Goal: Task Accomplishment & Management: Manage account settings

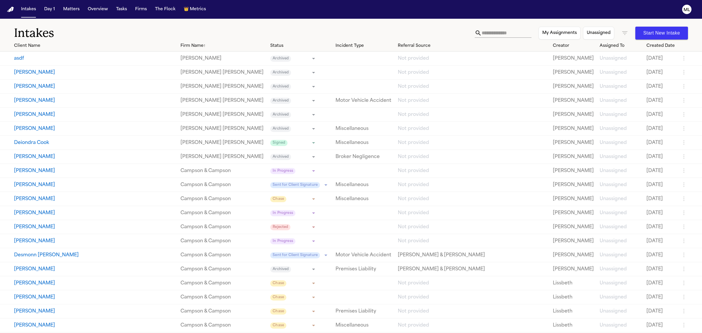
scroll to position [2524, 0]
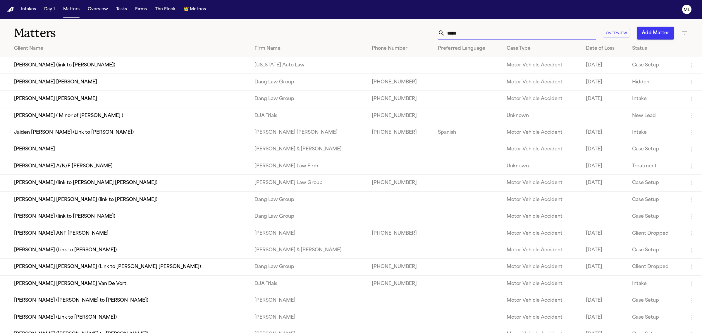
drag, startPoint x: 415, startPoint y: 29, endPoint x: 412, endPoint y: 29, distance: 3.2
click at [412, 29] on div "***** Overview Add Matter" at bounding box center [452, 33] width 472 height 13
type input "******"
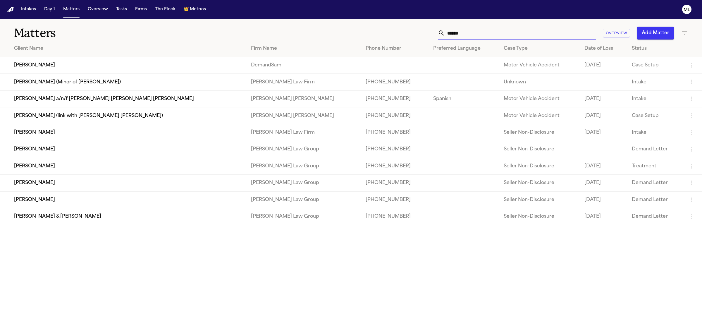
click at [132, 71] on td "[PERSON_NAME]" at bounding box center [123, 65] width 246 height 17
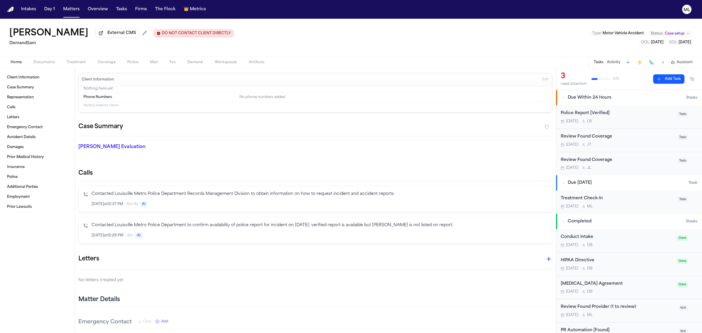
click at [111, 59] on button "Coverage" at bounding box center [107, 62] width 30 height 7
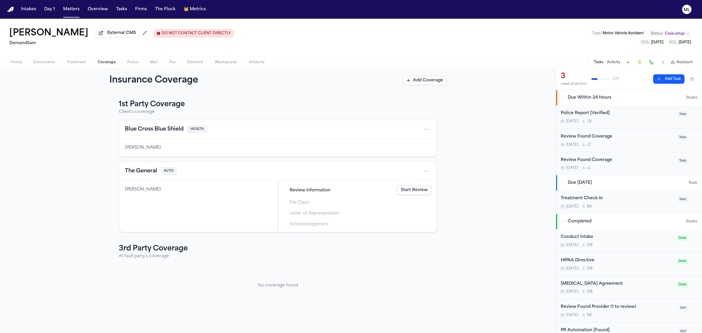
click at [419, 191] on link "Start Review" at bounding box center [414, 190] width 35 height 9
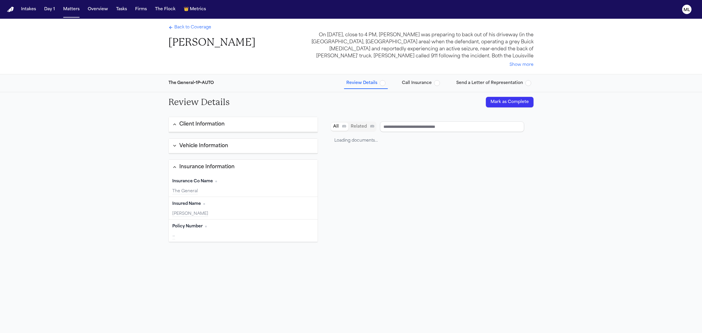
type input "**********"
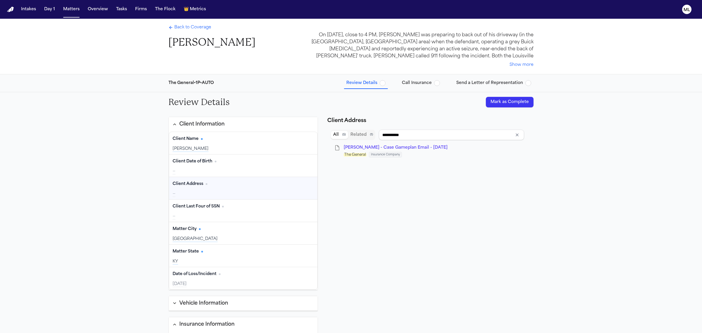
click at [519, 65] on button "Show more" at bounding box center [522, 65] width 24 height 6
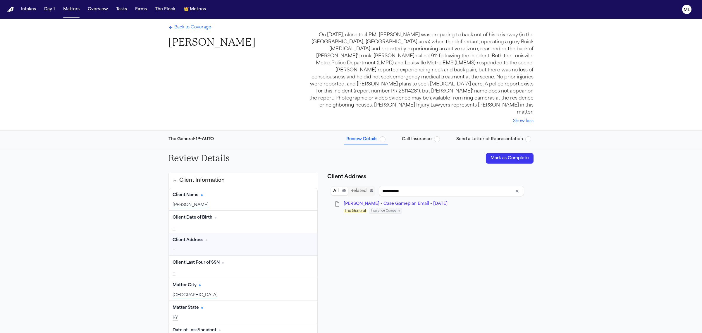
click at [198, 25] on span "Back to Coverage" at bounding box center [192, 28] width 37 height 6
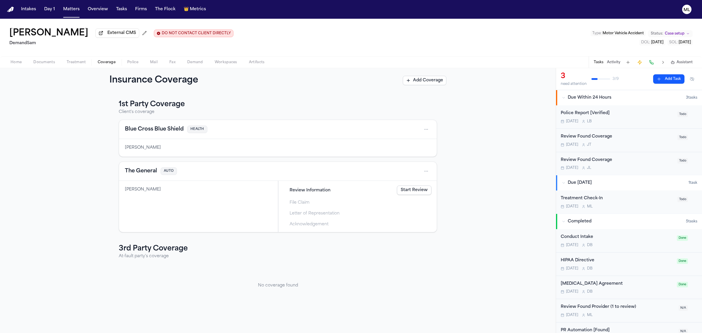
click at [423, 170] on html "Intakes Day 1 Matters Overview Tasks Firms The Flock 👑 Metrics ML Roscoe Mears …" at bounding box center [351, 166] width 702 height 333
click at [449, 182] on html "Intakes Day 1 Matters Overview Tasks Firms The Flock 👑 Metrics ML Roscoe Mears …" at bounding box center [351, 166] width 702 height 333
click at [139, 171] on button "The General" at bounding box center [141, 171] width 32 height 8
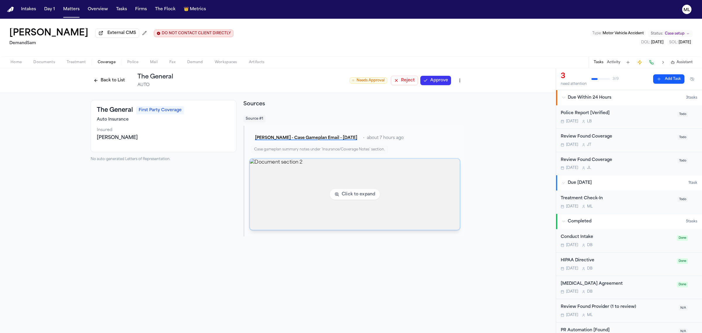
click at [367, 182] on img "View document section 2" at bounding box center [355, 194] width 210 height 71
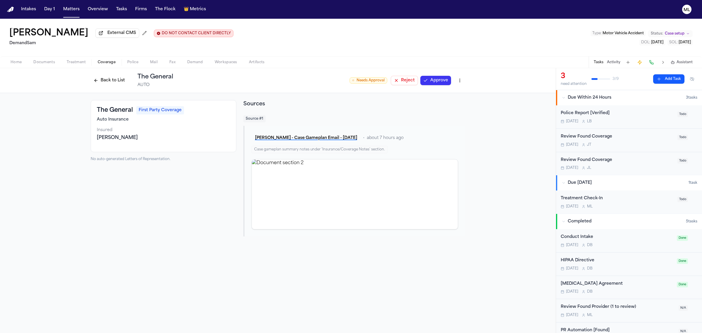
click at [398, 83] on button "Reject" at bounding box center [404, 80] width 27 height 9
click at [114, 80] on button "Back to List" at bounding box center [109, 80] width 37 height 9
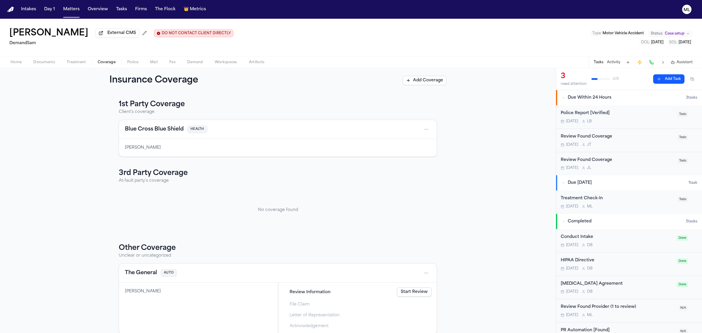
click at [435, 82] on button "Add Coverage" at bounding box center [425, 80] width 44 height 9
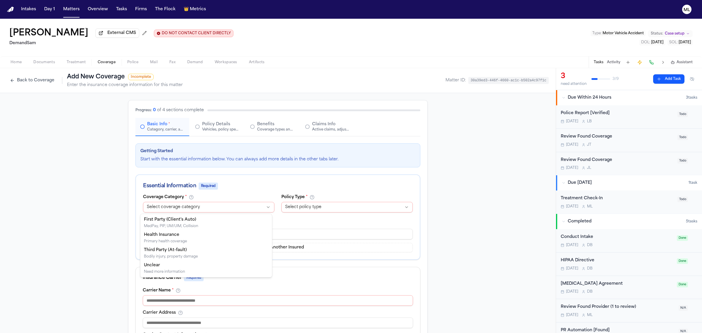
click at [217, 206] on html "Intakes Day 1 Matters Overview Tasks Firms The Flock 👑 Metrics ML Roscoe Mears …" at bounding box center [351, 166] width 702 height 333
select select "**********"
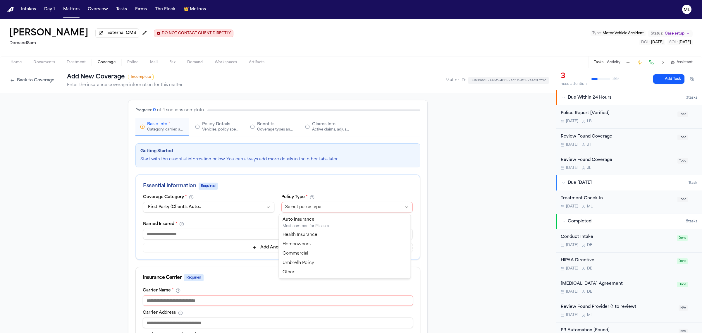
click at [301, 209] on html "Intakes Day 1 Matters Overview Tasks Firms The Flock 👑 Metrics ML Roscoe Mears …" at bounding box center [351, 166] width 702 height 333
select select "****"
click at [233, 234] on input at bounding box center [278, 234] width 270 height 11
paste input "**********"
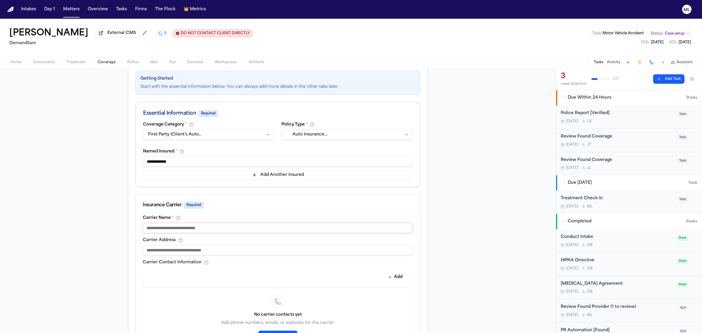
scroll to position [73, 0]
type input "**********"
click at [207, 228] on input at bounding box center [278, 227] width 270 height 11
paste input "**********"
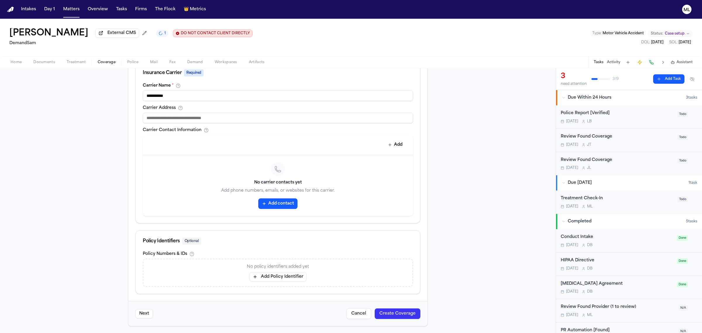
type input "**********"
click at [287, 272] on button "Add Policy Identifier" at bounding box center [278, 276] width 57 height 9
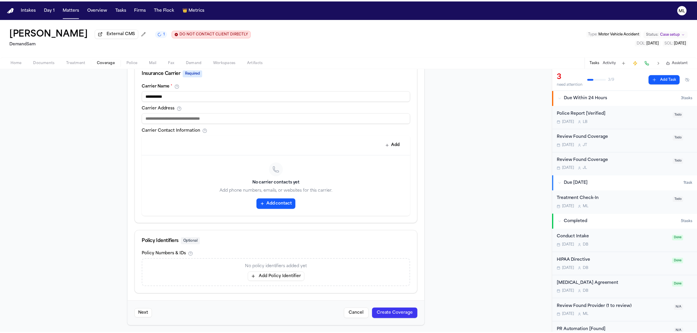
scroll to position [200, 0]
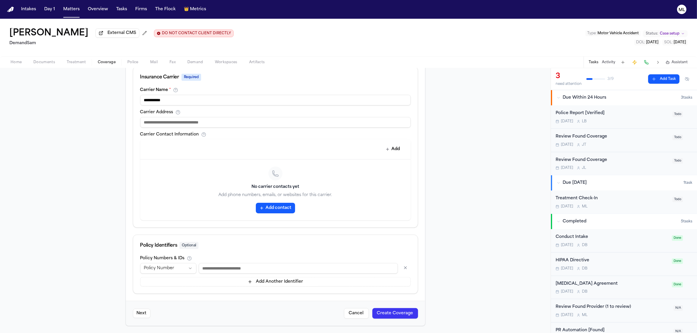
paste input "*********"
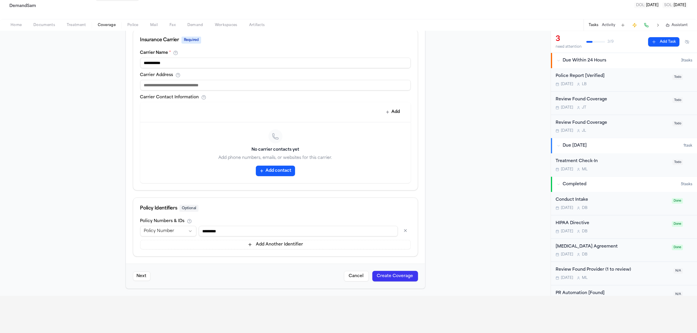
scroll to position [110, 0]
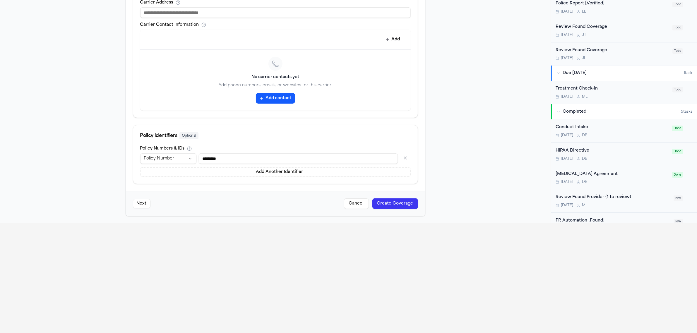
type input "*********"
click at [391, 208] on button "Create Coverage" at bounding box center [395, 203] width 46 height 11
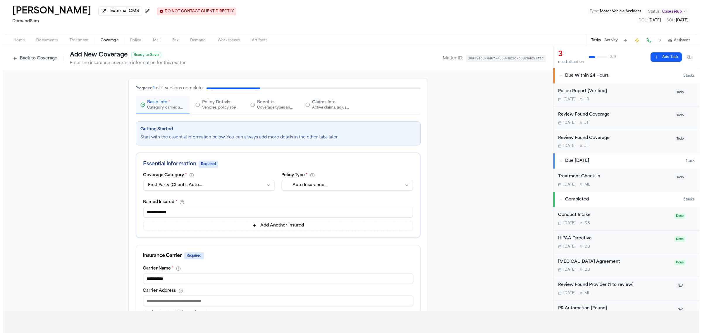
scroll to position [0, 0]
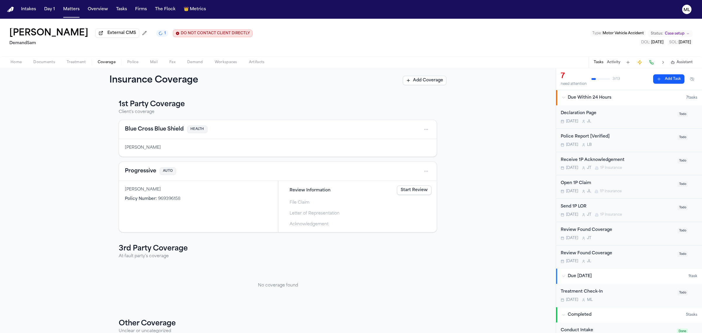
click at [654, 167] on div "Tomorrow J T 1P Insurance" at bounding box center [617, 168] width 113 height 5
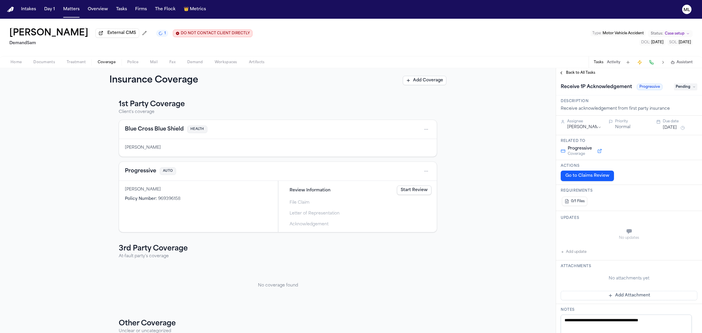
click at [576, 71] on span "Back to All Tasks" at bounding box center [580, 73] width 29 height 5
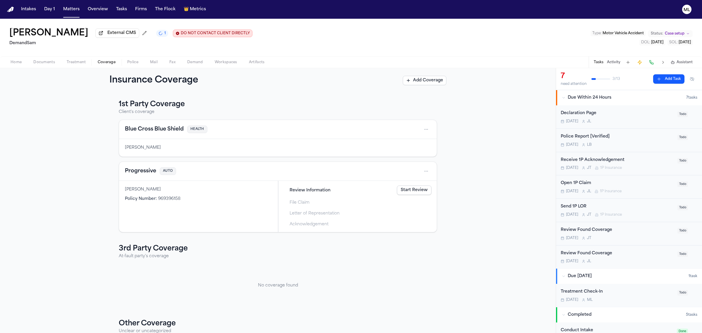
click at [649, 240] on div "Tomorrow J T" at bounding box center [617, 238] width 113 height 5
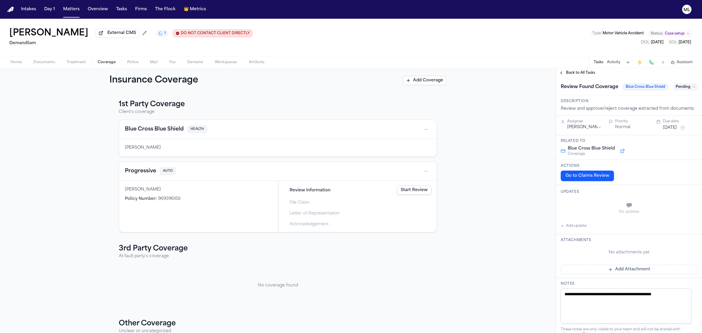
click at [243, 143] on div "[PERSON_NAME]" at bounding box center [278, 148] width 318 height 18
click at [681, 90] on span "Pending" at bounding box center [685, 86] width 23 height 7
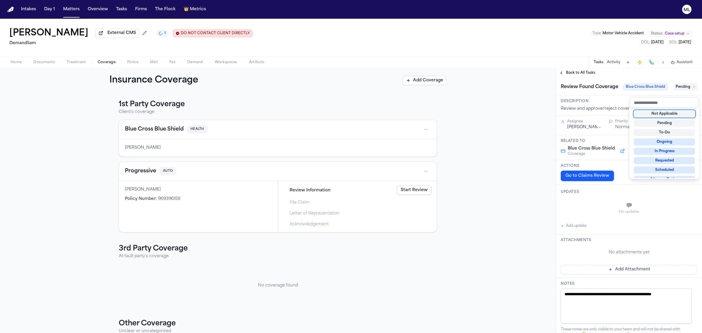
click at [669, 113] on div "Not Applicable" at bounding box center [664, 113] width 61 height 7
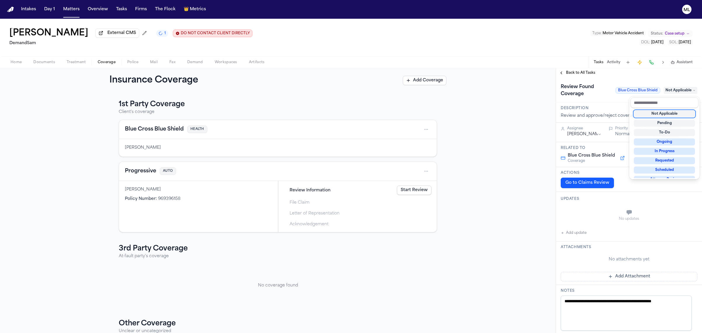
click at [581, 73] on div "**********" at bounding box center [629, 200] width 146 height 265
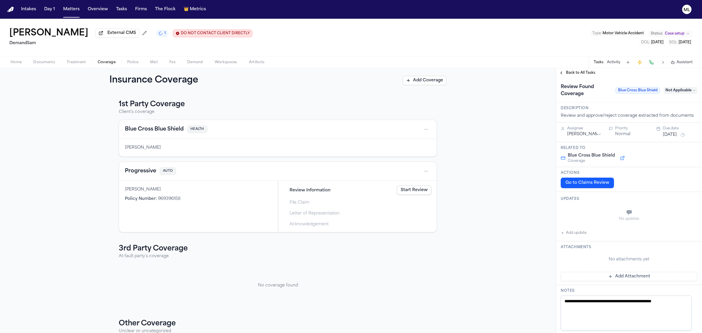
click at [584, 73] on span "Back to All Tasks" at bounding box center [580, 73] width 29 height 5
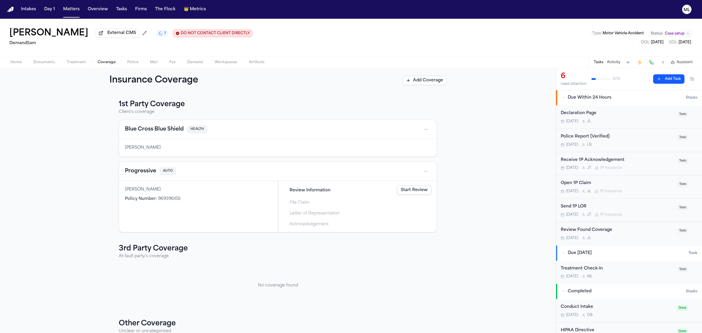
click at [665, 239] on div "Tomorrow J L" at bounding box center [617, 238] width 113 height 5
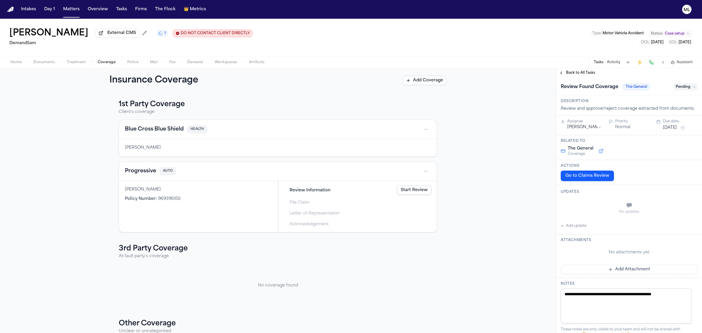
click at [683, 88] on span "Pending" at bounding box center [685, 86] width 23 height 7
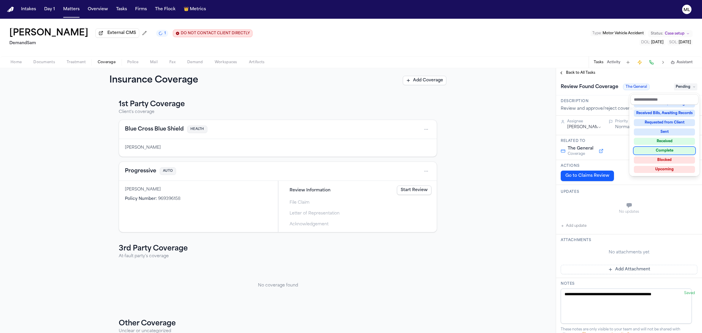
click at [674, 149] on div "Complete" at bounding box center [664, 150] width 61 height 7
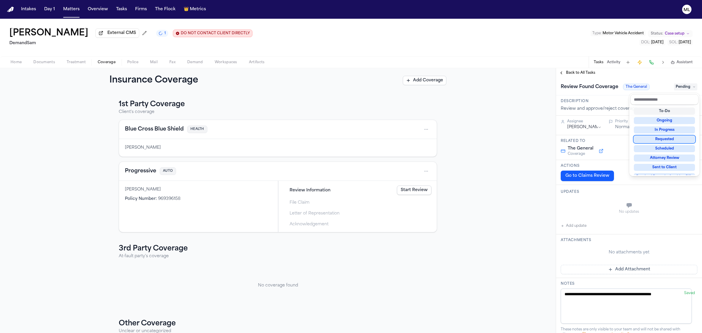
scroll to position [13, 0]
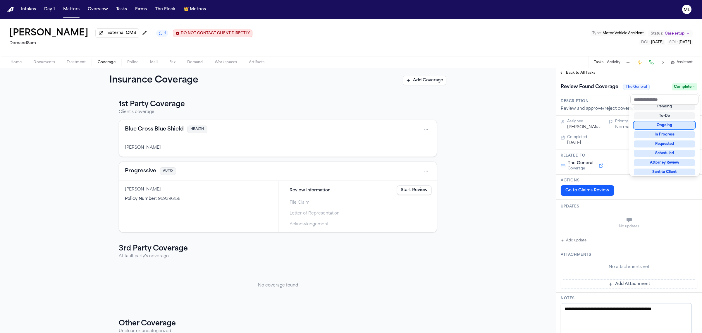
click at [577, 71] on div "**********" at bounding box center [629, 200] width 146 height 265
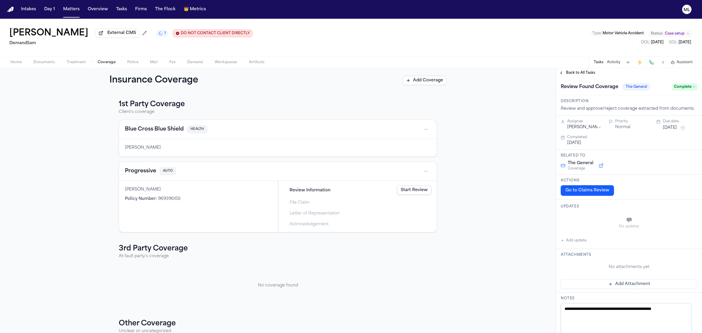
click at [577, 71] on span "Back to All Tasks" at bounding box center [580, 73] width 29 height 5
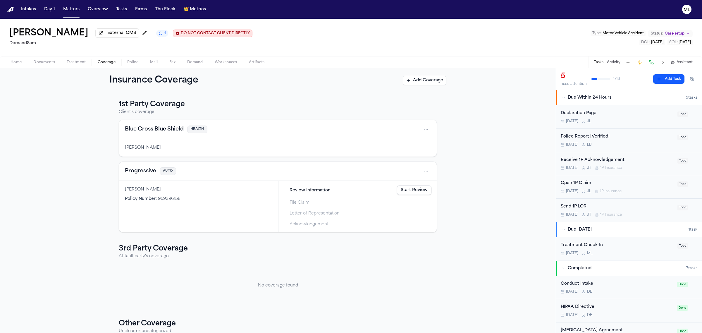
click at [638, 247] on div "Treatment Check-In" at bounding box center [617, 245] width 113 height 7
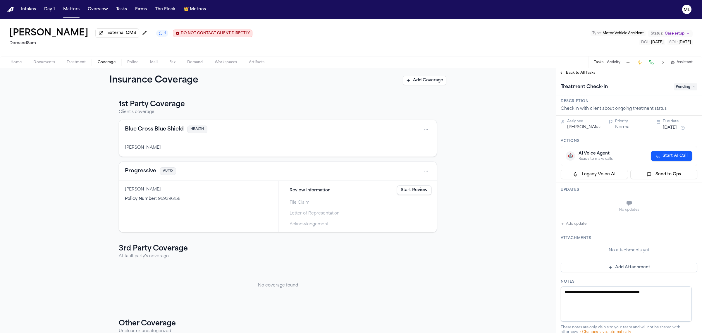
click at [681, 89] on span "Pending" at bounding box center [685, 86] width 23 height 7
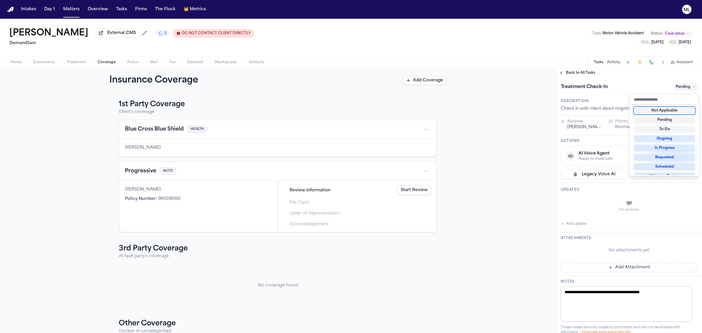
click at [660, 113] on div "Not Applicable" at bounding box center [664, 110] width 61 height 7
click at [585, 70] on div "**********" at bounding box center [629, 200] width 146 height 265
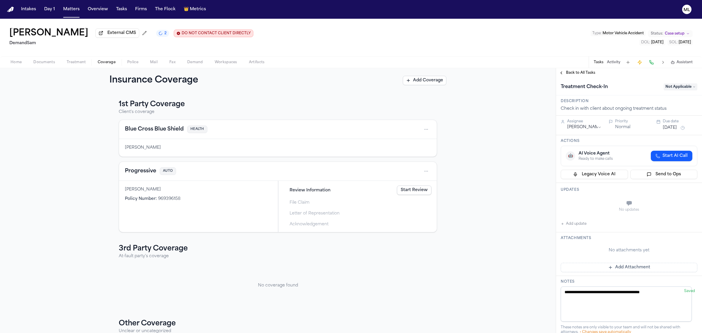
click at [585, 71] on span "Back to All Tasks" at bounding box center [580, 73] width 29 height 5
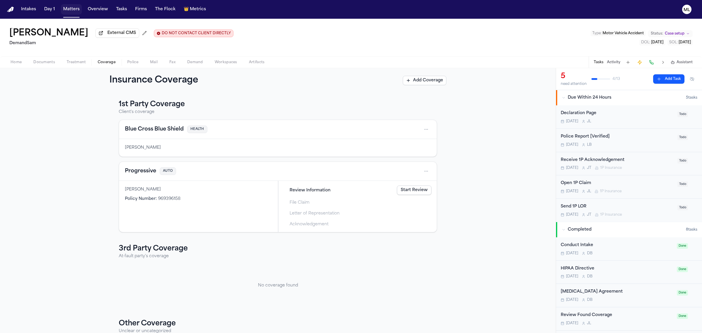
click at [72, 10] on button "Matters" at bounding box center [71, 9] width 21 height 11
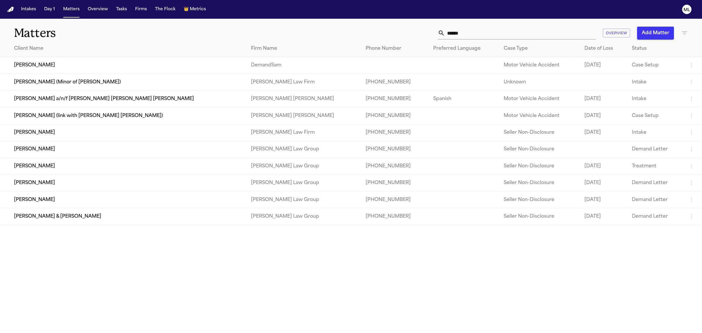
drag, startPoint x: 474, startPoint y: 30, endPoint x: 441, endPoint y: 30, distance: 32.8
click at [441, 30] on div "******" at bounding box center [517, 33] width 158 height 13
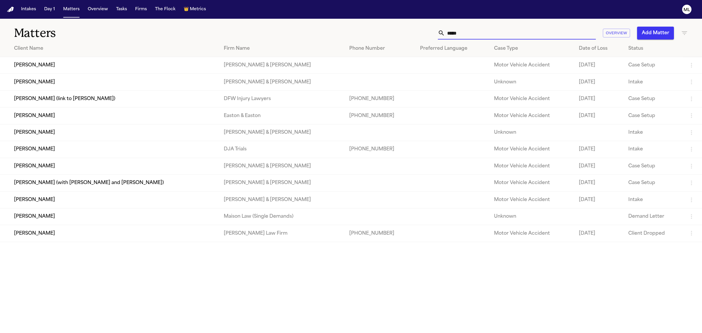
type input "*****"
click at [104, 151] on td "Kelly Saetern" at bounding box center [109, 149] width 219 height 17
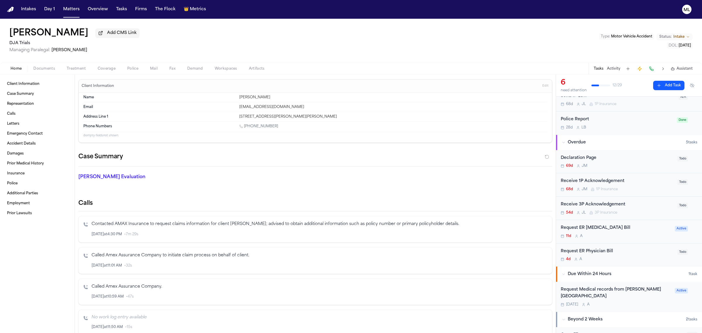
scroll to position [37, 0]
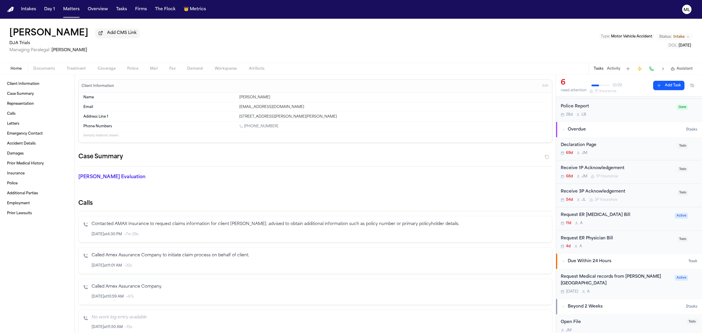
click at [56, 68] on button "Documents" at bounding box center [44, 68] width 33 height 7
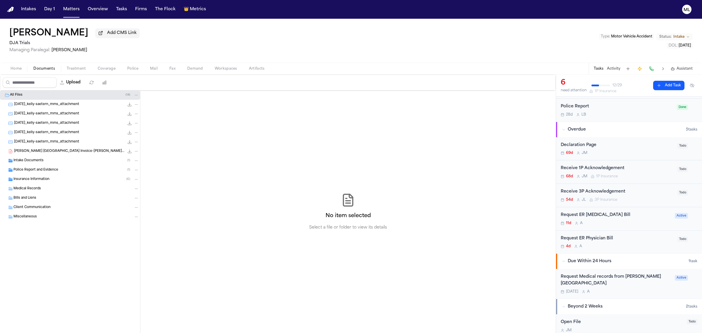
click at [32, 168] on span "Police Report and Evidence" at bounding box center [35, 170] width 45 height 5
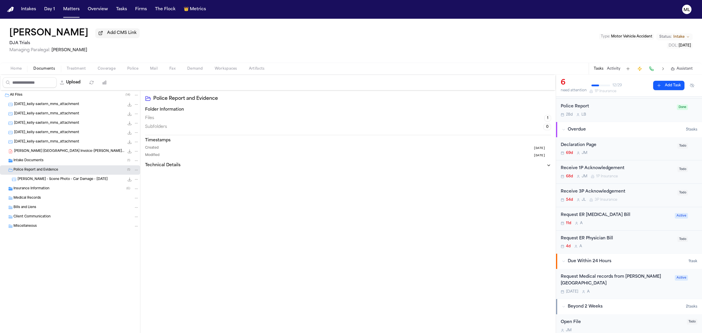
click at [70, 180] on span "K. Saetern - Scene Photo - Car Damage - 7.25.25" at bounding box center [63, 179] width 90 height 5
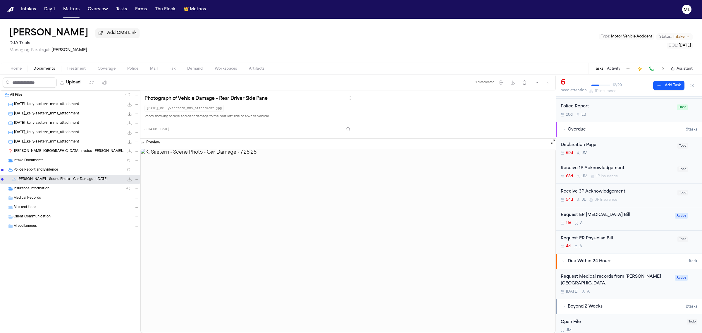
click at [40, 160] on span "Intake Documents" at bounding box center [28, 160] width 30 height 5
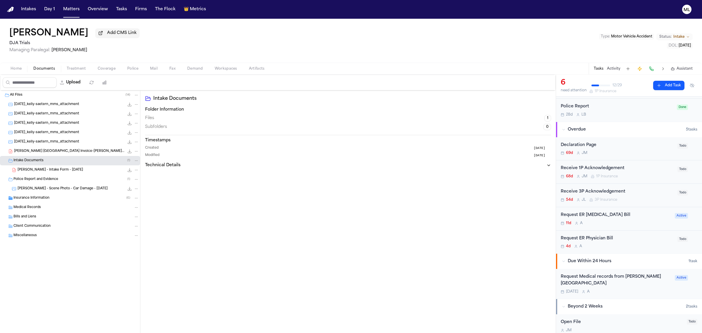
click at [47, 172] on span "K. Saetern - Intake Form - 7.21.25" at bounding box center [51, 170] width 66 height 5
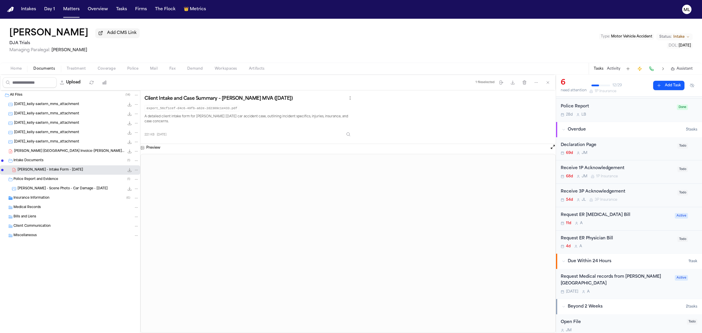
click at [631, 286] on div "Request Medical records from Sutter Roseville medical Center" at bounding box center [616, 280] width 111 height 13
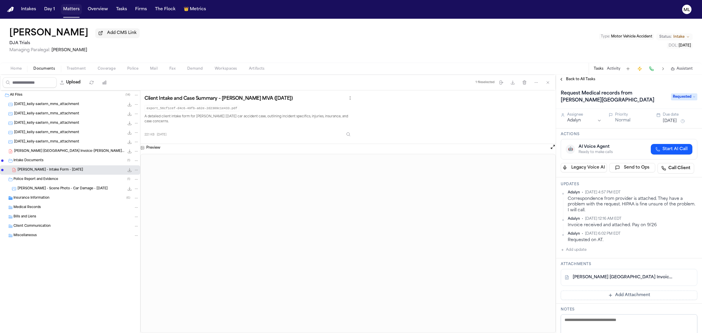
click at [72, 10] on button "Matters" at bounding box center [71, 9] width 21 height 11
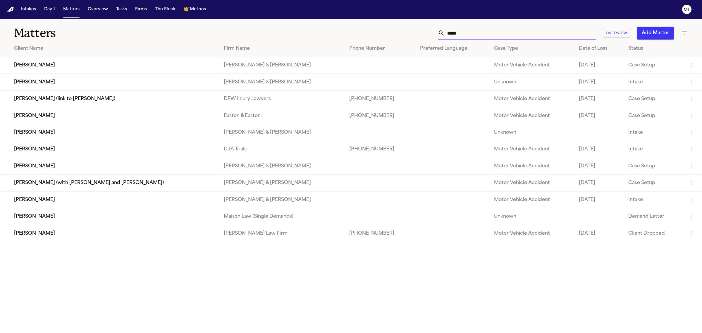
drag, startPoint x: 479, startPoint y: 28, endPoint x: 444, endPoint y: 28, distance: 34.2
click at [444, 28] on div "*****" at bounding box center [517, 33] width 158 height 13
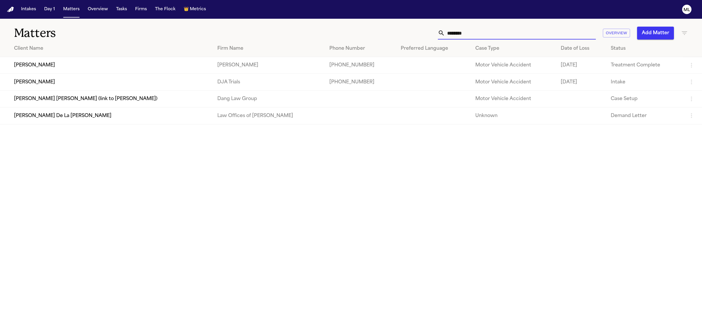
type input "********"
click at [149, 84] on td "[PERSON_NAME]" at bounding box center [106, 82] width 213 height 17
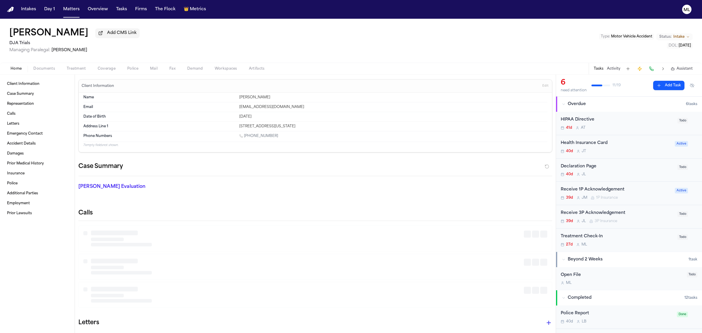
click at [44, 71] on span "Documents" at bounding box center [44, 68] width 22 height 5
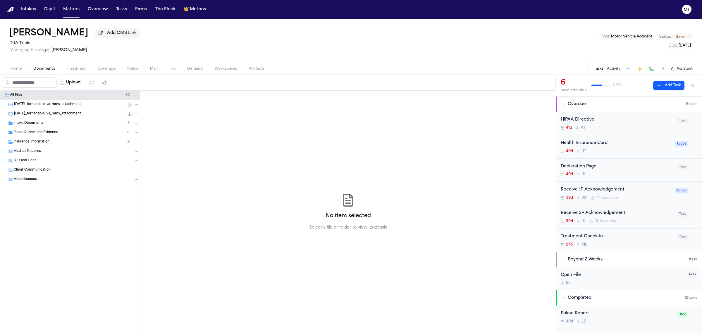
click at [49, 142] on div "Insurance Information ( 2 )" at bounding box center [76, 141] width 126 height 5
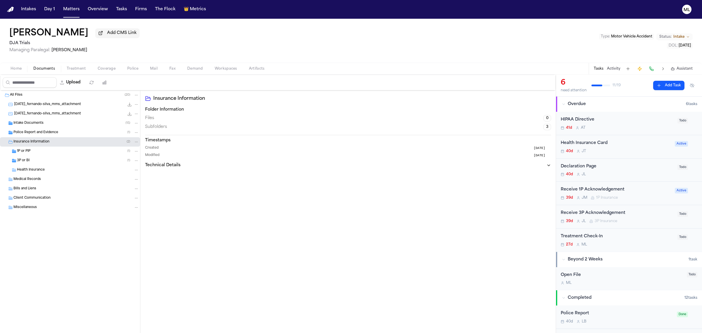
click at [76, 156] on div "3P or BI ( 1 )" at bounding box center [70, 160] width 140 height 9
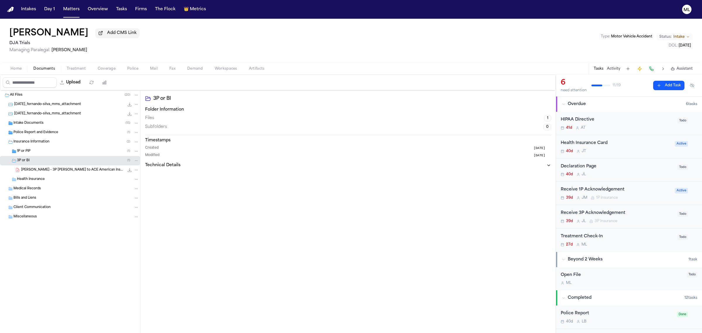
click at [79, 149] on div "1P or PIP ( 1 )" at bounding box center [78, 151] width 122 height 5
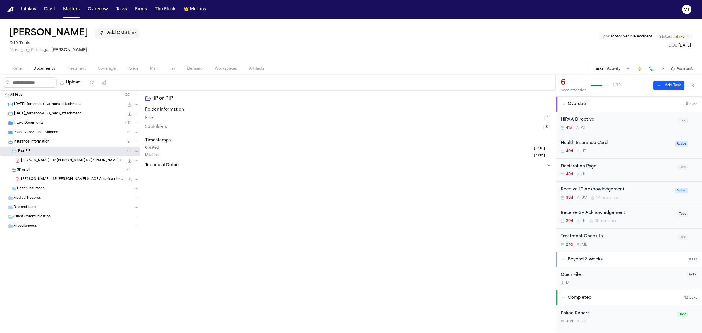
click at [79, 158] on span "F. Silva - 1P LOR to Fred Loya Insurance - 9.3.25" at bounding box center [72, 160] width 103 height 5
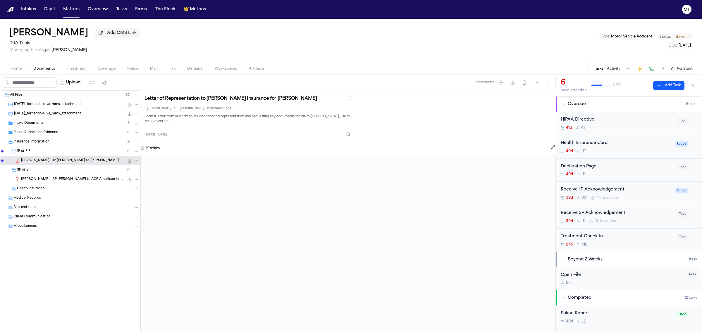
click at [80, 182] on div "F. Silva - 3P LOR to ACE American Insurance Company (Chubb) - 9.4.25 117.3 KB •…" at bounding box center [80, 179] width 118 height 6
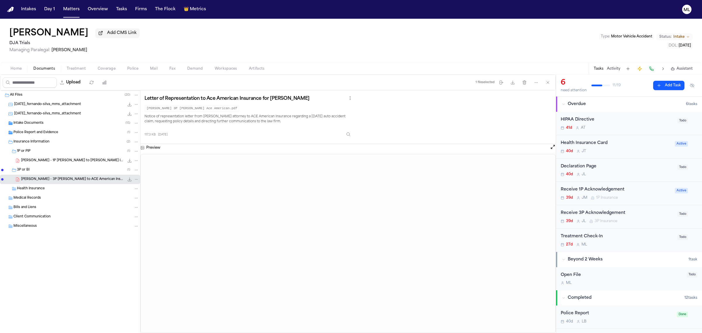
click at [82, 162] on span "F. Silva - 1P LOR to Fred Loya Insurance - 9.3.25" at bounding box center [72, 160] width 103 height 5
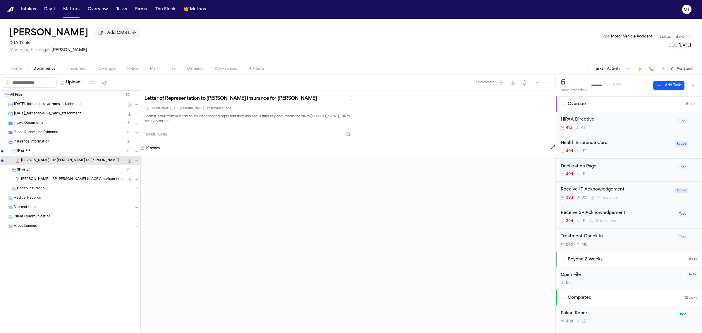
click at [129, 162] on icon "File: F. Silva - 1P LOR to Fred Loya Insurance - 9.3.25" at bounding box center [129, 160] width 5 height 5
click at [77, 182] on div "F. Silva - 3P LOR to ACE American Insurance Company (Chubb) - 9.4.25 117.3 KB •…" at bounding box center [80, 179] width 118 height 6
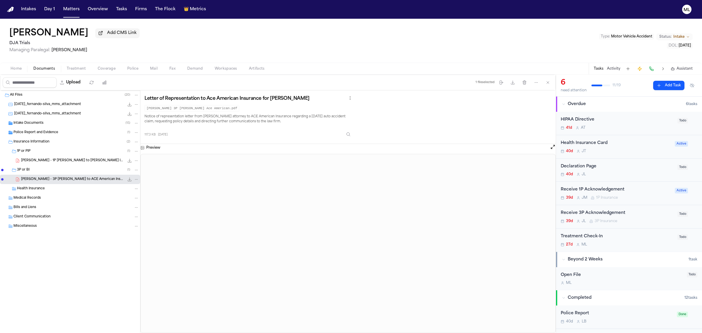
click at [128, 182] on icon "File: F. Silva - 3P LOR to ACE American Insurance Company (Chubb) - 9.4.25" at bounding box center [129, 179] width 5 height 5
click at [78, 8] on button "Matters" at bounding box center [71, 9] width 21 height 11
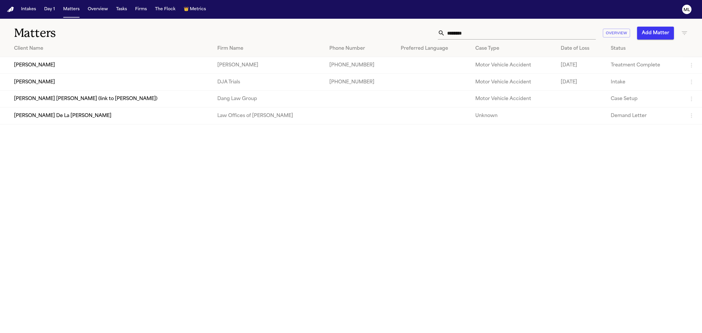
click at [425, 28] on div "******** Overview Add Matter" at bounding box center [452, 33] width 472 height 13
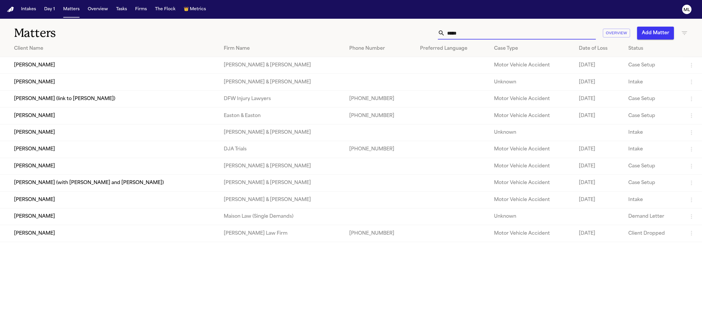
type input "*****"
click at [49, 146] on td "Kelly Saetern" at bounding box center [109, 149] width 219 height 17
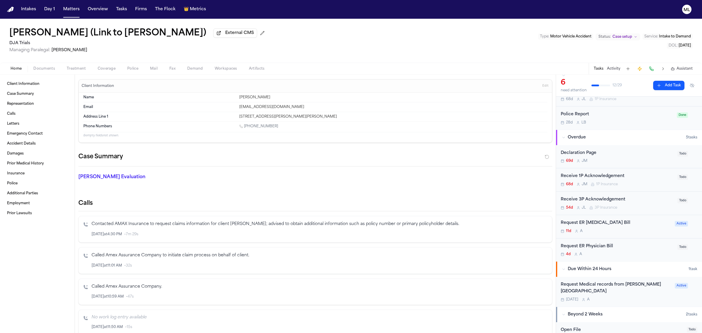
scroll to position [73, 0]
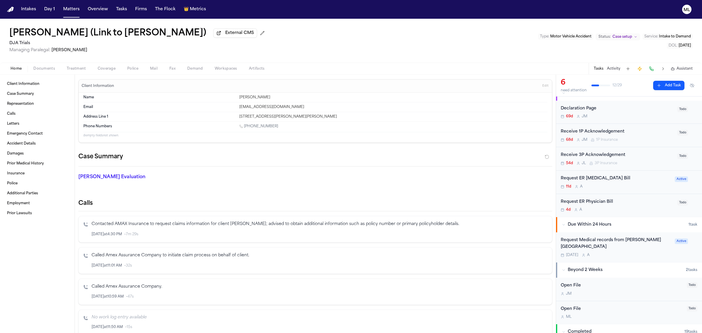
click at [625, 256] on div "Today A" at bounding box center [616, 255] width 111 height 5
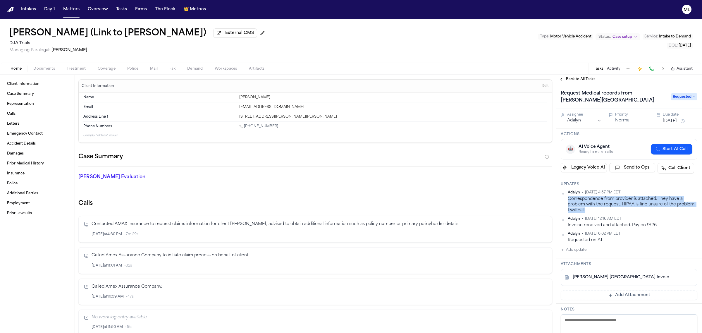
drag, startPoint x: 614, startPoint y: 212, endPoint x: 568, endPoint y: 200, distance: 47.4
click at [568, 200] on div "Correspondence from provider is attached. They have a problem with the request.…" at bounding box center [633, 204] width 130 height 17
drag, startPoint x: 577, startPoint y: 200, endPoint x: 669, endPoint y: 203, distance: 91.3
click at [669, 203] on div "Correspondence from provider is attached. They have a problem with the request.…" at bounding box center [633, 204] width 130 height 17
drag, startPoint x: 617, startPoint y: 209, endPoint x: 658, endPoint y: 197, distance: 42.9
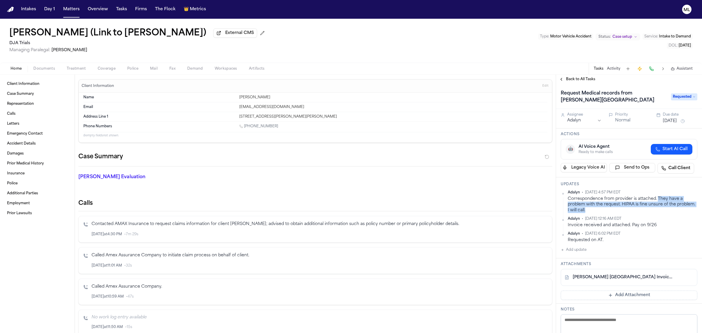
click at [658, 197] on div "Correspondence from provider is attached. They have a problem with the request.…" at bounding box center [633, 204] width 130 height 17
copy div "They have a problem with the request. HIPAA is fine unsure of the problem. I wi…"
click at [72, 8] on button "Matters" at bounding box center [71, 9] width 21 height 11
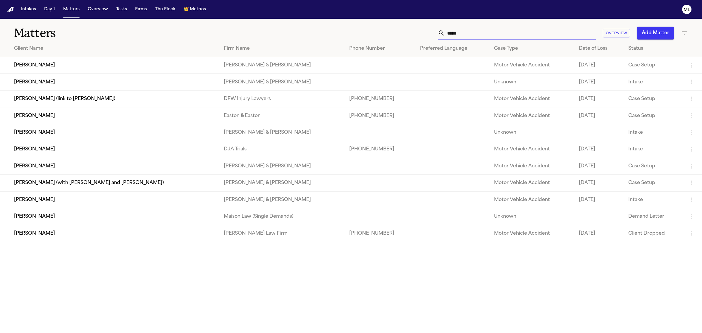
drag, startPoint x: 476, startPoint y: 34, endPoint x: 419, endPoint y: 34, distance: 57.4
click at [419, 34] on div "***** Overview Add Matter" at bounding box center [452, 33] width 472 height 13
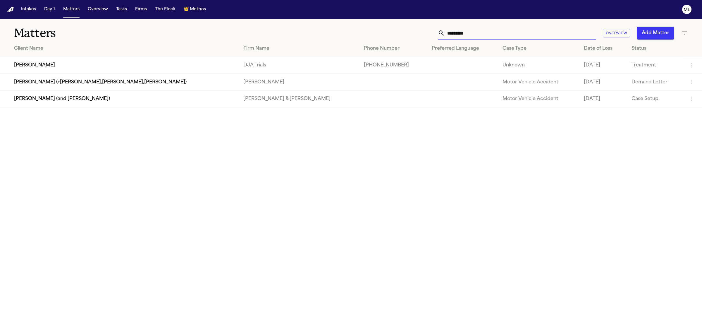
type input "*********"
click at [107, 62] on td "[PERSON_NAME]" at bounding box center [119, 65] width 239 height 17
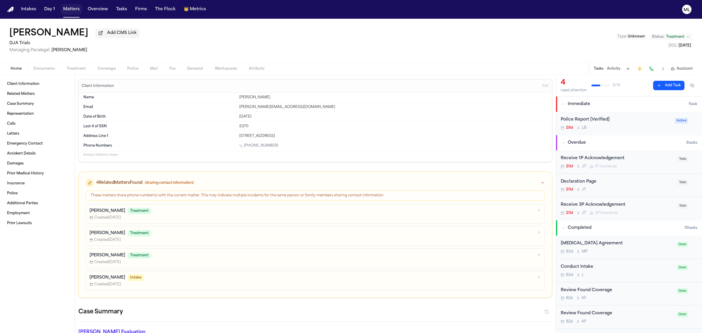
drag, startPoint x: 73, startPoint y: 8, endPoint x: 102, endPoint y: 8, distance: 28.7
click at [73, 8] on button "Matters" at bounding box center [71, 9] width 21 height 11
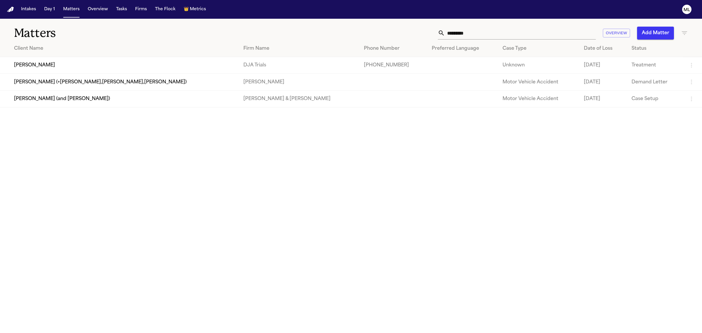
drag, startPoint x: 473, startPoint y: 36, endPoint x: 425, endPoint y: 30, distance: 48.4
click at [423, 34] on div "********* Overview Add Matter" at bounding box center [452, 33] width 472 height 13
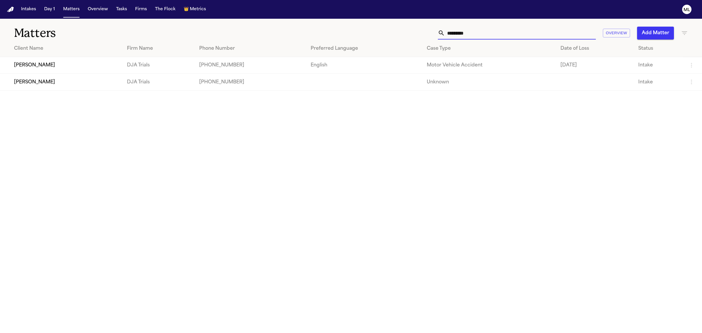
type input "*********"
click at [244, 89] on td "[PHONE_NUMBER]" at bounding box center [251, 82] width 112 height 17
click at [23, 83] on td "[PERSON_NAME]" at bounding box center [61, 82] width 122 height 17
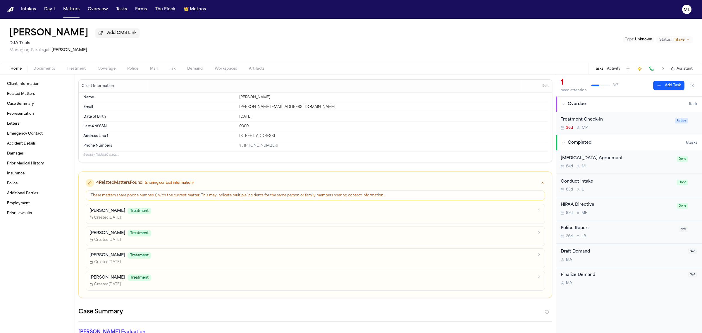
click at [632, 125] on div "Treatment Check-In 36d M P" at bounding box center [616, 123] width 111 height 14
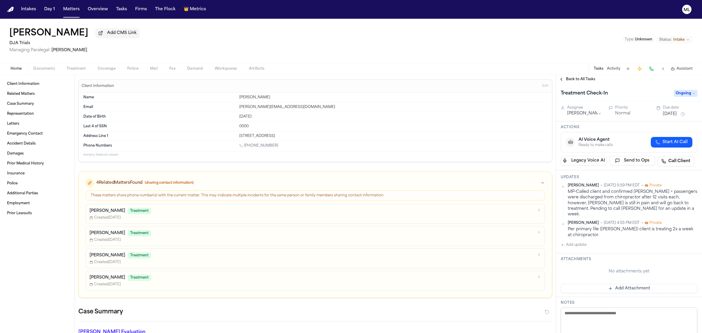
click at [674, 96] on span "Ongoing" at bounding box center [685, 93] width 23 height 7
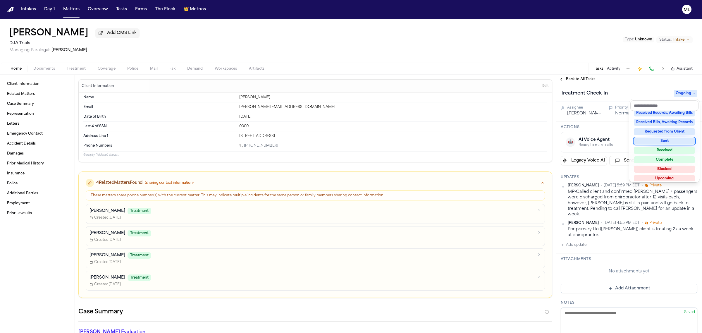
scroll to position [91, 0]
click at [665, 154] on div "Complete" at bounding box center [664, 156] width 61 height 7
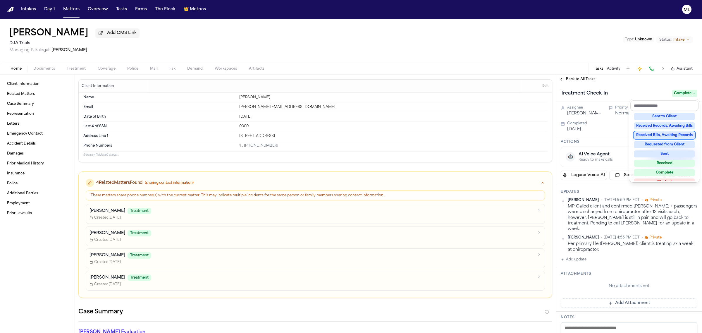
click at [587, 78] on div "Back to All Tasks Treatment Check-In Complete Assignee Michelle Pimienta Priori…" at bounding box center [629, 204] width 146 height 258
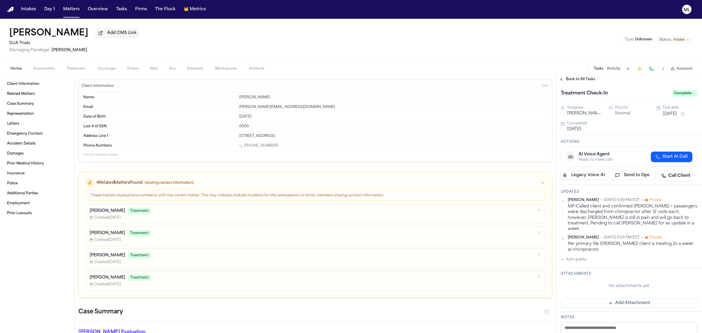
click at [587, 78] on span "Back to All Tasks" at bounding box center [580, 79] width 29 height 5
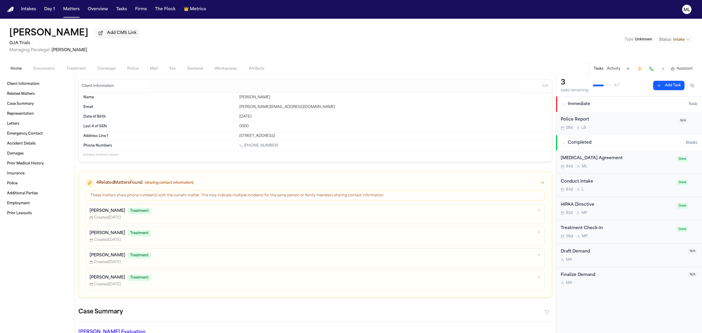
click at [48, 67] on span "Documents" at bounding box center [44, 68] width 22 height 5
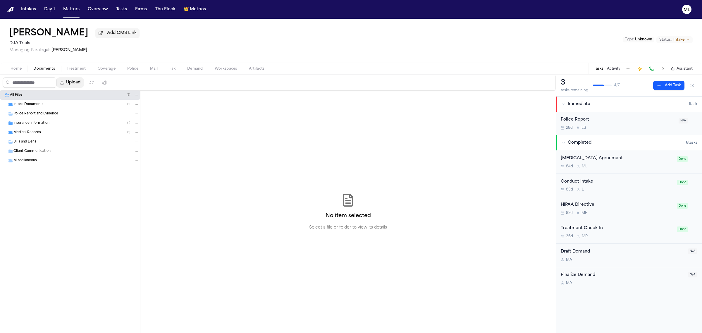
click at [81, 81] on button "Upload" at bounding box center [70, 82] width 27 height 11
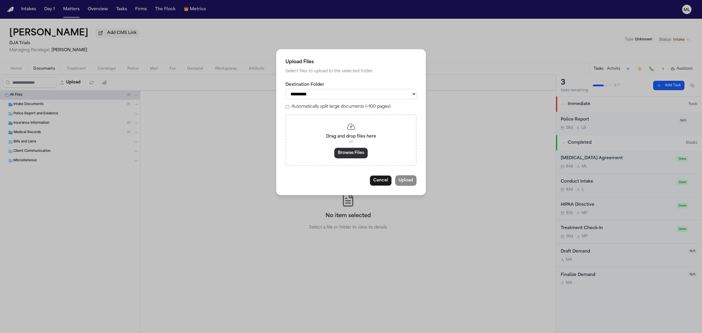
click at [360, 152] on button "Browse Files" at bounding box center [351, 153] width 33 height 11
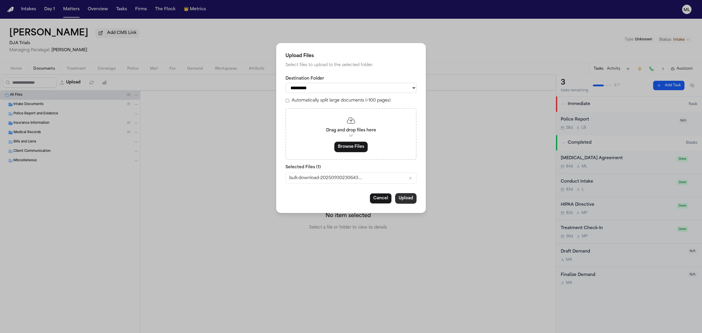
click at [408, 199] on button "Upload" at bounding box center [405, 198] width 21 height 11
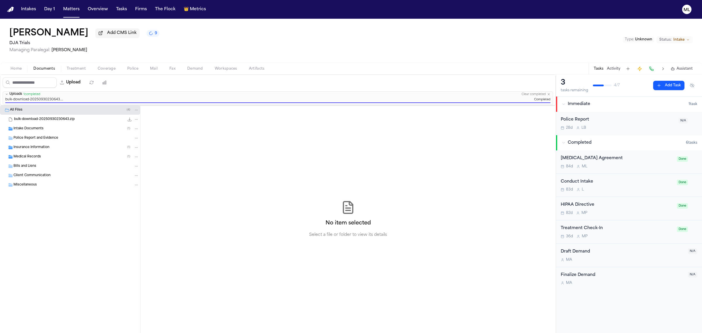
click at [673, 40] on button "Status: Intake" at bounding box center [675, 39] width 36 height 7
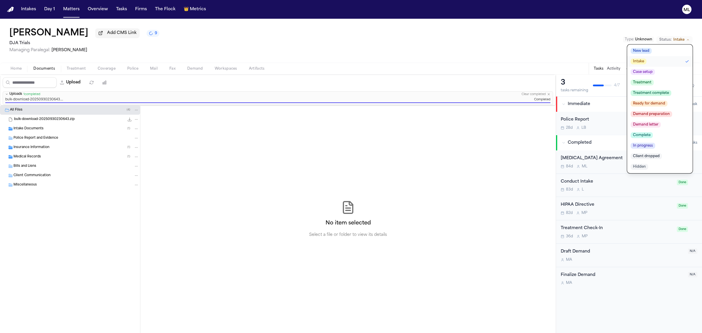
click at [657, 106] on span "Ready for demand" at bounding box center [649, 104] width 37 height 6
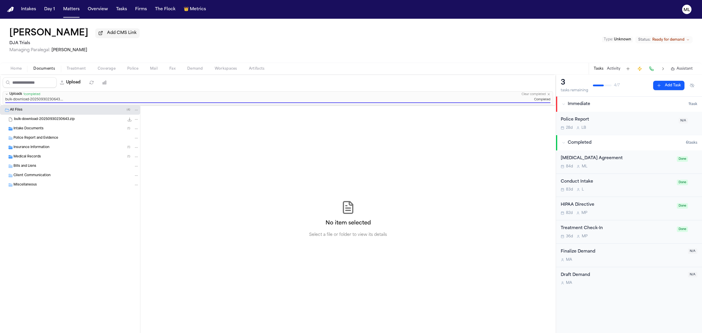
click at [80, 10] on button "Matters" at bounding box center [71, 9] width 21 height 11
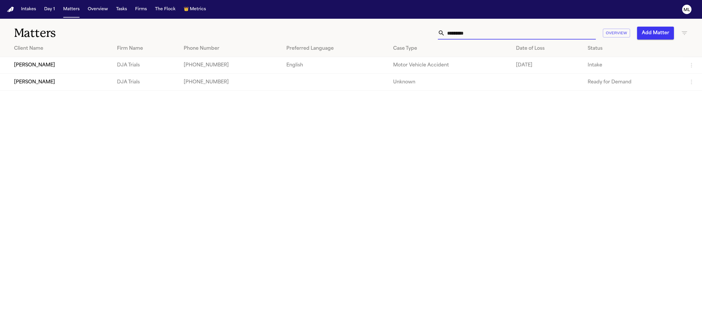
drag, startPoint x: 479, startPoint y: 36, endPoint x: 397, endPoint y: 24, distance: 82.5
click at [397, 24] on div "Matters ********* Overview Add Matter" at bounding box center [351, 30] width 702 height 22
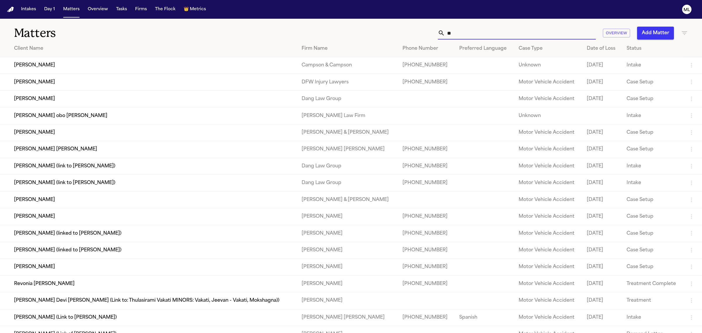
type input "*"
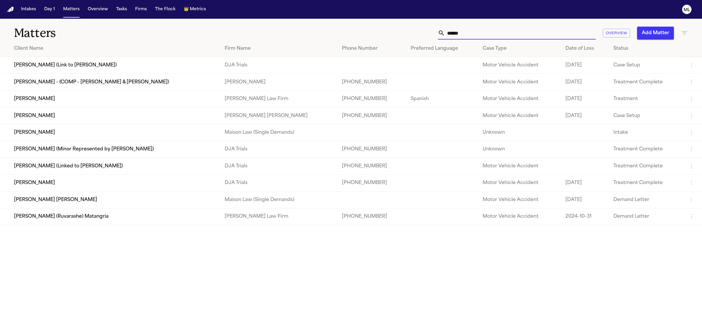
type input "******"
click at [170, 183] on td "[PERSON_NAME]" at bounding box center [110, 183] width 220 height 17
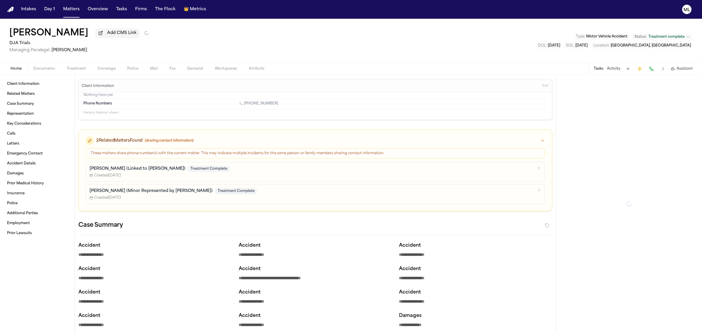
type textarea "*"
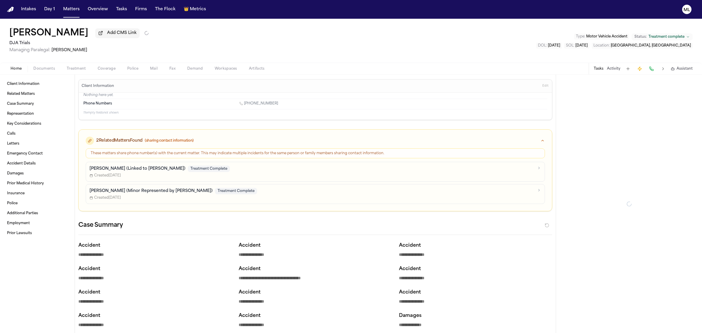
type textarea "*"
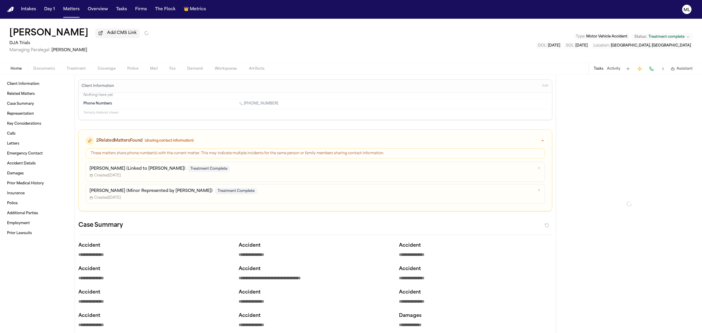
type textarea "*"
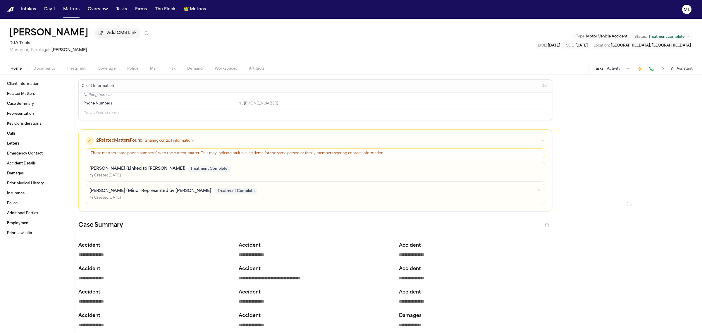
type textarea "*"
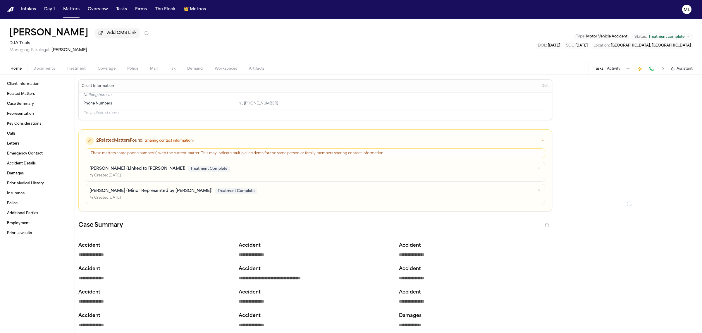
type textarea "*"
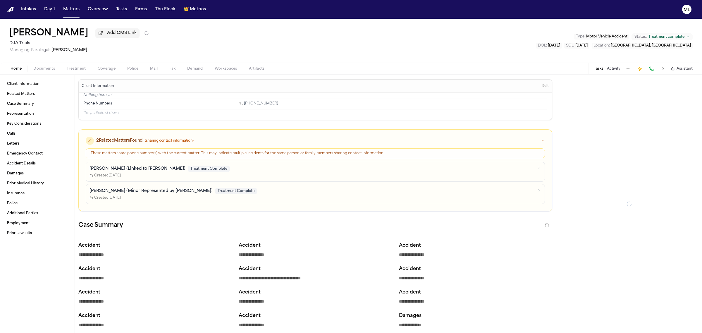
type textarea "*"
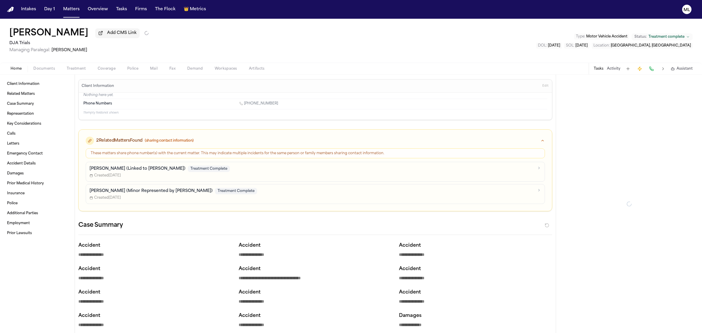
type textarea "*"
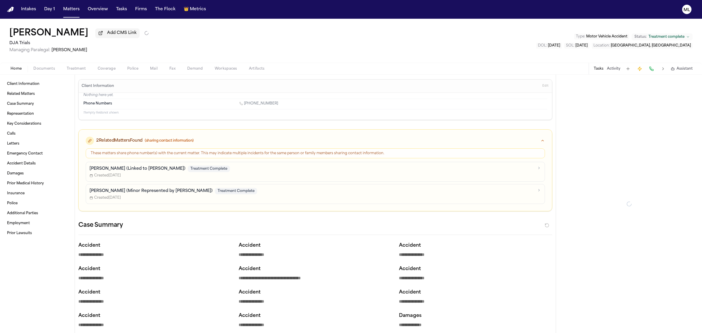
type textarea "*"
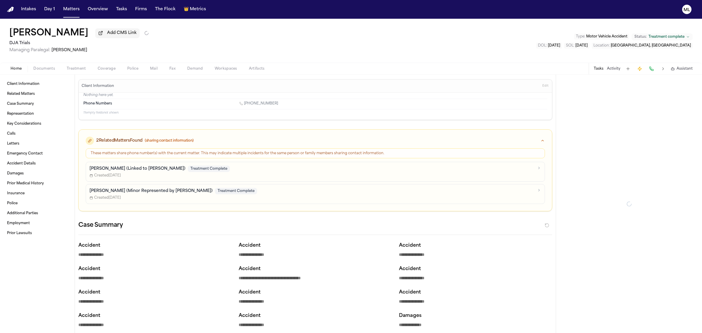
type textarea "*"
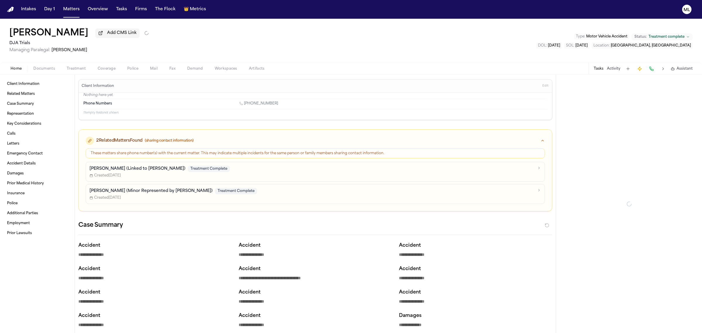
type textarea "*"
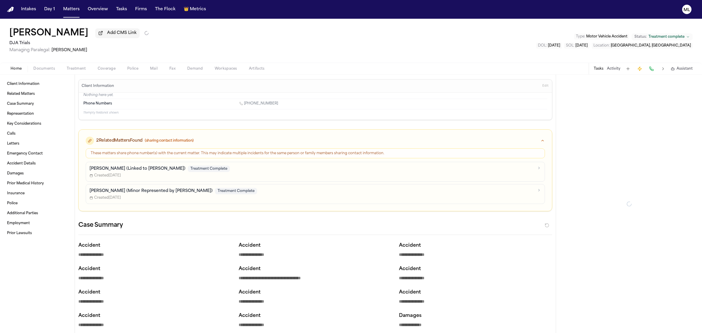
type textarea "*"
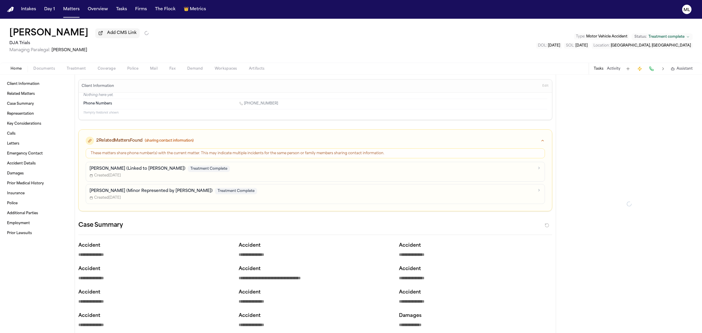
type textarea "*"
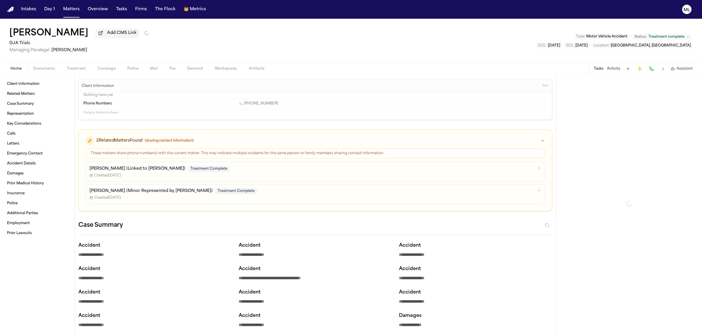
type textarea "*"
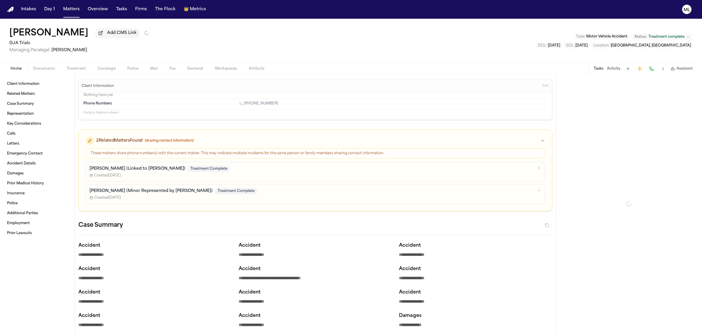
type textarea "*"
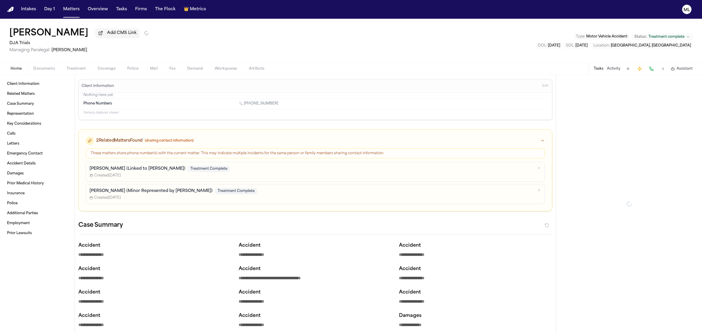
type textarea "*"
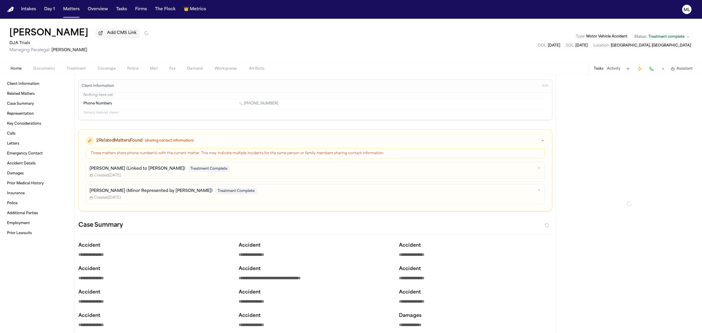
type textarea "*"
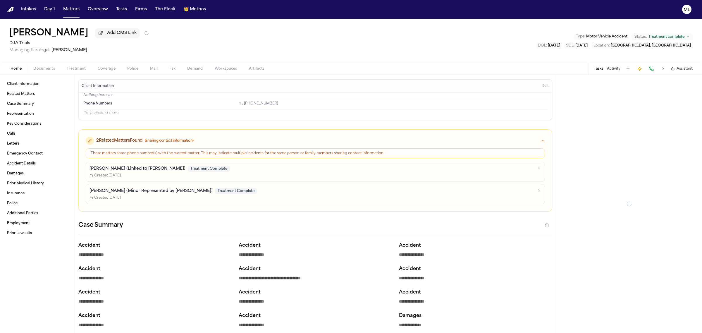
type textarea "*"
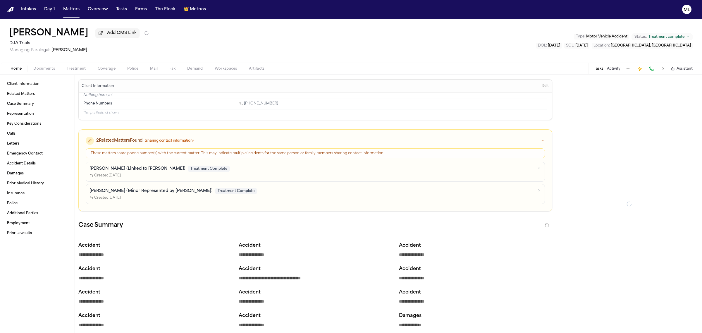
type textarea "*"
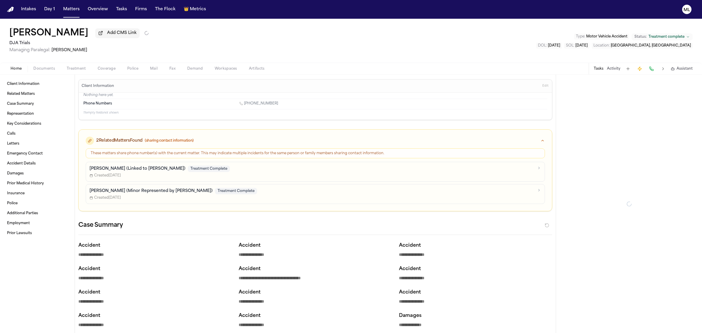
type textarea "*"
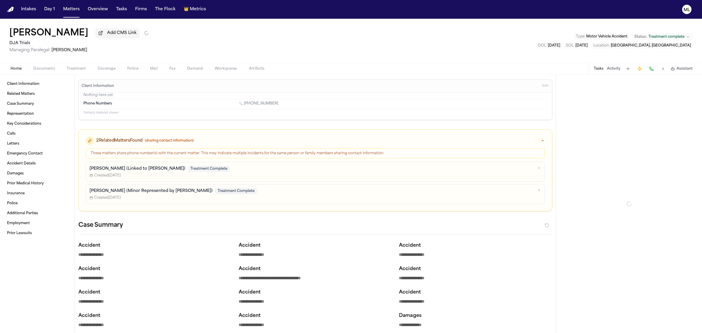
type textarea "*"
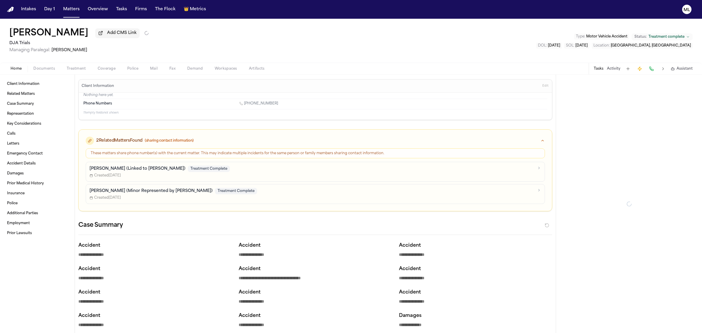
type textarea "*"
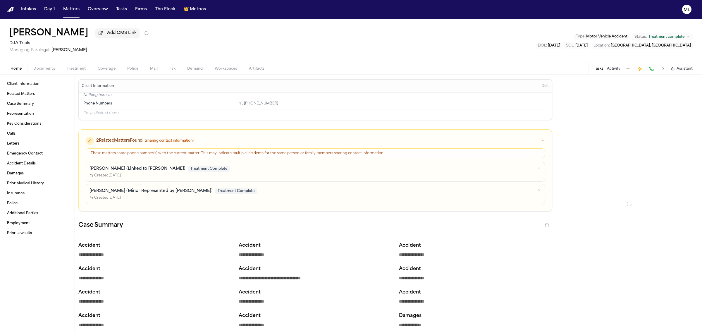
type textarea "*"
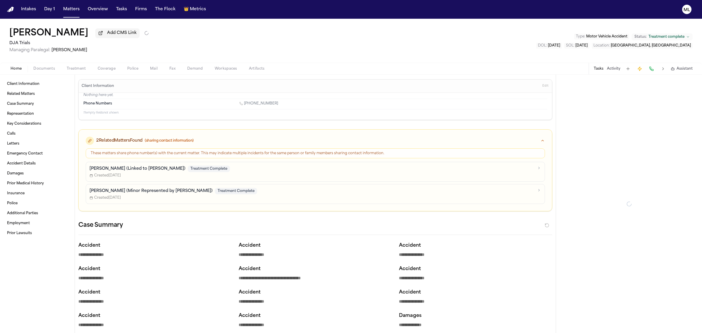
type textarea "*"
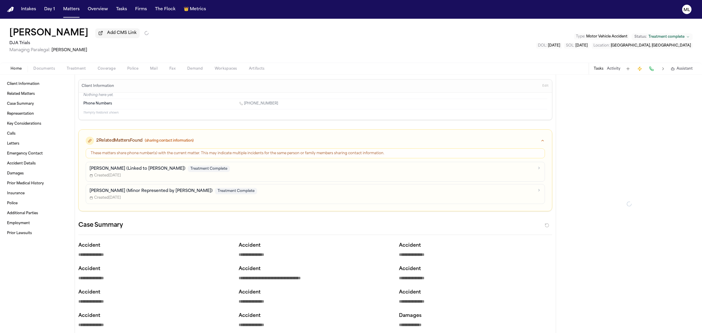
type textarea "*"
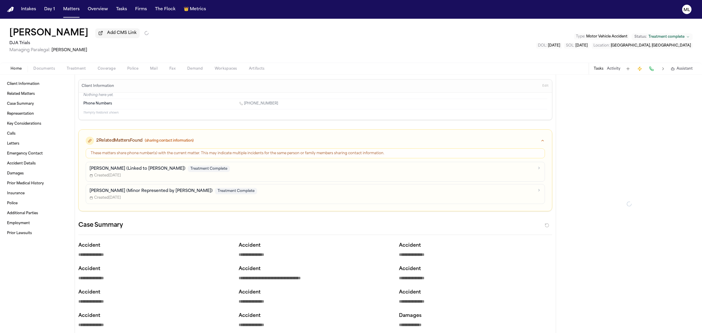
type textarea "*"
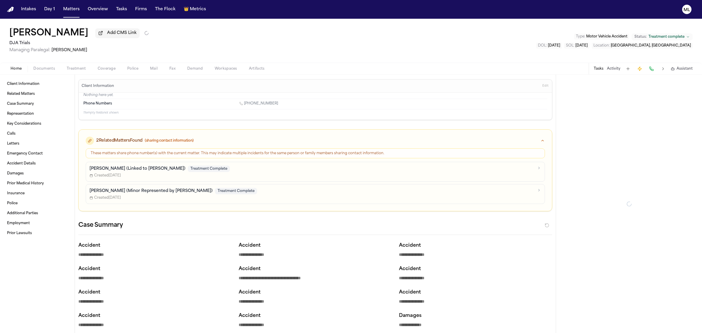
type textarea "*"
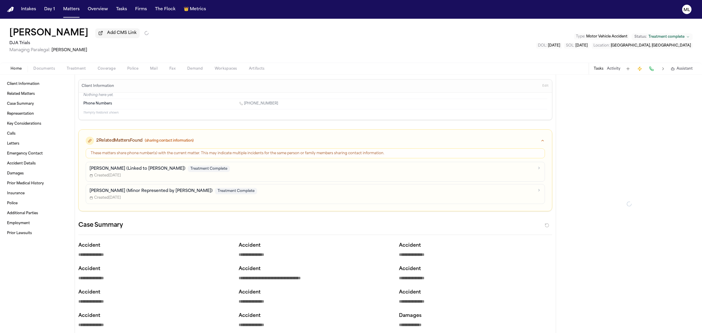
type textarea "*"
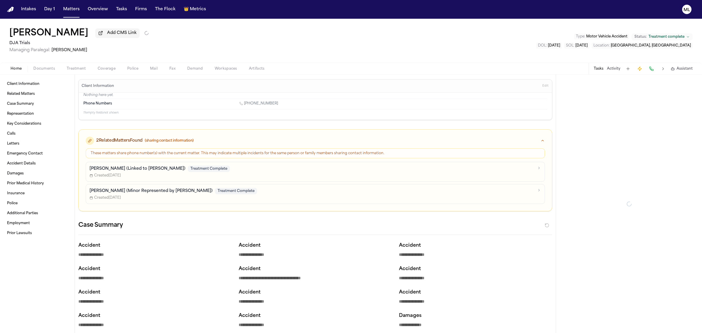
type textarea "*"
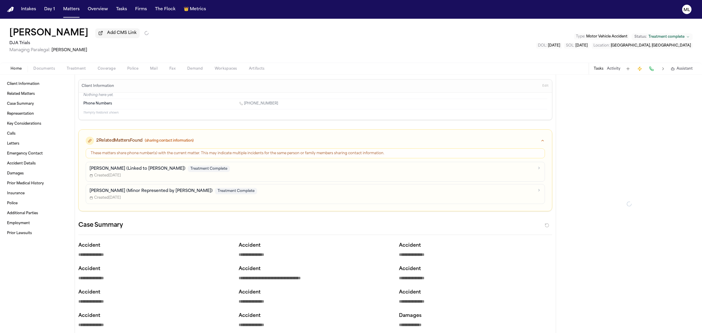
type textarea "*"
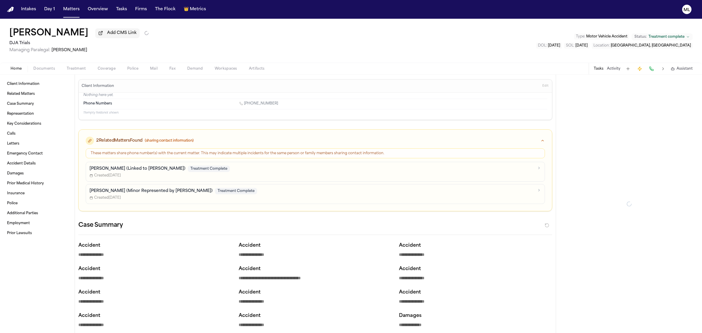
type textarea "*"
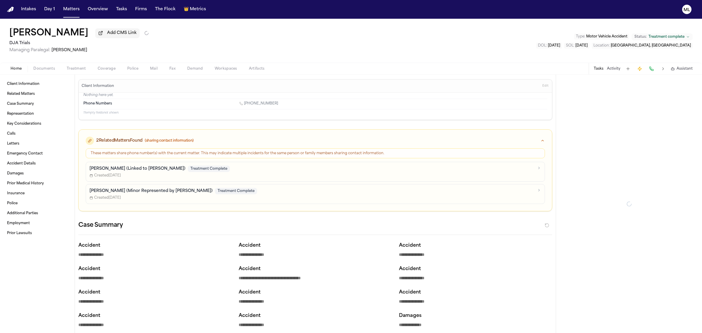
type textarea "*"
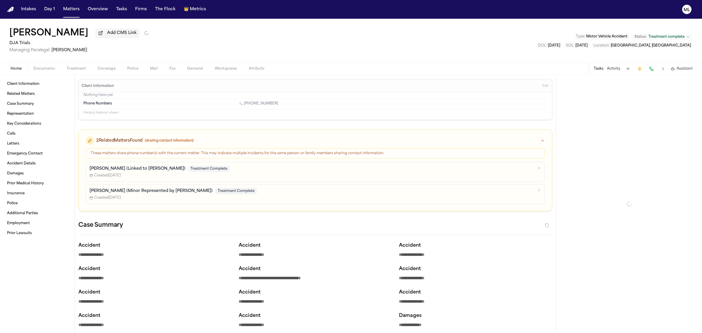
type textarea "*"
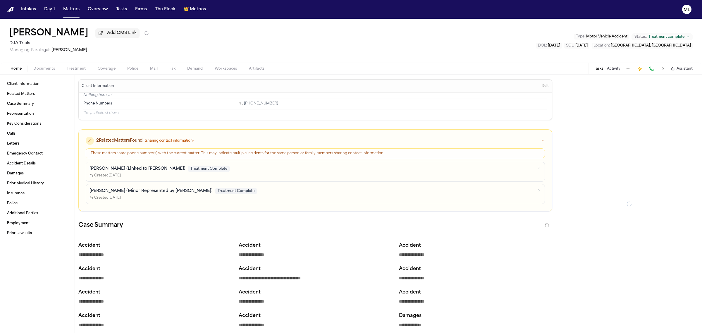
type textarea "*"
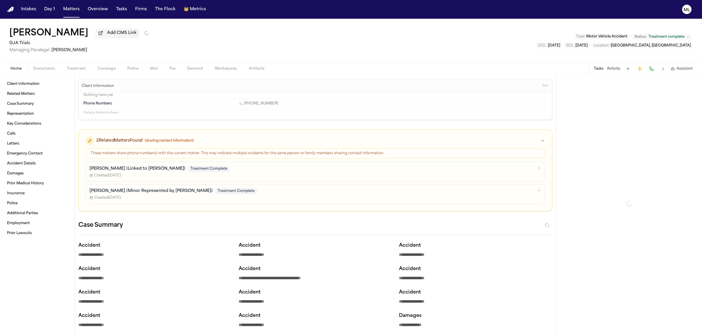
type textarea "*"
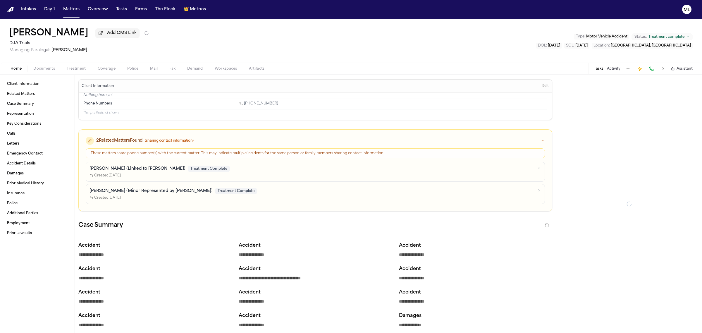
type textarea "*"
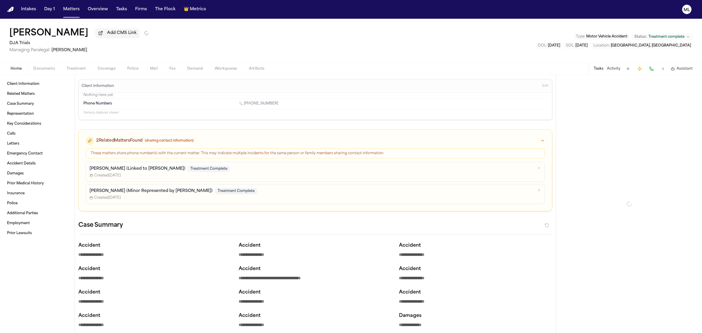
type textarea "*"
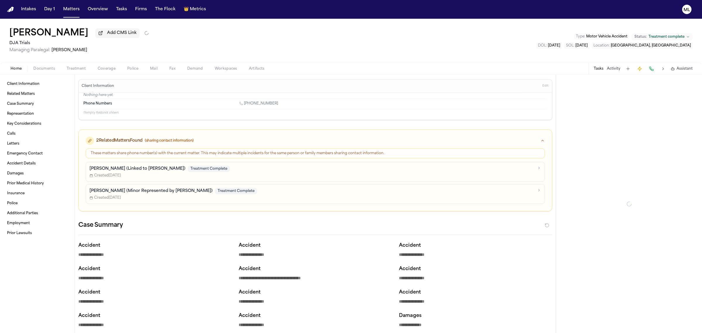
type textarea "*"
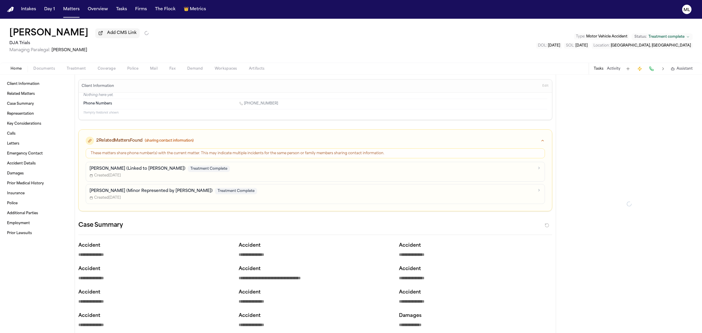
type textarea "*"
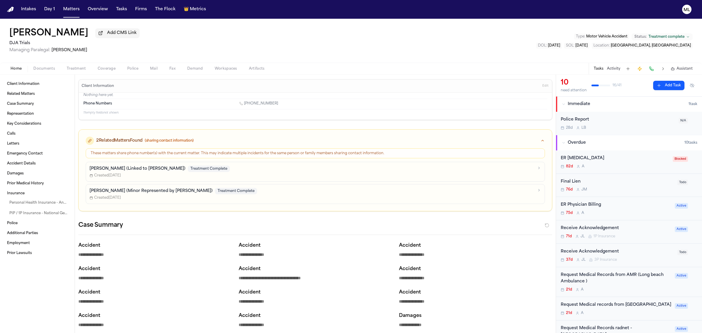
click at [610, 288] on div "21d A" at bounding box center [616, 289] width 111 height 5
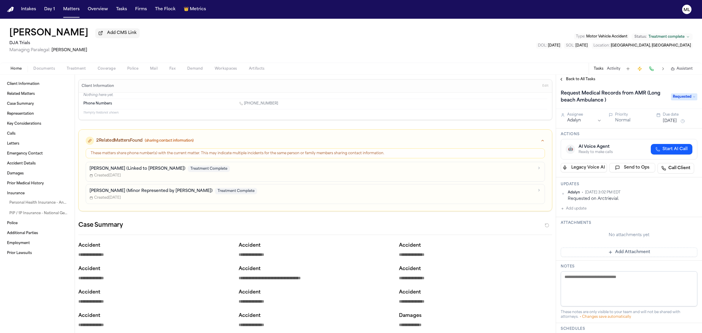
click at [572, 78] on span "Back to All Tasks" at bounding box center [580, 79] width 29 height 5
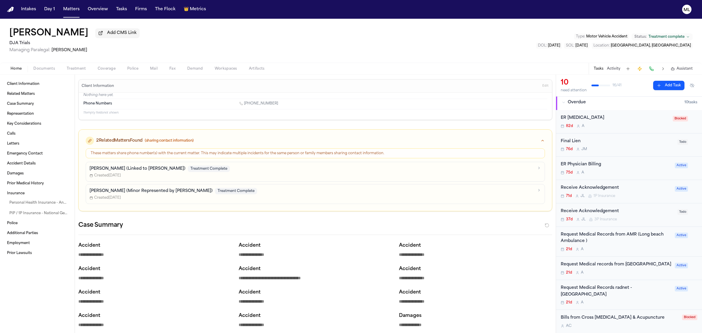
scroll to position [110, 0]
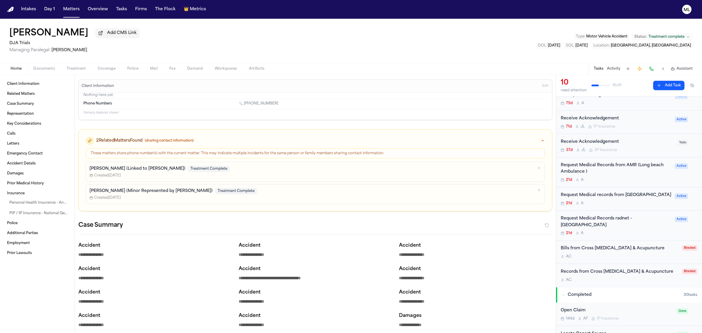
click at [628, 206] on div "21d A" at bounding box center [616, 203] width 111 height 5
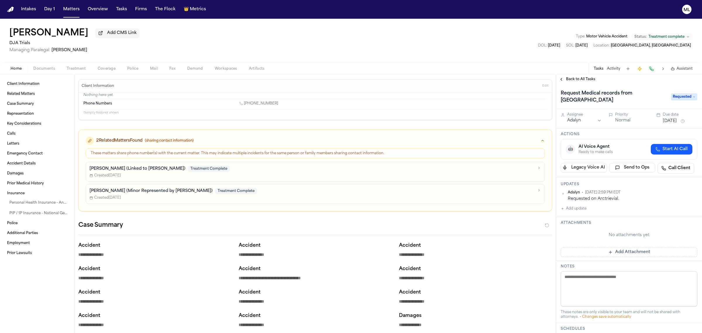
click at [577, 75] on div "Back to All Tasks" at bounding box center [629, 79] width 146 height 9
click at [579, 78] on span "Back to All Tasks" at bounding box center [580, 79] width 29 height 5
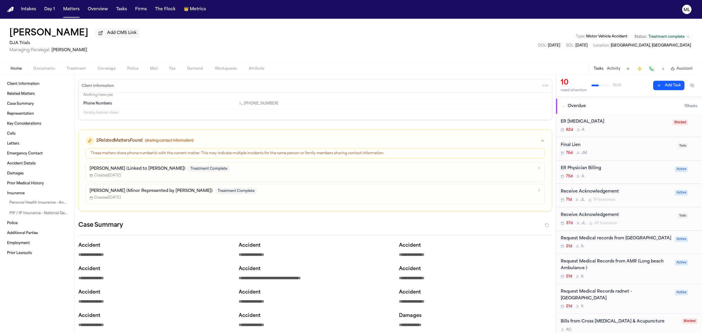
scroll to position [73, 0]
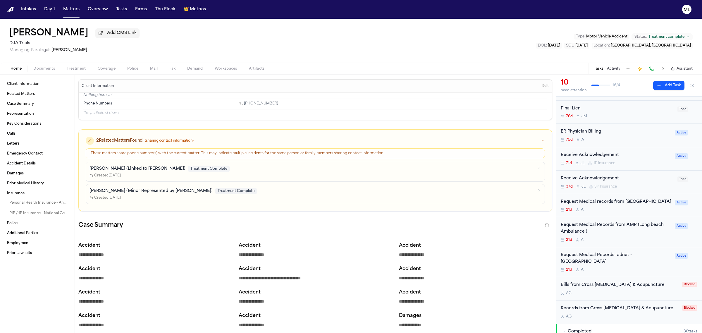
click at [629, 268] on div "21d A" at bounding box center [616, 269] width 111 height 5
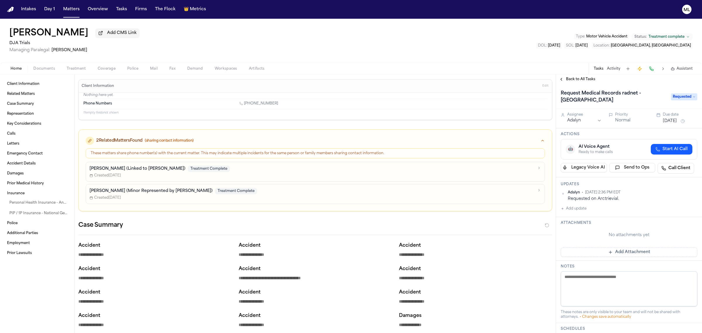
click at [583, 77] on span "Back to All Tasks" at bounding box center [580, 79] width 29 height 5
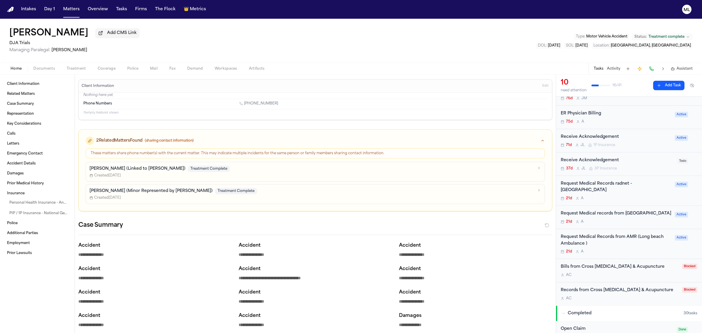
scroll to position [110, 0]
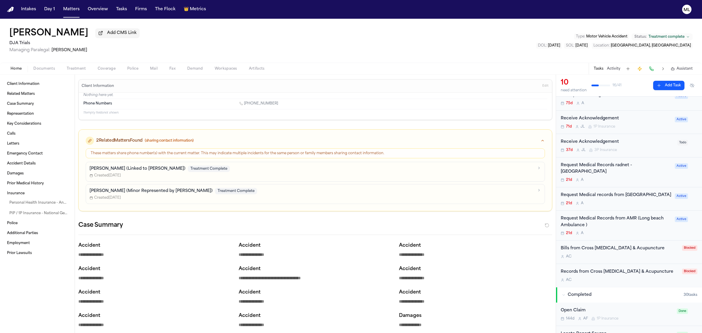
click at [634, 263] on div "Bills from Cross Chiropractic & Acupuncture A C Blocked" at bounding box center [629, 252] width 146 height 23
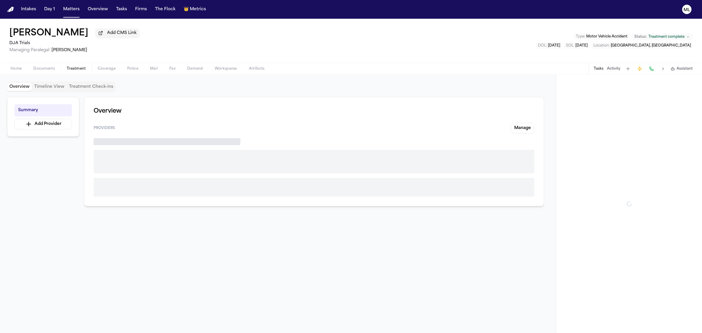
click at [82, 71] on span "Treatment" at bounding box center [76, 68] width 19 height 5
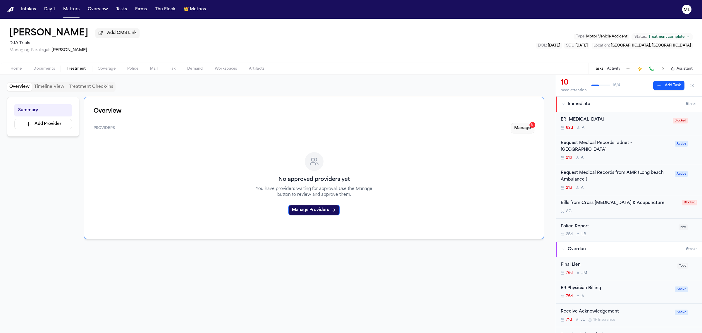
click at [522, 129] on button "Manage 8" at bounding box center [523, 128] width 24 height 11
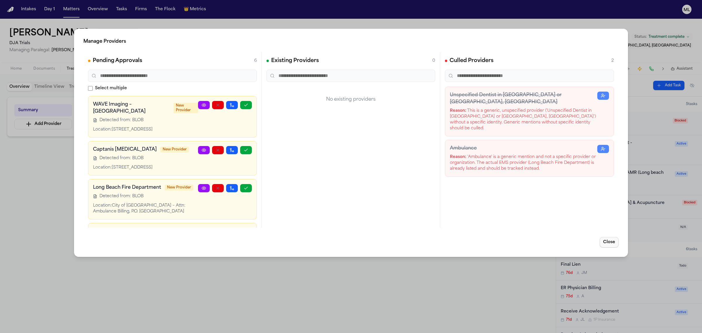
click at [611, 239] on button "Close" at bounding box center [609, 242] width 19 height 11
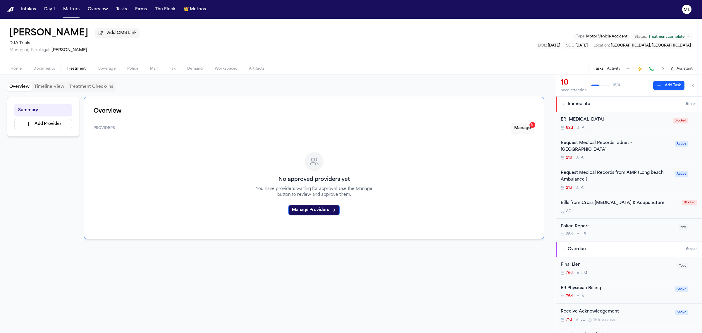
click at [526, 127] on button "Manage 8" at bounding box center [523, 128] width 24 height 11
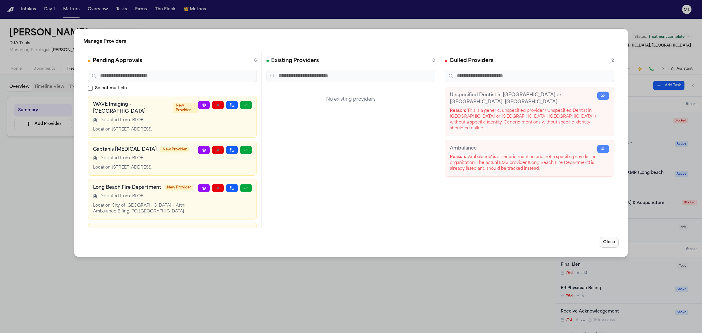
click at [605, 240] on button "Close" at bounding box center [609, 242] width 19 height 11
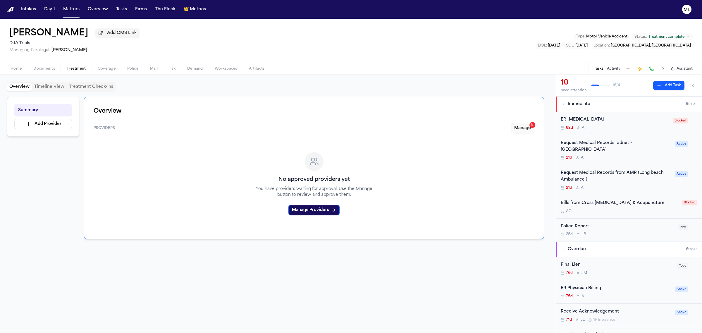
click at [516, 128] on button "Manage 8" at bounding box center [523, 128] width 24 height 11
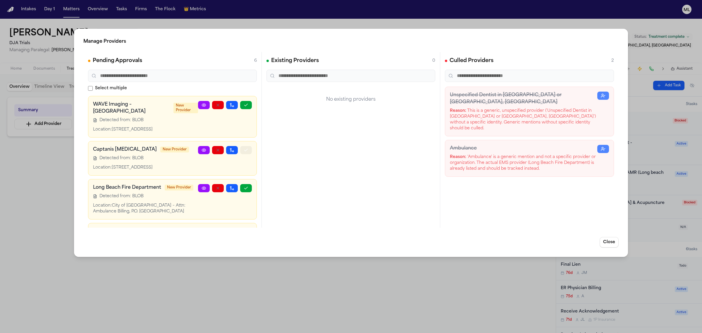
click at [244, 152] on icon "button" at bounding box center [246, 150] width 5 height 5
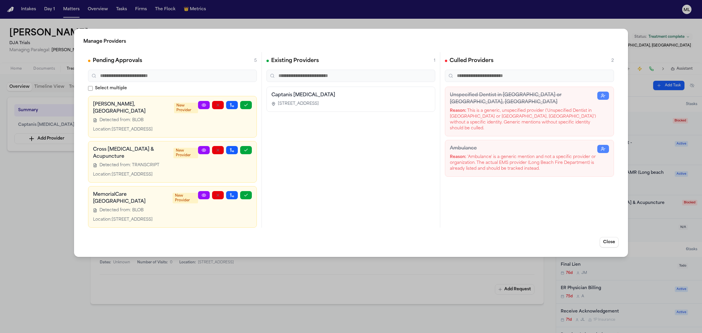
scroll to position [110, 0]
click at [243, 191] on button "button" at bounding box center [246, 195] width 12 height 8
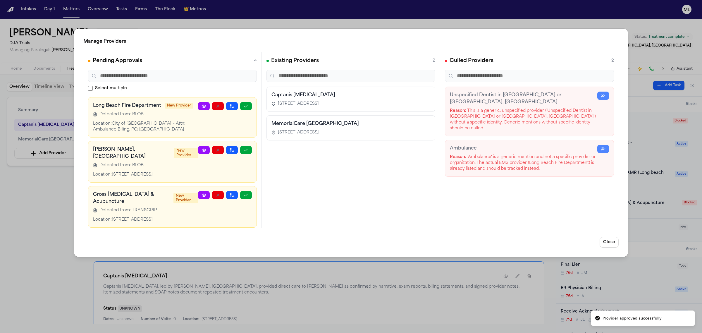
scroll to position [62, 0]
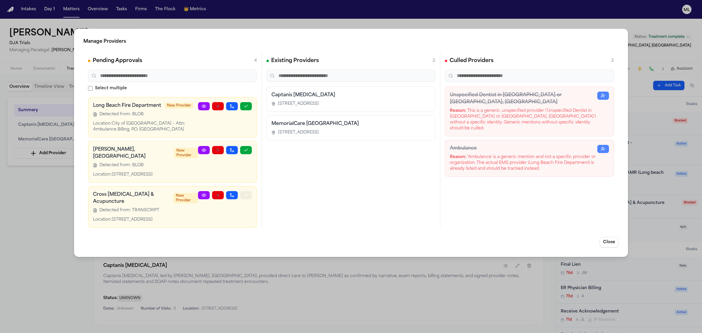
click at [244, 193] on icon "button" at bounding box center [246, 195] width 5 height 5
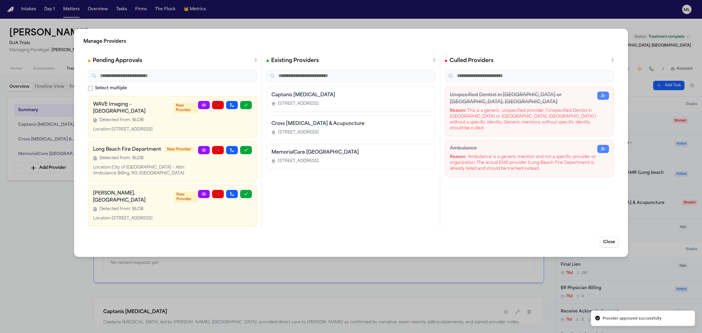
scroll to position [0, 0]
click at [609, 243] on button "Close" at bounding box center [609, 242] width 19 height 11
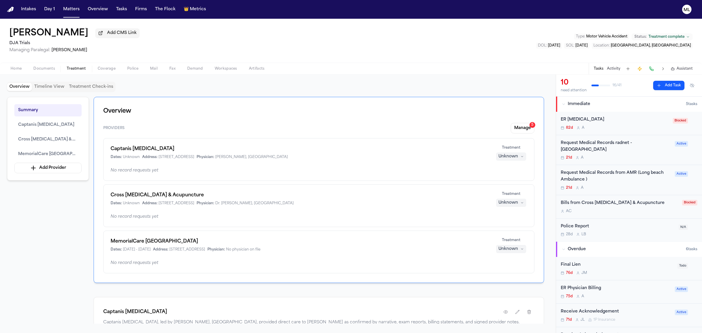
click at [515, 157] on div "Unknown" at bounding box center [509, 157] width 20 height 6
click at [508, 179] on span "Completed" at bounding box center [504, 179] width 23 height 6
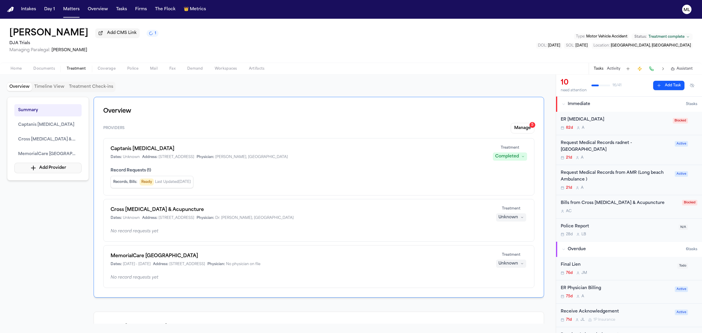
click at [67, 171] on button "Add Provider" at bounding box center [47, 168] width 67 height 11
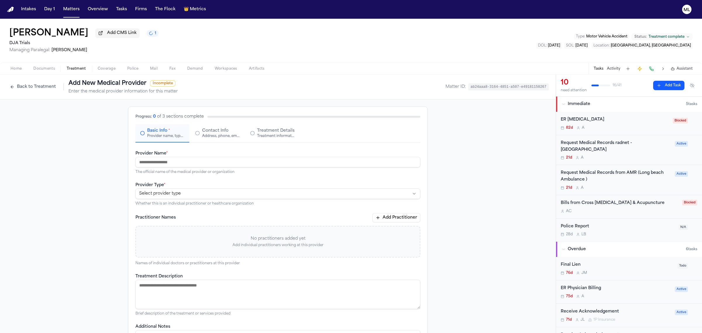
click at [162, 136] on div "Provider name, type, and general information" at bounding box center [165, 136] width 37 height 5
click at [160, 163] on input "Provider Name *" at bounding box center [278, 162] width 285 height 11
paste input "**********"
click at [176, 196] on html "**********" at bounding box center [351, 166] width 702 height 333
click at [212, 134] on div "Address, phone, email, and other contact details" at bounding box center [220, 136] width 37 height 5
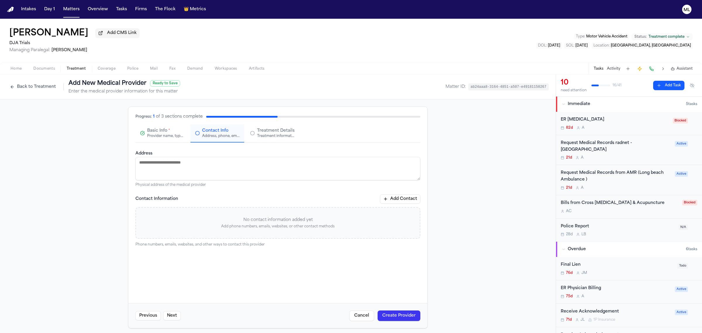
click at [208, 169] on textarea "Address" at bounding box center [278, 168] width 285 height 23
paste textarea "**********"
click at [400, 198] on button "Add Contact" at bounding box center [400, 198] width 40 height 9
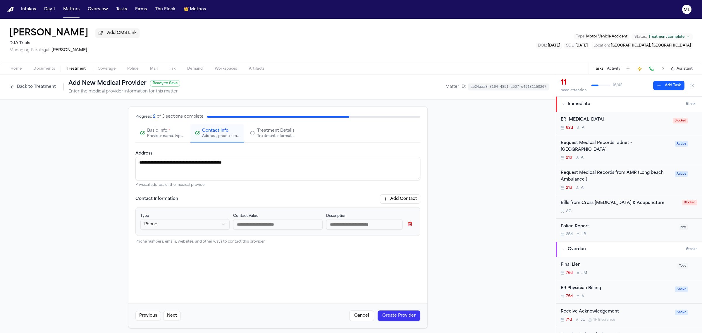
paste input "**********"
click at [275, 133] on span "Treatment Details" at bounding box center [275, 131] width 37 height 6
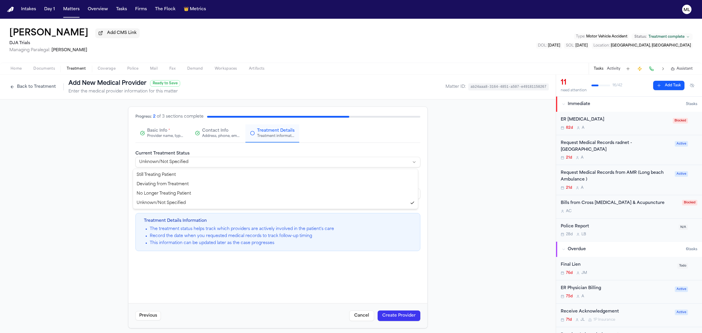
click at [282, 165] on html "**********" at bounding box center [351, 166] width 702 height 333
click at [389, 313] on button "Create Provider" at bounding box center [399, 316] width 43 height 11
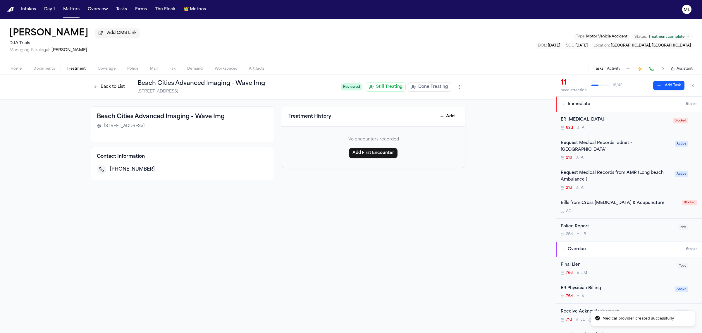
click at [116, 84] on button "Back to List" at bounding box center [109, 86] width 37 height 9
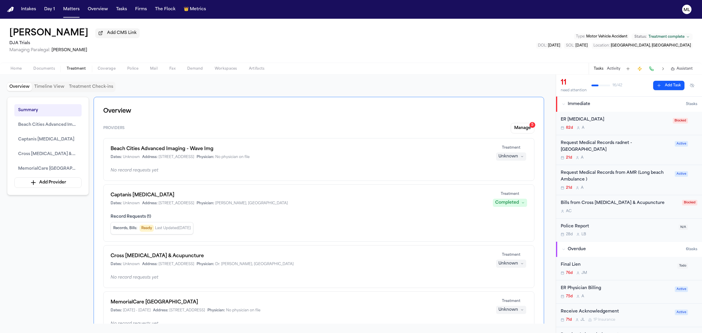
click at [505, 155] on div "Unknown" at bounding box center [509, 157] width 20 height 6
click at [504, 181] on span "Completed" at bounding box center [504, 179] width 23 height 6
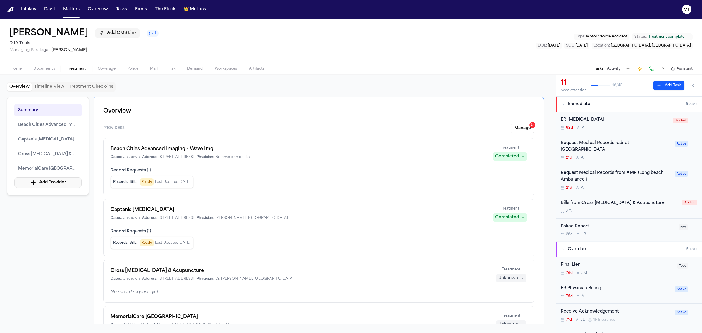
click at [69, 184] on button "Add Provider" at bounding box center [47, 182] width 67 height 11
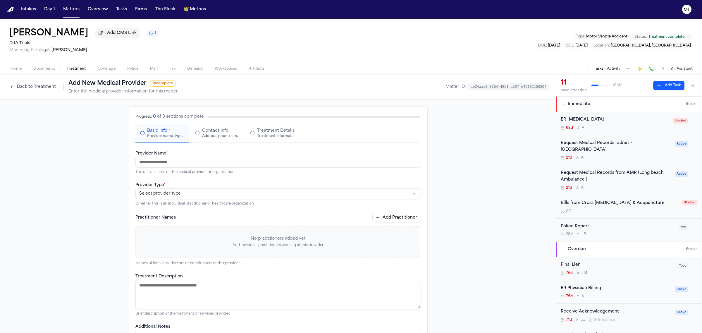
click at [157, 166] on input "Provider Name *" at bounding box center [278, 162] width 285 height 11
click at [195, 196] on html "**********" at bounding box center [351, 166] width 702 height 333
drag, startPoint x: 178, startPoint y: 231, endPoint x: 176, endPoint y: 236, distance: 4.5
click at [177, 232] on div "No practitioners added yet Add individual practitioners working at this provider" at bounding box center [278, 242] width 285 height 32
click at [210, 132] on span "Contact Info" at bounding box center [215, 131] width 26 height 6
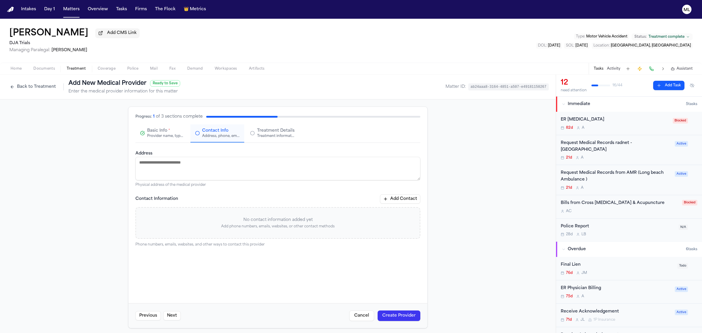
click at [169, 162] on textarea "Address" at bounding box center [278, 168] width 285 height 23
paste textarea "**********"
click at [306, 215] on div "No contact information added yet Add phone numbers, emails, websites, or other …" at bounding box center [278, 223] width 285 height 32
click at [400, 200] on button "Add Contact" at bounding box center [400, 198] width 40 height 9
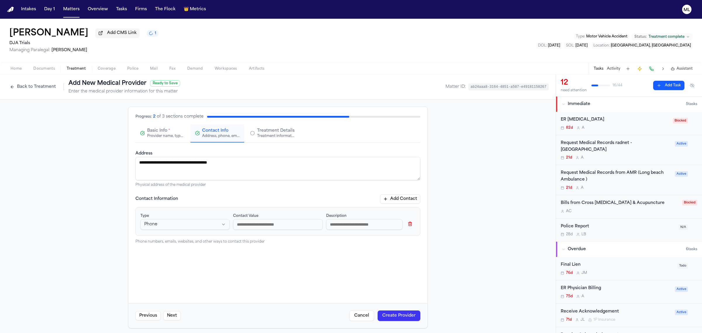
click at [199, 225] on html "**********" at bounding box center [351, 166] width 702 height 333
click at [291, 227] on input at bounding box center [277, 224] width 89 height 11
paste input "**********"
click at [394, 318] on button "Create Provider" at bounding box center [399, 316] width 43 height 11
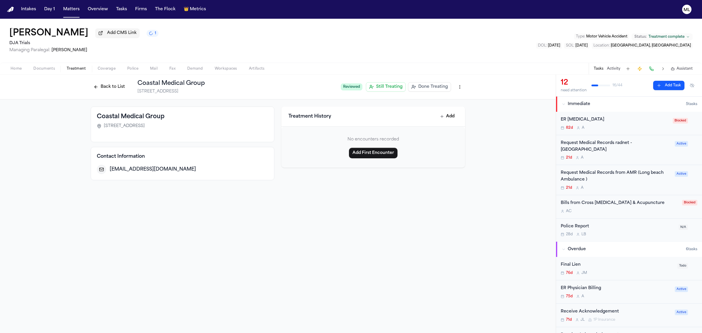
click at [104, 84] on button "Back to List" at bounding box center [109, 86] width 37 height 9
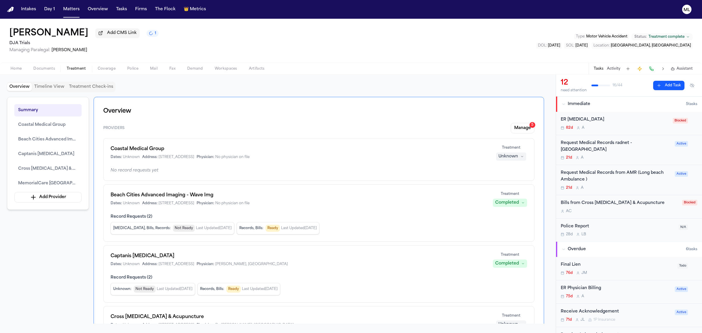
click at [502, 157] on div "Unknown" at bounding box center [509, 157] width 20 height 6
click at [505, 179] on span "Completed" at bounding box center [504, 179] width 23 height 6
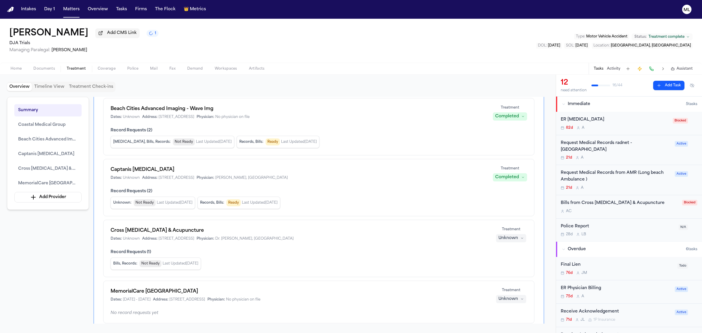
scroll to position [110, 0]
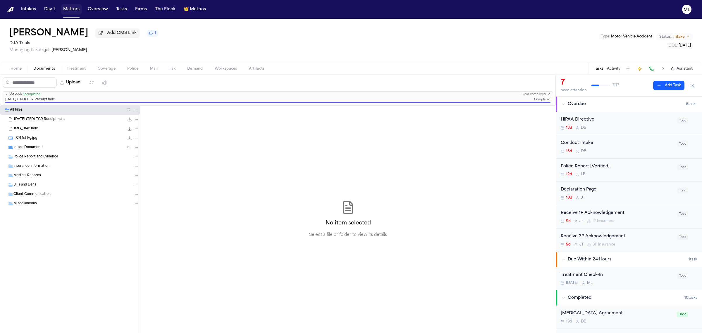
drag, startPoint x: 0, startPoint y: 0, endPoint x: 72, endPoint y: 8, distance: 72.2
click at [72, 8] on button "Matters" at bounding box center [71, 9] width 21 height 11
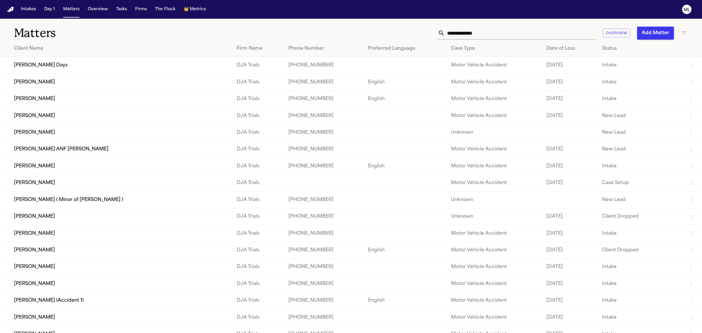
click at [506, 34] on input "text" at bounding box center [520, 33] width 151 height 13
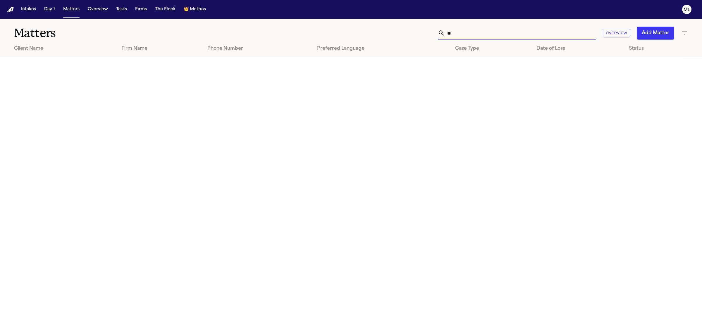
type input "*"
type input "*****"
click at [90, 65] on td "[PERSON_NAME]" at bounding box center [61, 65] width 122 height 17
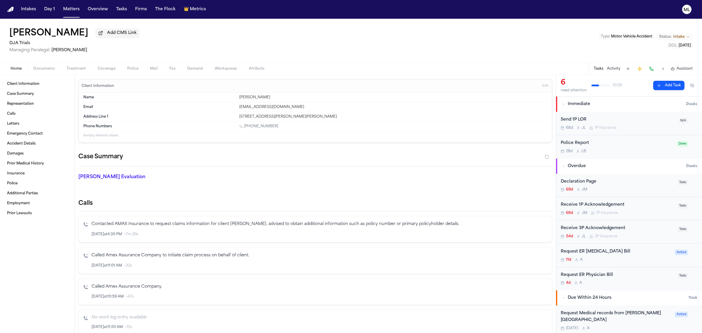
click at [681, 36] on span "Intake" at bounding box center [679, 37] width 11 height 5
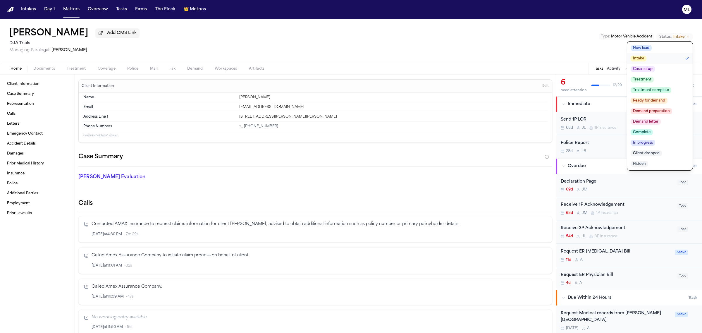
click at [663, 68] on button "Case setup" at bounding box center [660, 69] width 66 height 11
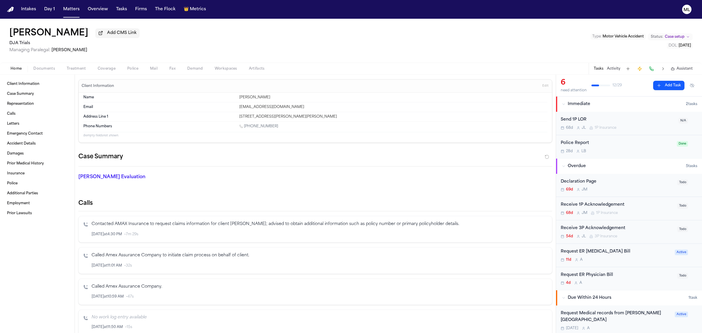
click at [303, 42] on div "Kelly Saetern Add CMS Link DJA Trials Managing Paralegal: Michelle Landazabal T…" at bounding box center [351, 41] width 702 height 44
click at [62, 34] on h1 "Kelly Saetern" at bounding box center [48, 33] width 79 height 11
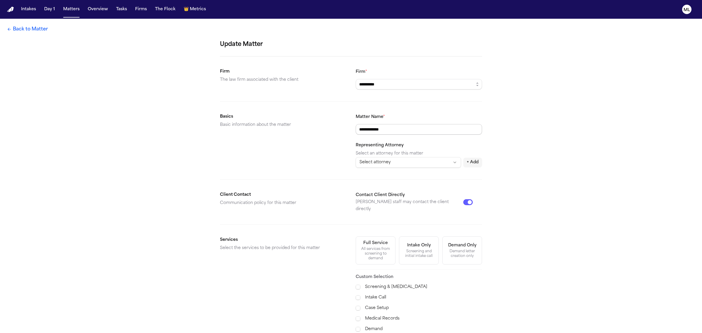
click at [410, 129] on input "**********" at bounding box center [419, 129] width 126 height 11
click at [386, 128] on input "**********" at bounding box center [419, 129] width 126 height 11
type input "**********"
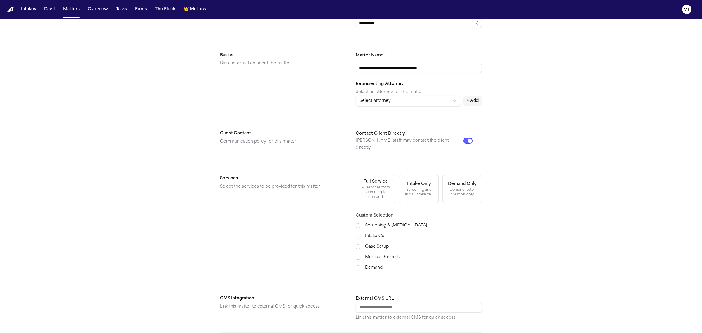
scroll to position [112, 0]
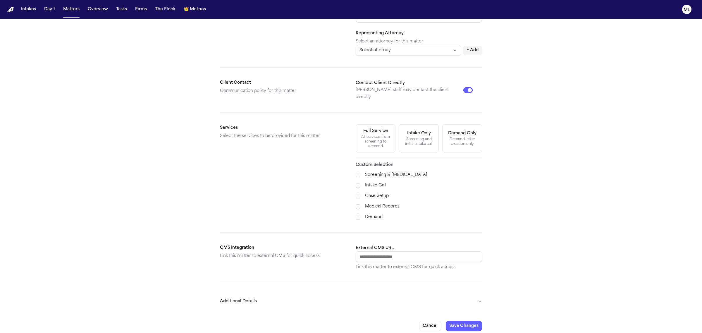
click at [397, 255] on input "External CMS URL" at bounding box center [419, 256] width 126 height 11
paste input "**********"
type input "**********"
click at [374, 193] on label "Case Setup" at bounding box center [423, 196] width 117 height 7
click at [370, 203] on label "Medical Records" at bounding box center [423, 206] width 117 height 7
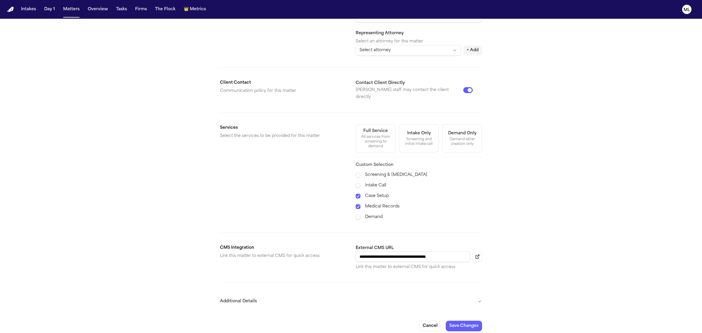
click at [368, 214] on label "Demand" at bounding box center [423, 217] width 117 height 7
click at [369, 182] on label "Intake Call" at bounding box center [423, 185] width 117 height 7
click at [371, 294] on button "Additional Details" at bounding box center [351, 301] width 262 height 15
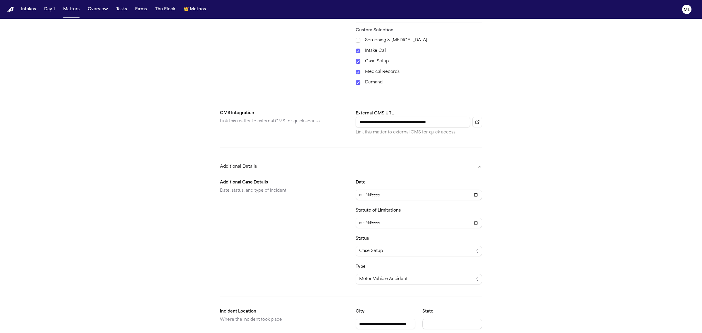
scroll to position [272, 0]
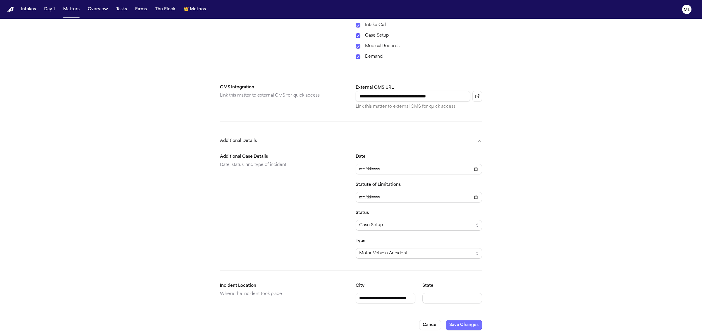
click at [457, 322] on button "Save Changes" at bounding box center [464, 325] width 36 height 11
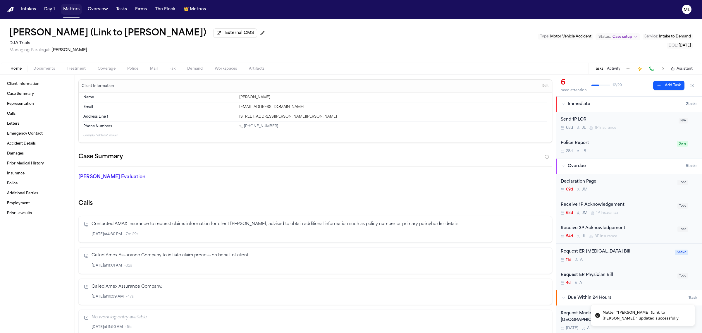
click at [75, 10] on button "Matters" at bounding box center [71, 9] width 21 height 11
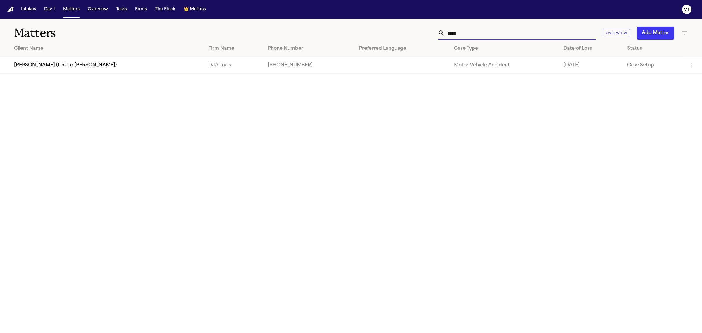
drag, startPoint x: 470, startPoint y: 31, endPoint x: 427, endPoint y: 31, distance: 43.6
click at [427, 31] on div "***** Overview Add Matter" at bounding box center [452, 33] width 472 height 13
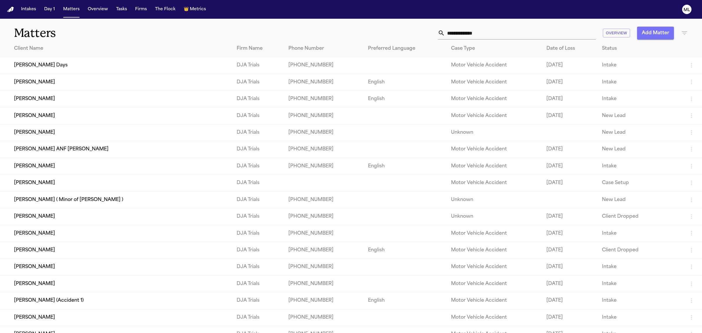
click at [656, 34] on button "Add Matter" at bounding box center [655, 33] width 37 height 13
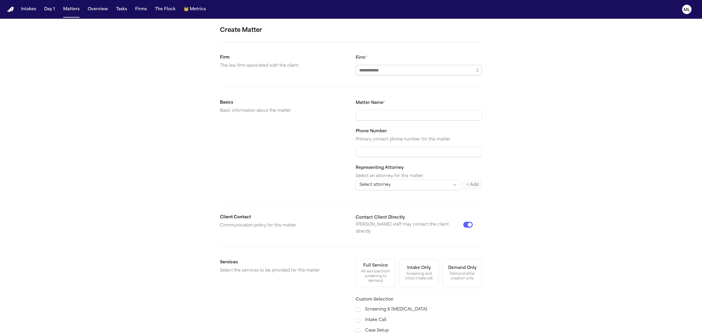
click at [422, 71] on input "Firm *" at bounding box center [419, 70] width 126 height 11
click at [473, 72] on span at bounding box center [419, 70] width 126 height 11
click at [478, 69] on icon "button" at bounding box center [477, 70] width 5 height 5
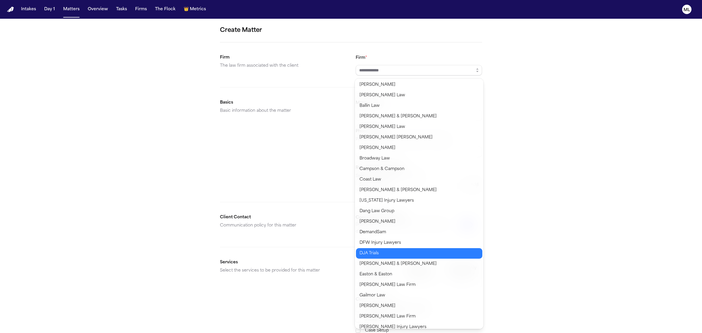
type input "**********"
click at [377, 251] on body "**********" at bounding box center [351, 166] width 702 height 333
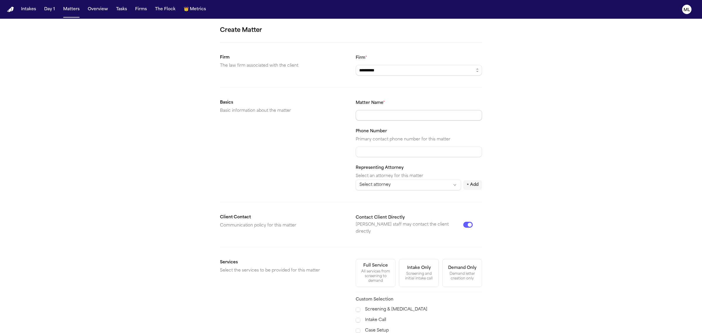
click at [379, 117] on input "Matter Name *" at bounding box center [419, 115] width 126 height 11
paste input "**********"
drag, startPoint x: 383, startPoint y: 114, endPoint x: 495, endPoint y: 119, distance: 112.2
click at [495, 119] on div "**********" at bounding box center [351, 221] width 702 height 405
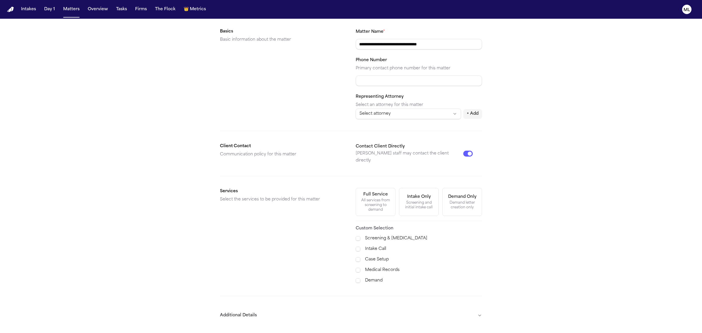
scroll to position [73, 0]
type input "**********"
click at [387, 254] on label "Case Setup" at bounding box center [423, 257] width 117 height 7
click at [386, 265] on label "Medical Records" at bounding box center [423, 268] width 117 height 7
click at [379, 275] on label "Demand" at bounding box center [423, 278] width 117 height 7
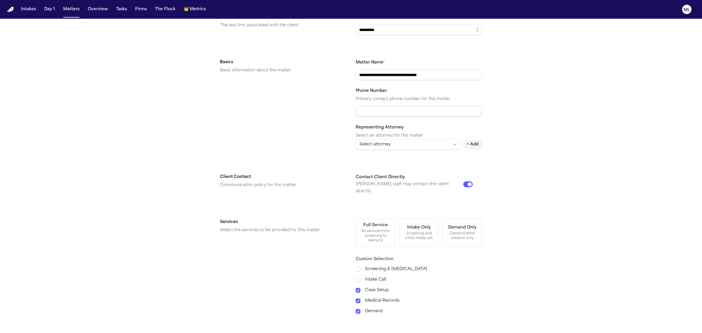
scroll to position [85, 0]
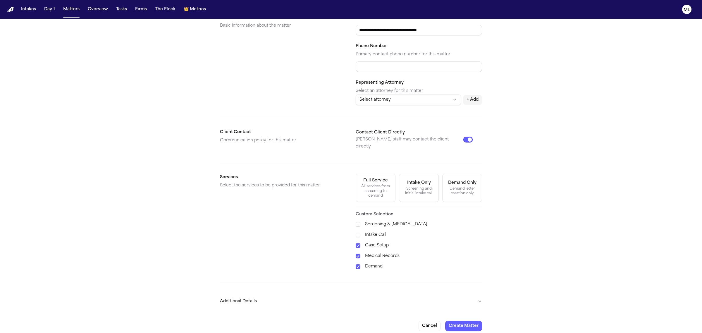
click at [388, 294] on button "Additional Details" at bounding box center [351, 301] width 262 height 15
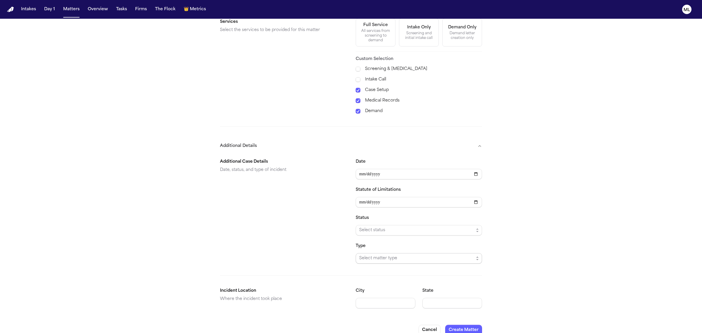
scroll to position [246, 0]
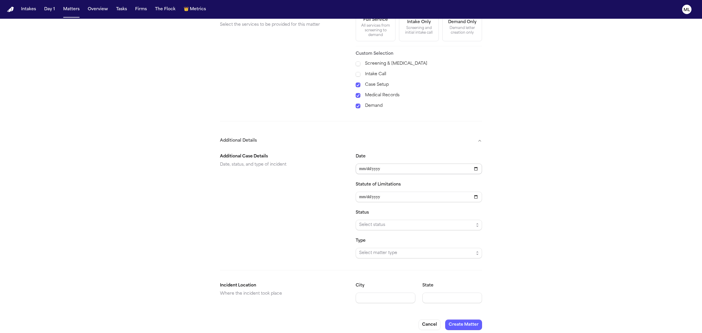
click at [367, 164] on input "Date" at bounding box center [419, 169] width 126 height 11
type input "**********"
click at [387, 222] on span "Select status" at bounding box center [416, 225] width 115 height 7
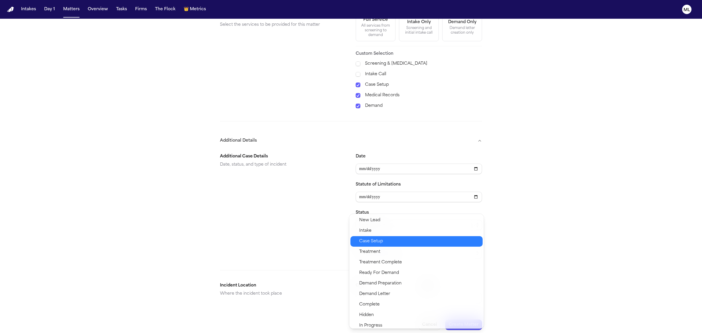
click at [385, 241] on span "Case Setup" at bounding box center [419, 241] width 120 height 7
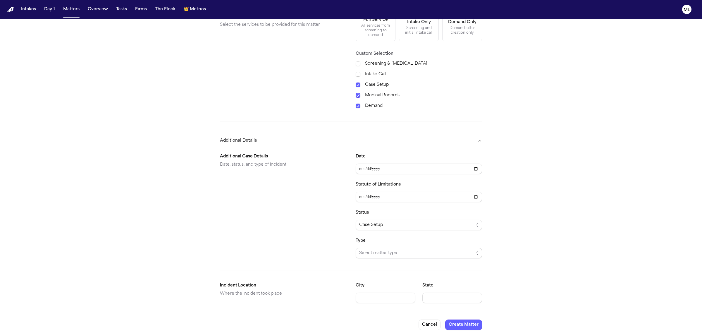
click at [380, 250] on span "Select matter type" at bounding box center [416, 253] width 115 height 7
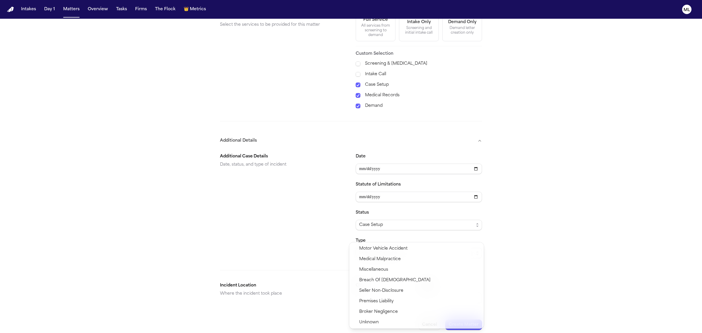
click at [380, 249] on span "Motor Vehicle Accident" at bounding box center [383, 248] width 48 height 7
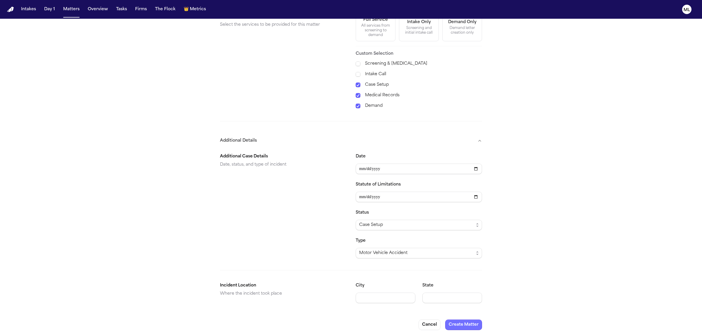
click at [467, 323] on button "Create Matter" at bounding box center [463, 325] width 37 height 11
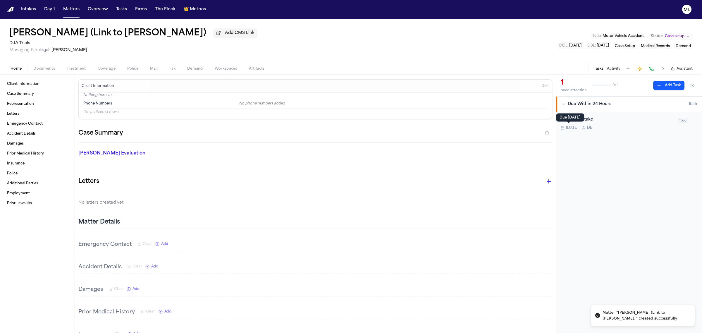
click at [615, 124] on div "Conduct Intake Today D B" at bounding box center [617, 123] width 113 height 14
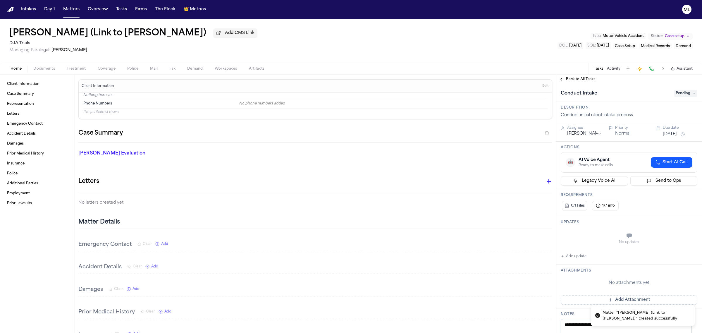
click at [681, 92] on span "Pending" at bounding box center [685, 93] width 23 height 7
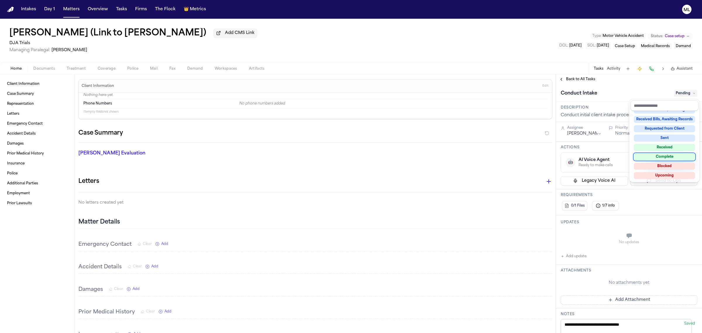
click at [667, 157] on div "Complete" at bounding box center [664, 156] width 61 height 7
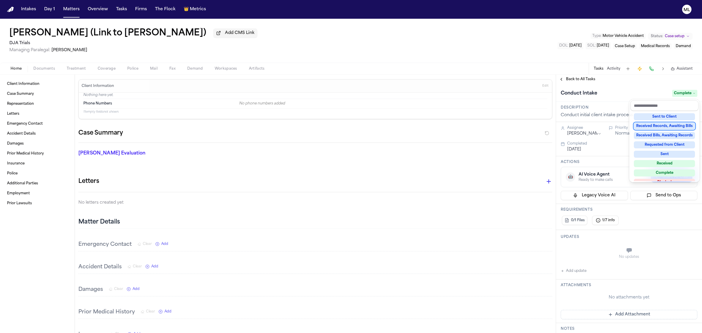
click at [582, 80] on div "**********" at bounding box center [629, 204] width 146 height 258
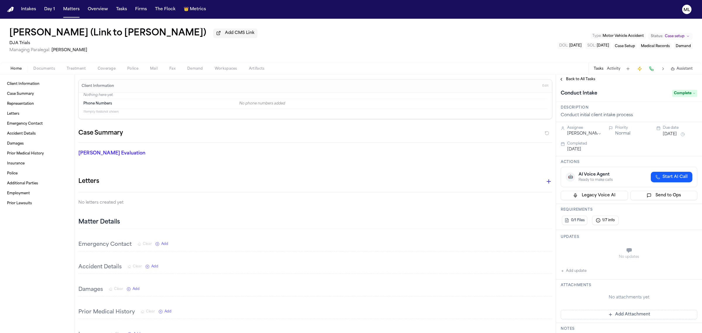
click at [582, 79] on span "Back to All Tasks" at bounding box center [580, 79] width 29 height 5
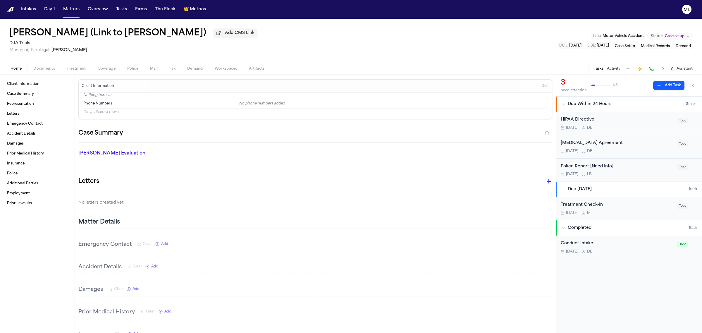
click at [643, 124] on div "HIPAA Directive Today D B" at bounding box center [617, 123] width 113 height 14
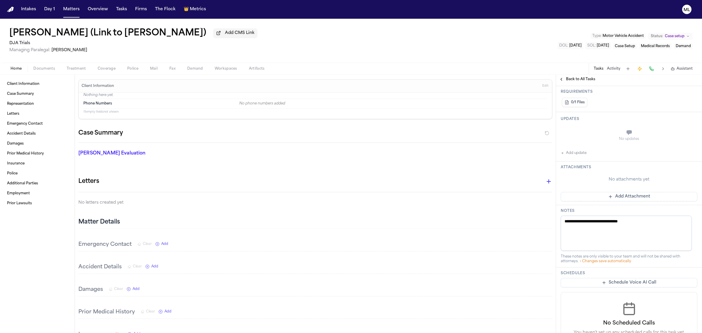
scroll to position [110, 0]
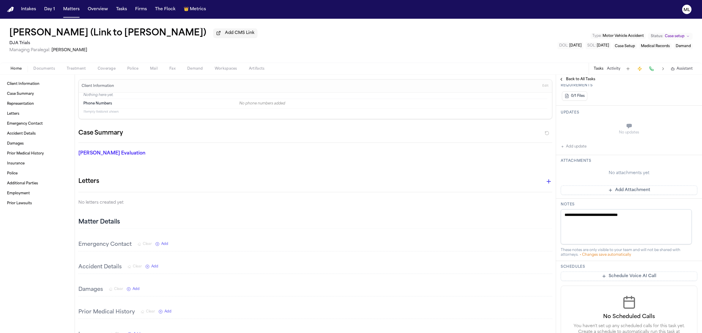
click at [628, 186] on button "Add Attachment" at bounding box center [629, 190] width 137 height 9
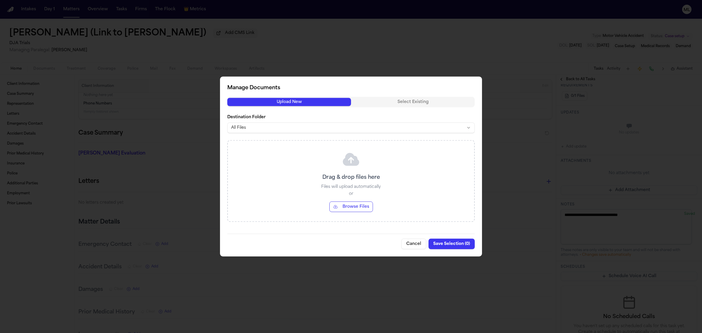
click at [366, 207] on button "Browse Files" at bounding box center [352, 207] width 44 height 11
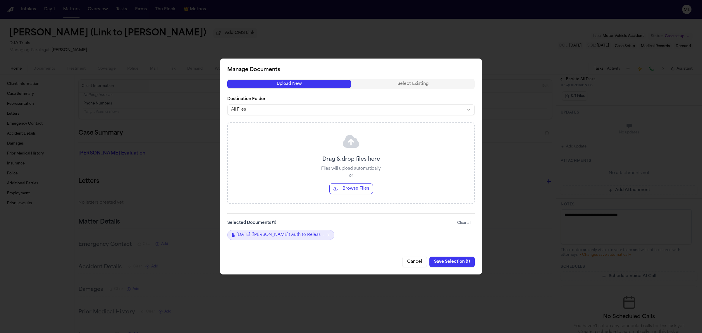
click at [448, 264] on button "Save Selection ( 1 )" at bounding box center [452, 262] width 45 height 11
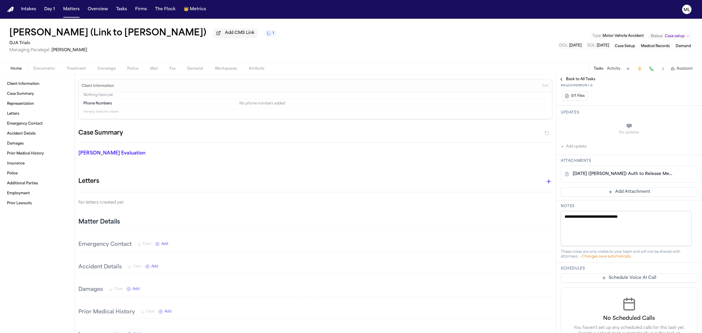
click at [580, 78] on span "Back to All Tasks" at bounding box center [580, 79] width 29 height 5
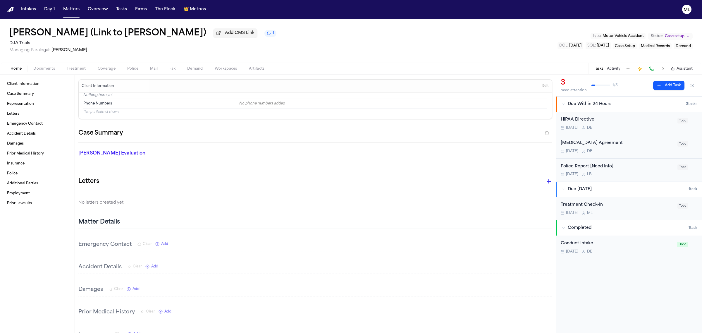
click at [629, 121] on div "HIPAA Directive" at bounding box center [617, 119] width 113 height 7
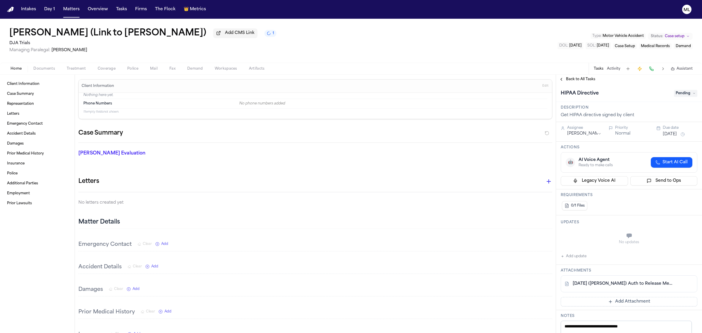
click at [678, 96] on span "Pending" at bounding box center [685, 93] width 23 height 7
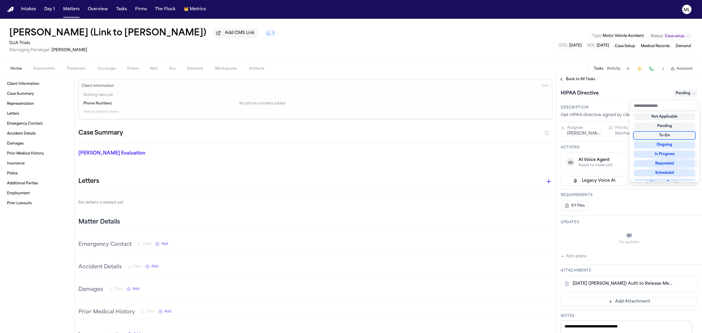
scroll to position [91, 0]
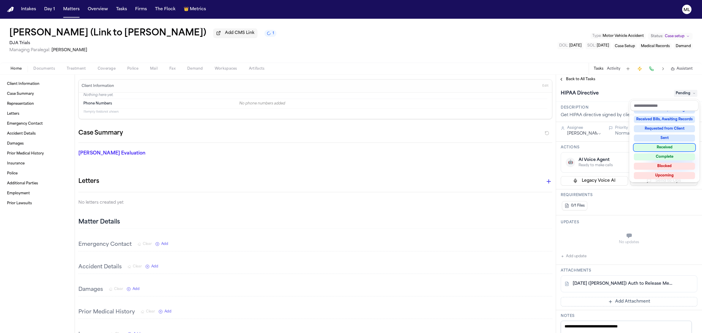
click at [669, 149] on div "Received" at bounding box center [664, 147] width 61 height 7
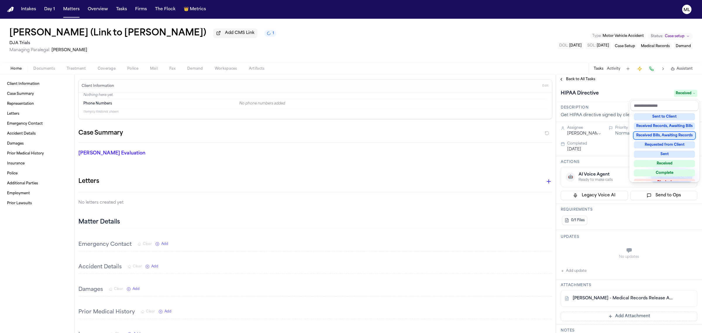
click at [576, 78] on div "**********" at bounding box center [629, 204] width 146 height 258
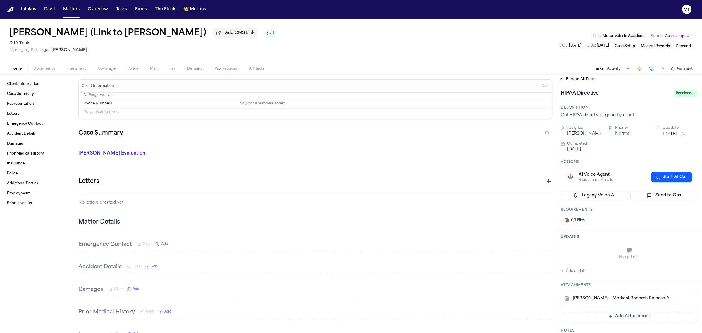
click at [576, 78] on span "Back to All Tasks" at bounding box center [580, 79] width 29 height 5
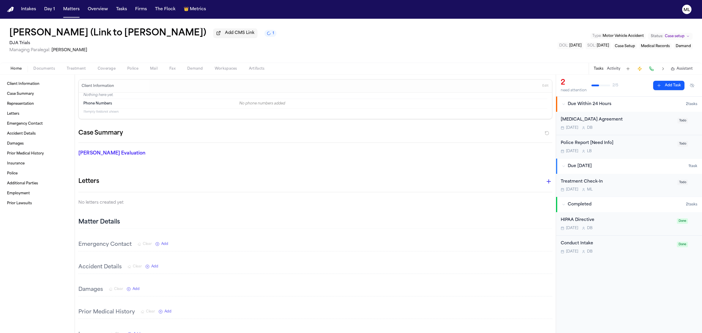
click at [634, 122] on div "Retainer Agreement" at bounding box center [617, 119] width 113 height 7
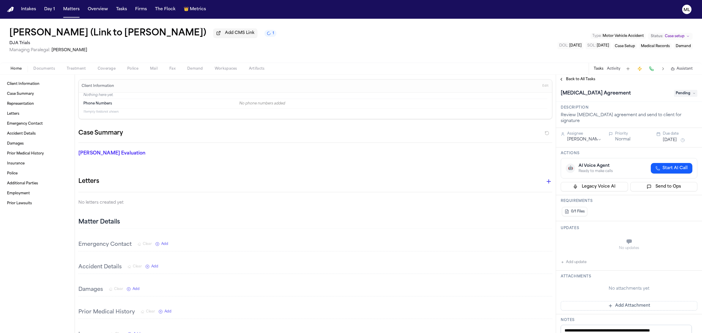
click at [677, 94] on span "Pending" at bounding box center [685, 93] width 23 height 7
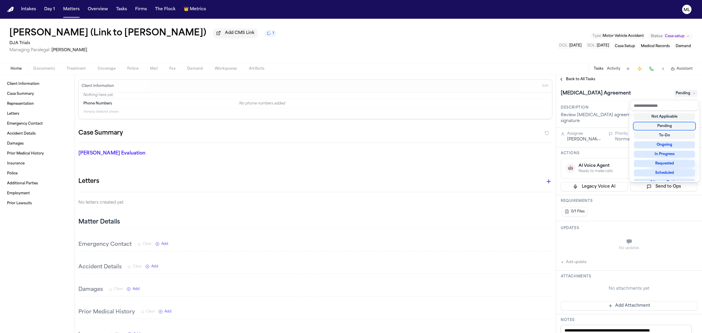
scroll to position [91, 0]
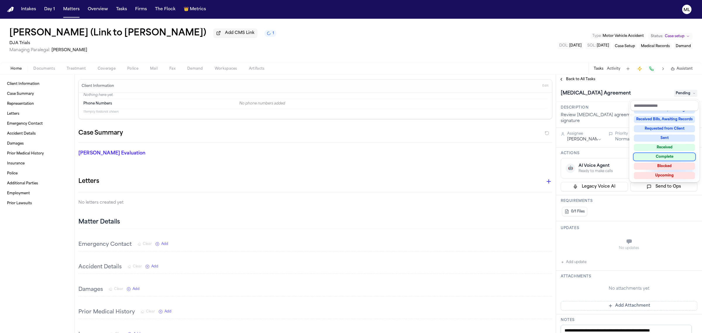
click at [658, 155] on div "Complete" at bounding box center [664, 156] width 61 height 7
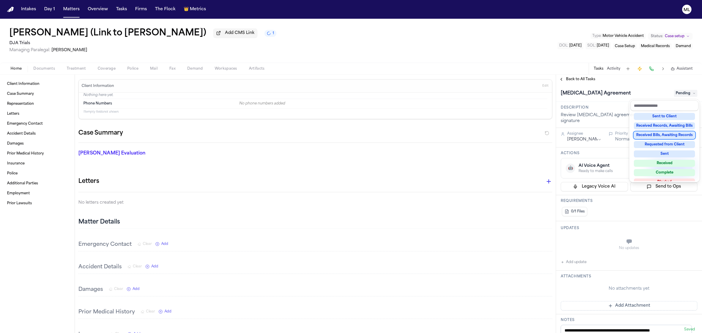
click at [583, 81] on div "**********" at bounding box center [629, 204] width 146 height 258
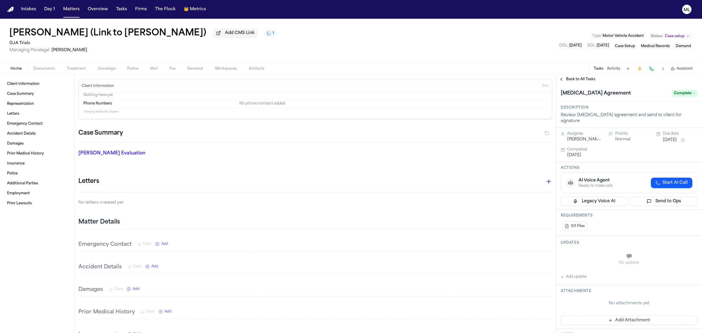
click at [583, 81] on span "Back to All Tasks" at bounding box center [580, 79] width 29 height 5
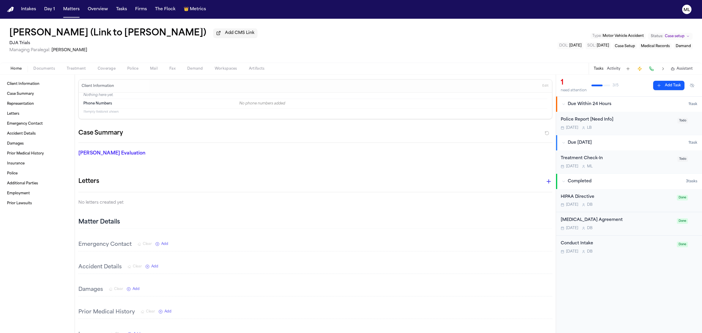
click at [639, 166] on div "Oct 14 M L" at bounding box center [617, 166] width 113 height 5
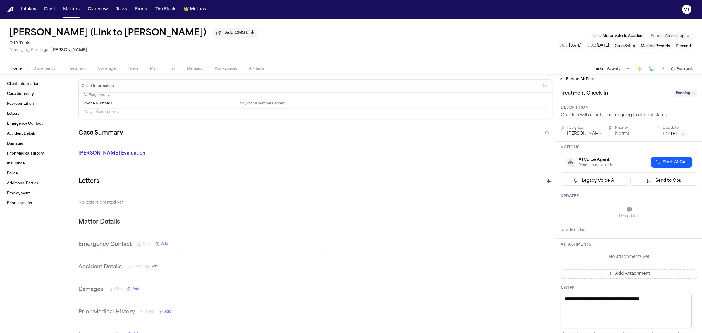
click at [678, 93] on span "Pending" at bounding box center [685, 93] width 23 height 7
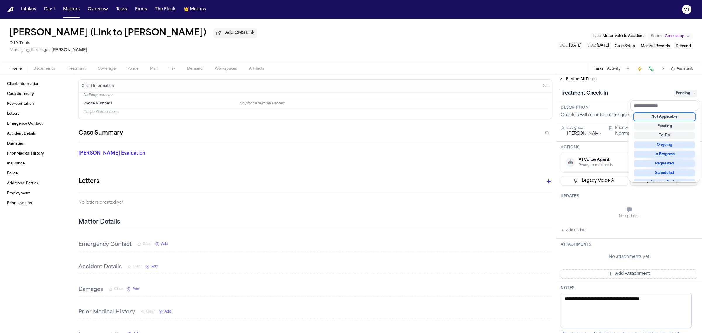
click at [651, 114] on div "Not Applicable" at bounding box center [664, 116] width 61 height 7
click at [591, 81] on div "**********" at bounding box center [629, 204] width 146 height 258
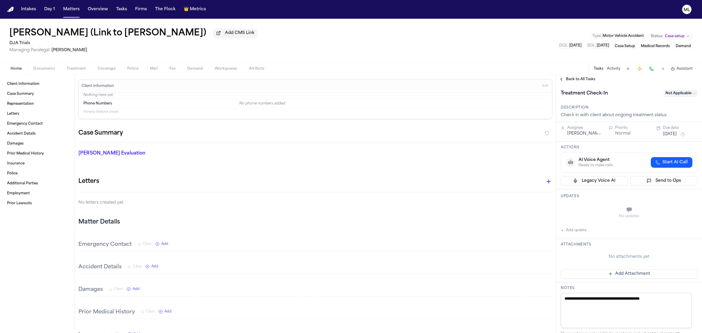
click at [591, 80] on span "Back to All Tasks" at bounding box center [580, 79] width 29 height 5
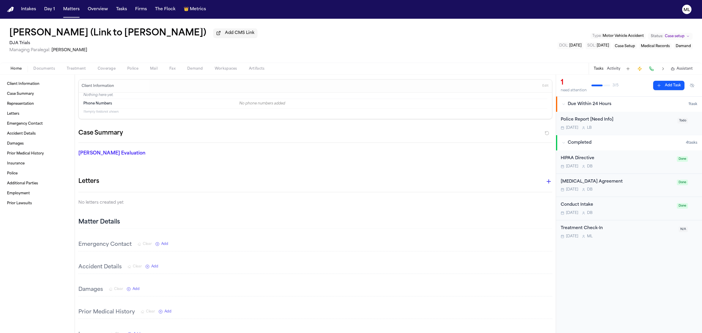
click at [85, 69] on button "Treatment" at bounding box center [76, 68] width 31 height 7
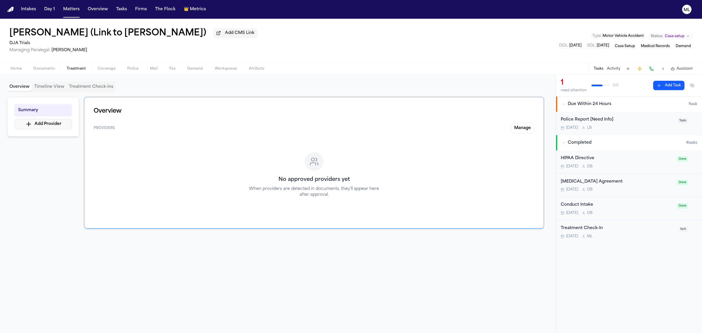
click at [59, 123] on button "Add Provider" at bounding box center [43, 124] width 58 height 11
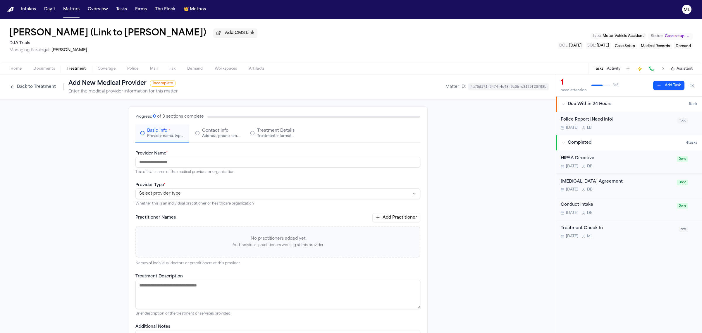
click at [160, 155] on label "Provider Name *" at bounding box center [152, 153] width 32 height 4
click at [160, 157] on input "Provider Name *" at bounding box center [278, 162] width 285 height 11
click at [161, 165] on input "Provider Name *" at bounding box center [278, 162] width 285 height 11
paste input "**********"
type input "**********"
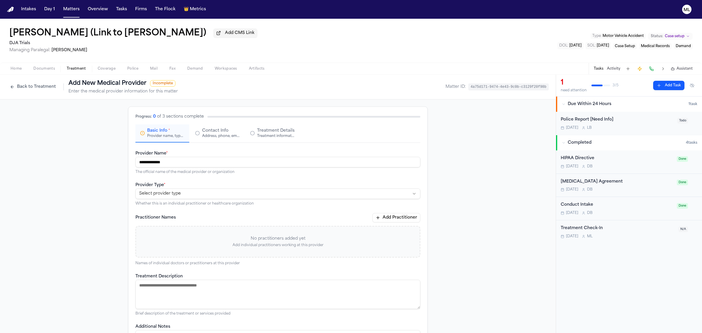
click at [179, 195] on html "**********" at bounding box center [351, 166] width 702 height 333
click at [208, 136] on div "Address, phone, email, and other contact details" at bounding box center [220, 136] width 37 height 5
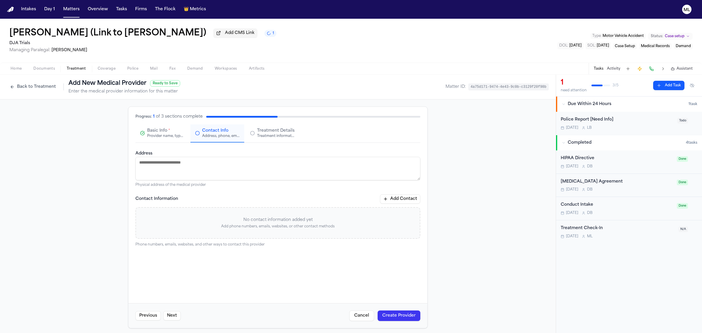
click at [220, 172] on textarea "Address" at bounding box center [278, 168] width 285 height 23
paste textarea "**********"
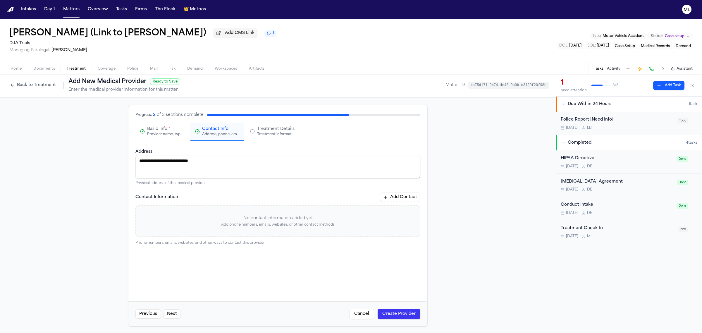
scroll to position [2, 0]
type textarea "**********"
click at [210, 221] on div "No contact information added yet Add phone numbers, emails, websites, or other …" at bounding box center [278, 221] width 285 height 32
click at [203, 239] on div "Contact Information Add Contact No contact information added yet Add phone numb…" at bounding box center [278, 218] width 285 height 53
click at [201, 243] on p "Phone numbers, emails, websites, and other ways to contact this provider" at bounding box center [278, 242] width 285 height 5
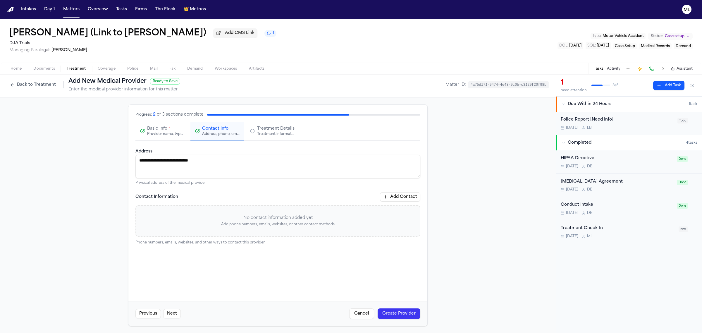
click at [389, 196] on button "Add Contact" at bounding box center [400, 196] width 40 height 9
click at [265, 218] on input at bounding box center [277, 222] width 89 height 11
paste input "**********"
type input "**********"
click at [276, 127] on span "Treatment Details" at bounding box center [275, 129] width 37 height 6
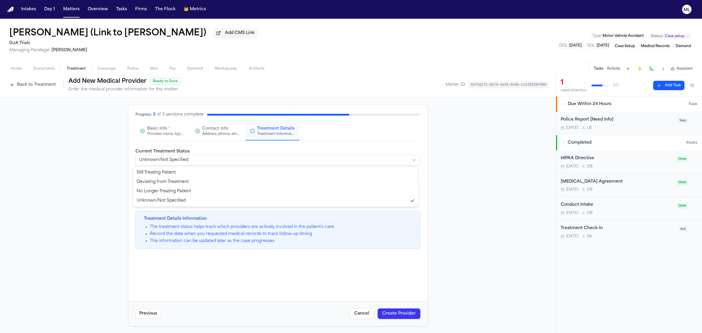
click at [249, 160] on html "**********" at bounding box center [351, 166] width 702 height 333
select select "*********"
click at [396, 312] on button "Create Provider" at bounding box center [399, 313] width 43 height 11
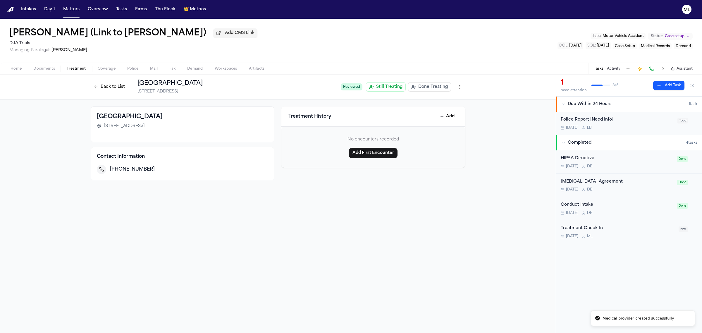
click at [114, 88] on button "Back to List" at bounding box center [109, 86] width 37 height 9
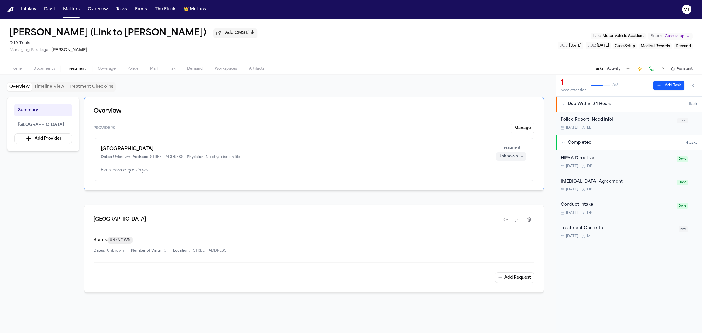
click at [507, 161] on div "Mercy Hospital Dates: Unknown Address: 4001 J St., Sacramento, CA, 95819 Physic…" at bounding box center [314, 159] width 441 height 43
click at [507, 160] on button "Unknown" at bounding box center [511, 156] width 30 height 8
click at [505, 180] on span "Completed" at bounding box center [504, 179] width 23 height 6
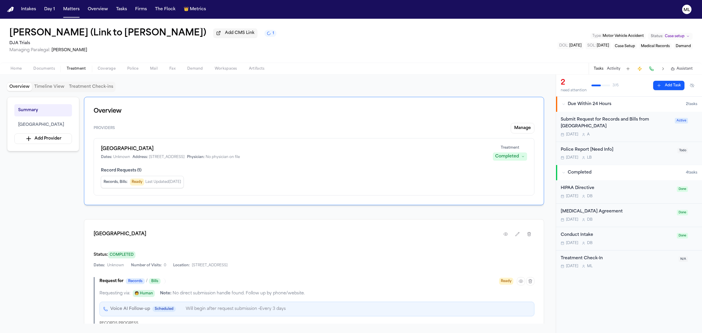
click at [639, 155] on div "Police Report [Need Info] [DATE] L B" at bounding box center [617, 154] width 113 height 14
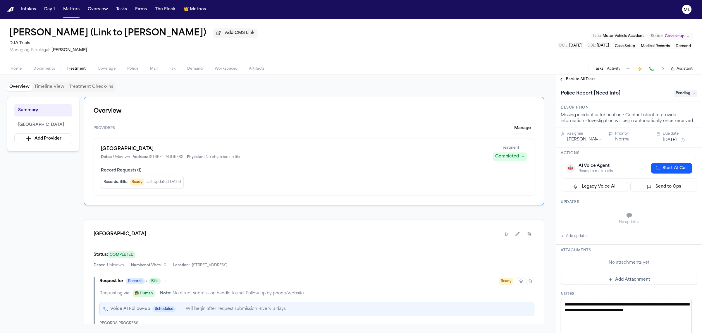
click at [680, 91] on span "Pending" at bounding box center [685, 93] width 23 height 7
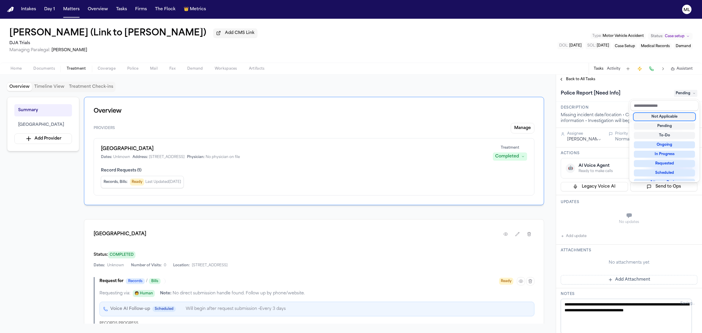
click at [666, 117] on div "Not Applicable" at bounding box center [664, 116] width 61 height 7
click at [578, 80] on div "**********" at bounding box center [629, 204] width 146 height 258
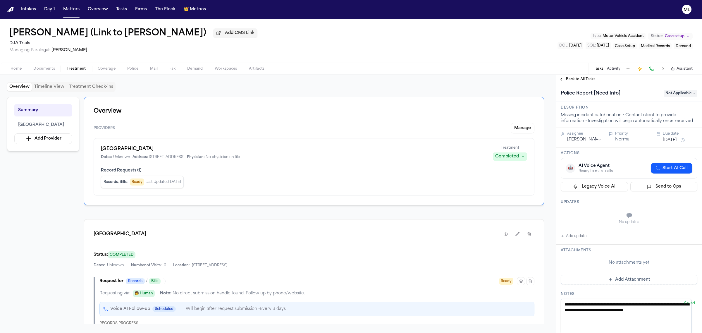
click at [578, 79] on span "Back to All Tasks" at bounding box center [580, 79] width 29 height 5
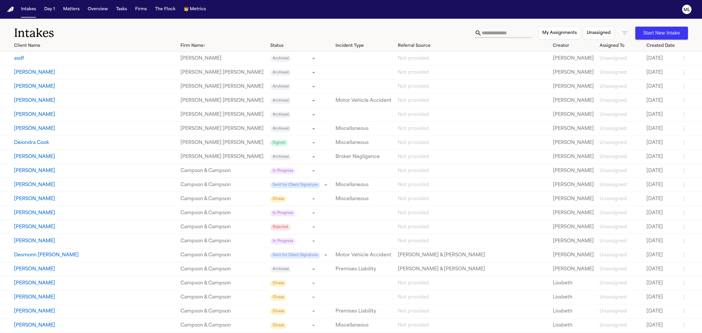
scroll to position [2524, 0]
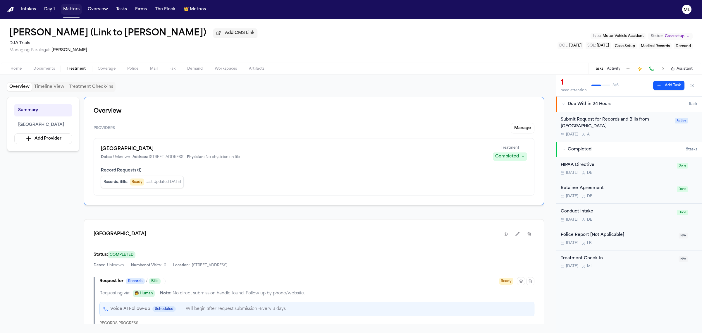
click at [73, 11] on button "Matters" at bounding box center [71, 9] width 21 height 11
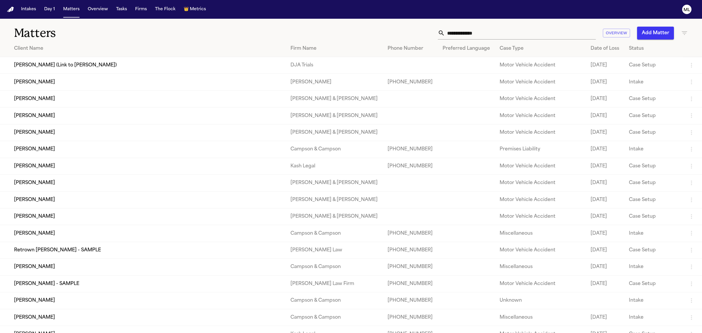
click at [476, 33] on input "text" at bounding box center [520, 33] width 151 height 13
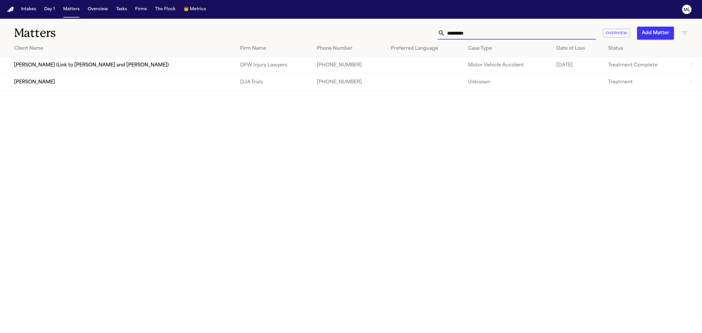
type input "*********"
click at [110, 90] on td "[PERSON_NAME]" at bounding box center [118, 82] width 236 height 17
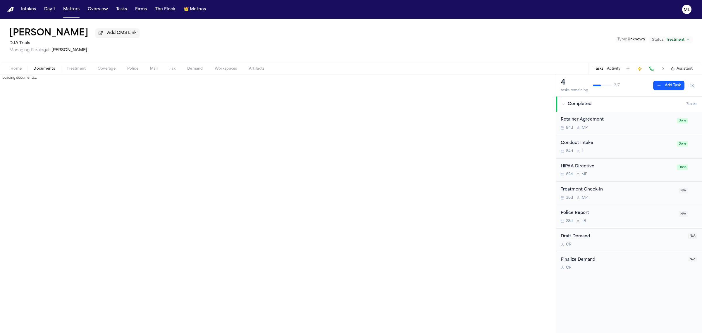
click at [48, 68] on span "Documents" at bounding box center [44, 68] width 22 height 5
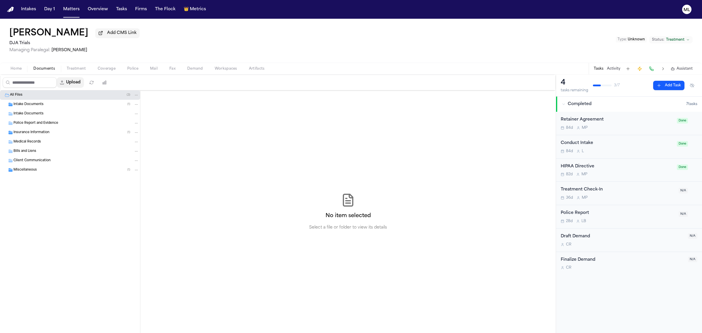
click at [84, 83] on button "Upload" at bounding box center [70, 82] width 27 height 11
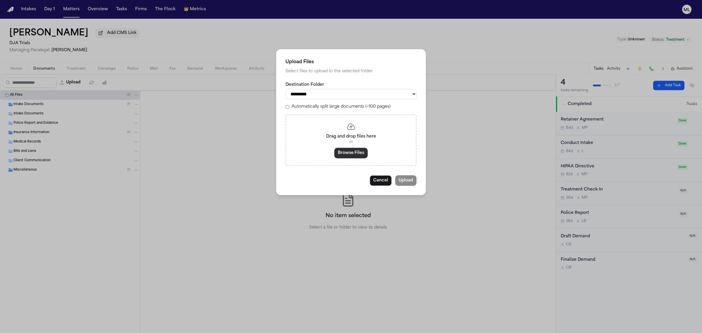
click at [360, 155] on button "Browse Files" at bounding box center [351, 153] width 33 height 11
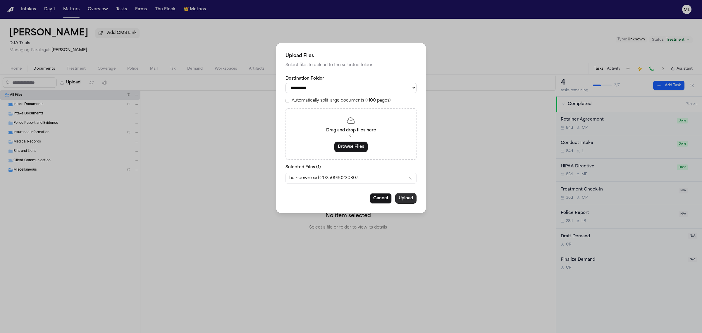
click at [406, 198] on button "Upload" at bounding box center [405, 198] width 21 height 11
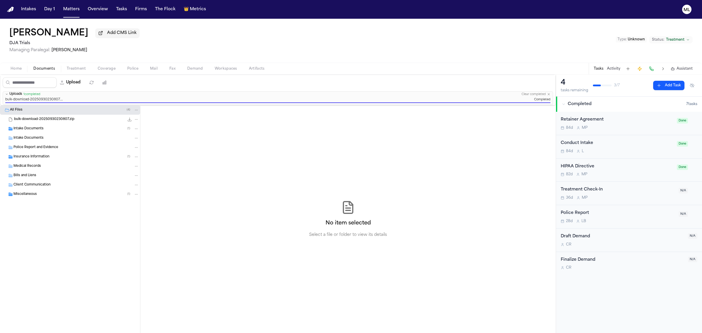
click at [676, 40] on span "Treatment" at bounding box center [675, 39] width 18 height 5
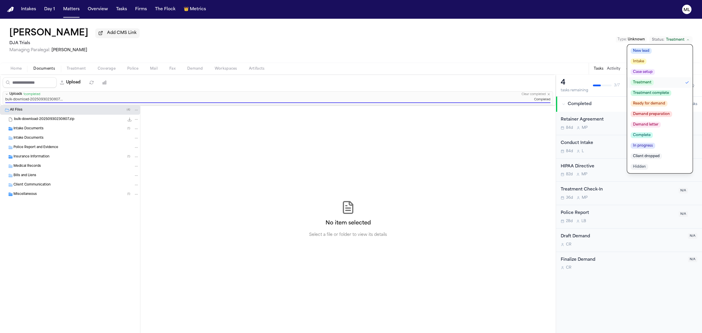
click at [637, 104] on span "Ready for demand" at bounding box center [649, 104] width 37 height 6
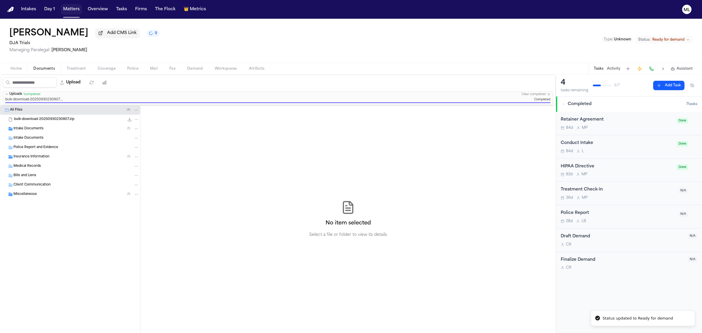
click at [75, 8] on button "Matters" at bounding box center [71, 9] width 21 height 11
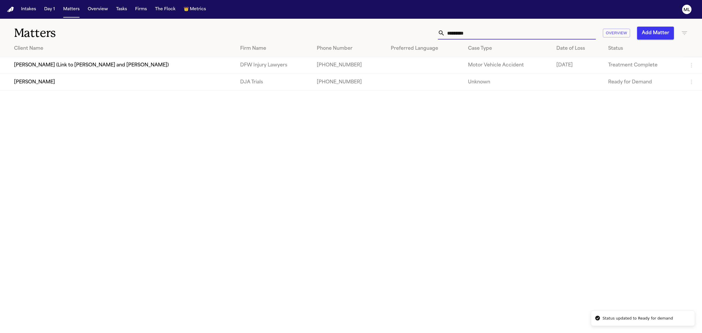
drag, startPoint x: 471, startPoint y: 29, endPoint x: 435, endPoint y: 28, distance: 35.4
click at [435, 29] on div "********* Overview Add Matter" at bounding box center [452, 33] width 472 height 13
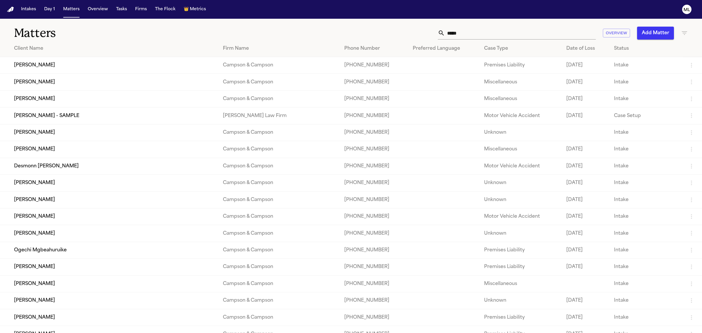
click at [498, 26] on div "Matters ***** Overview Add Matter" at bounding box center [351, 30] width 702 height 22
click at [471, 32] on input "*****" at bounding box center [520, 33] width 151 height 13
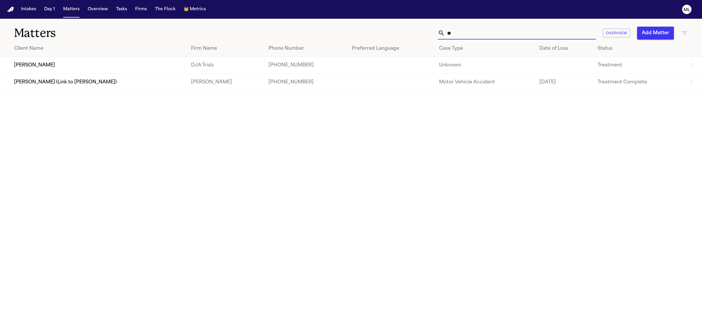
type input "*"
type input "******"
click at [64, 66] on td "[PERSON_NAME]" at bounding box center [93, 65] width 186 height 17
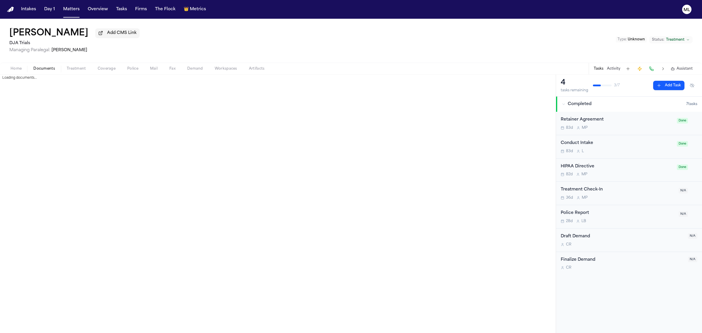
click at [53, 68] on span "Documents" at bounding box center [44, 68] width 22 height 5
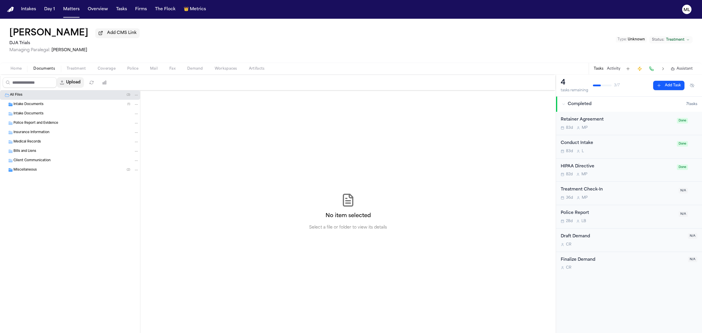
click at [73, 86] on button "Upload" at bounding box center [70, 82] width 27 height 11
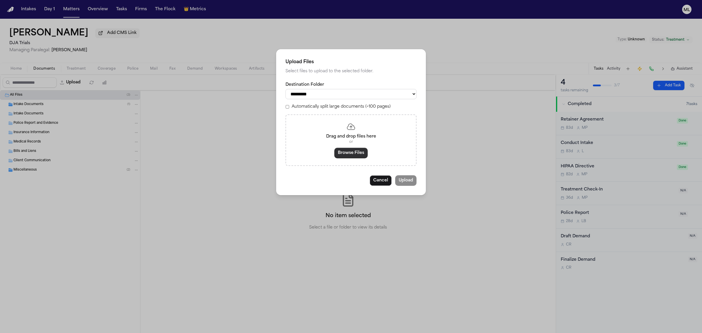
click at [362, 154] on button "Browse Files" at bounding box center [351, 153] width 33 height 11
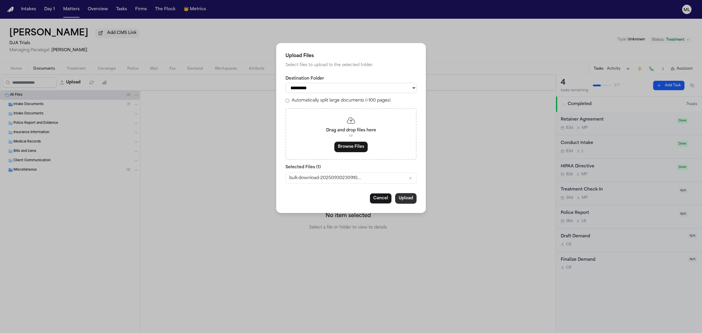
click at [410, 198] on button "Upload" at bounding box center [405, 198] width 21 height 11
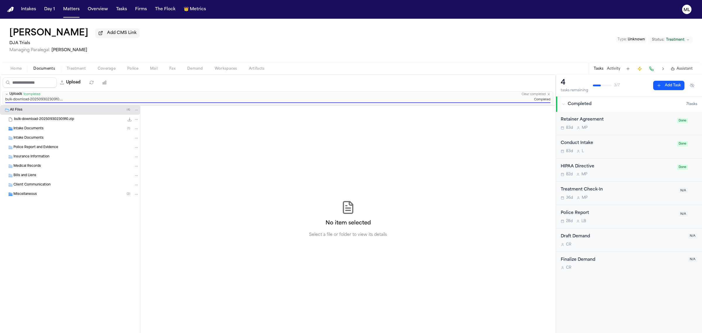
click at [667, 42] on span "Treatment" at bounding box center [675, 39] width 18 height 5
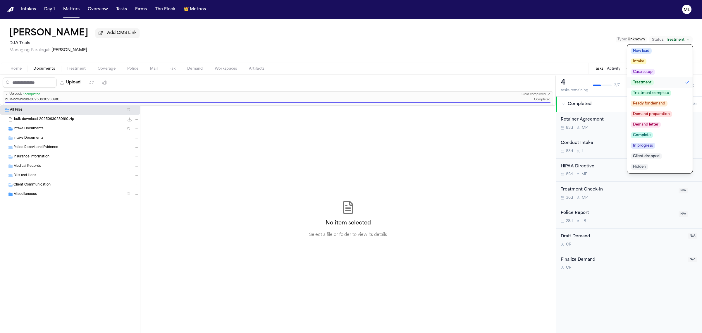
click at [661, 102] on span "Ready for demand" at bounding box center [649, 104] width 37 height 6
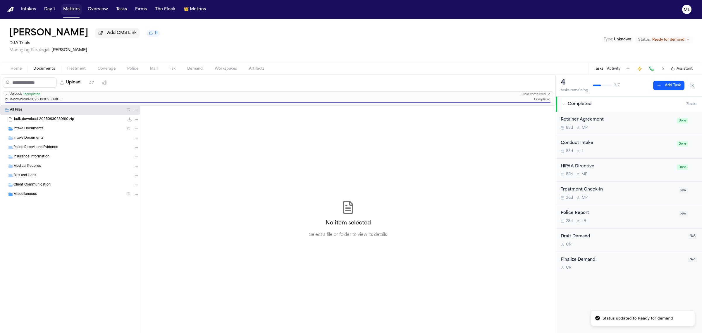
click at [69, 9] on button "Matters" at bounding box center [71, 9] width 21 height 11
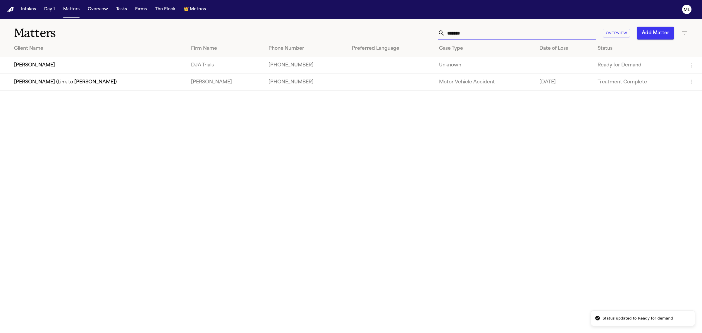
drag, startPoint x: 489, startPoint y: 37, endPoint x: 431, endPoint y: 22, distance: 60.3
click at [425, 27] on div "****** Overview Add Matter" at bounding box center [452, 33] width 472 height 13
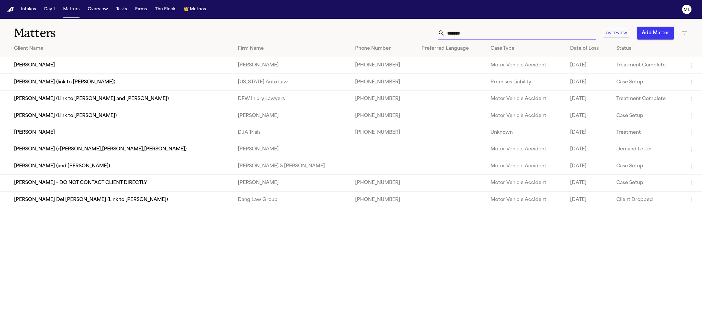
type input "********"
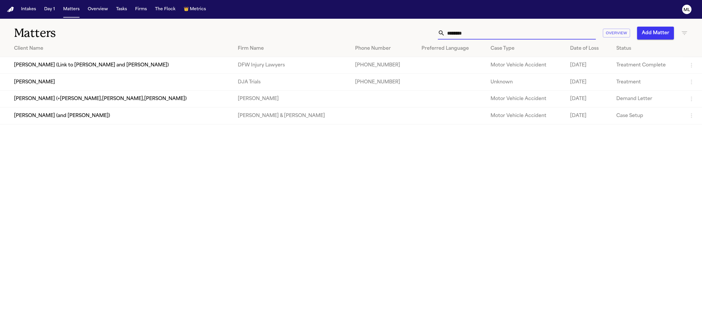
click at [67, 78] on td "[PERSON_NAME]" at bounding box center [116, 82] width 233 height 17
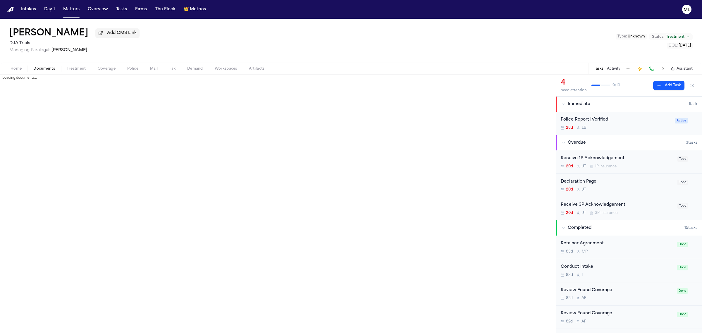
click at [49, 66] on span "Documents" at bounding box center [44, 68] width 22 height 5
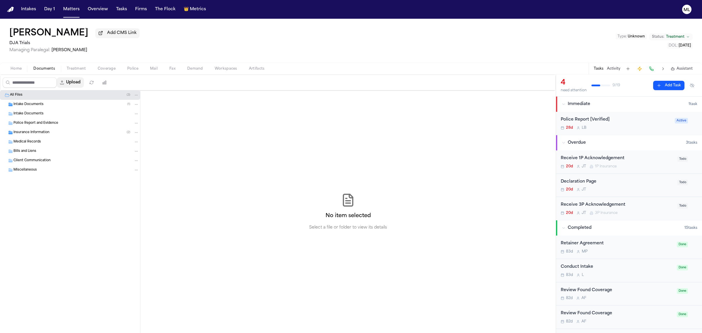
click at [80, 81] on button "Upload" at bounding box center [70, 82] width 27 height 11
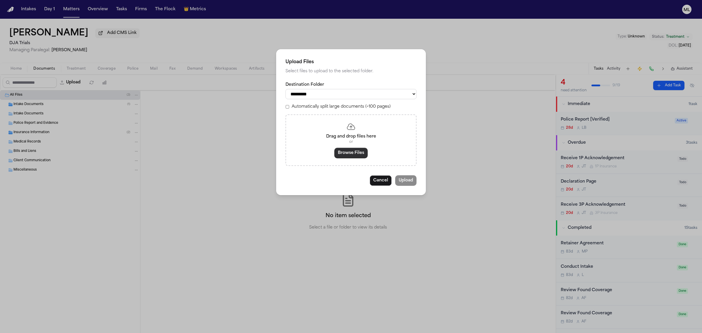
click at [360, 152] on button "Browse Files" at bounding box center [351, 153] width 33 height 11
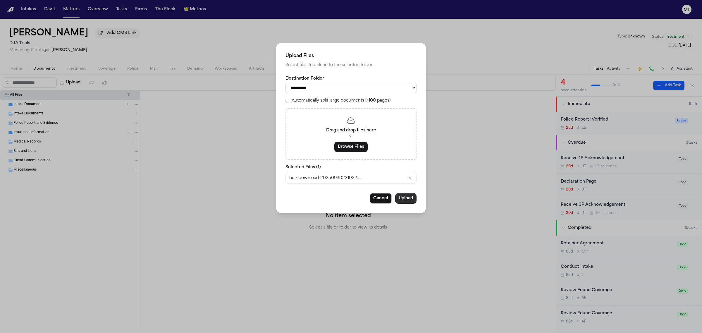
click at [410, 195] on button "Upload" at bounding box center [405, 198] width 21 height 11
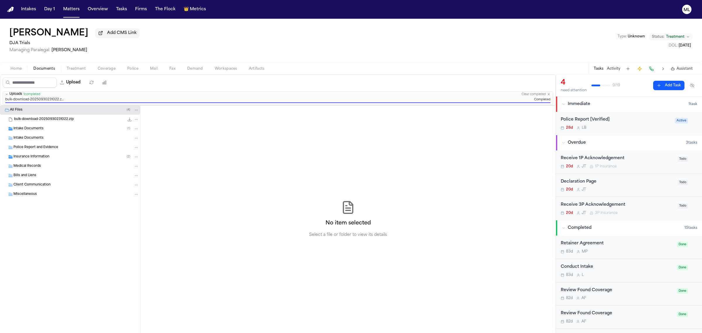
click at [672, 37] on span "Treatment" at bounding box center [675, 37] width 18 height 5
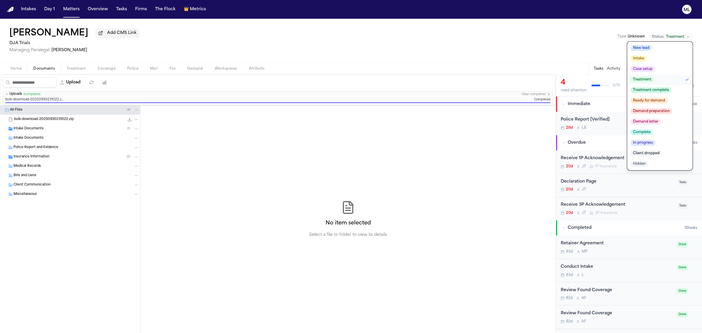
click at [663, 100] on span "Ready for demand" at bounding box center [649, 101] width 37 height 6
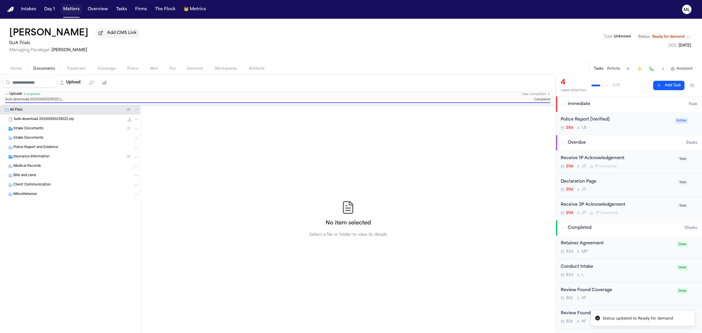
drag, startPoint x: 66, startPoint y: 9, endPoint x: 80, endPoint y: 8, distance: 14.7
click at [66, 9] on button "Matters" at bounding box center [71, 9] width 21 height 11
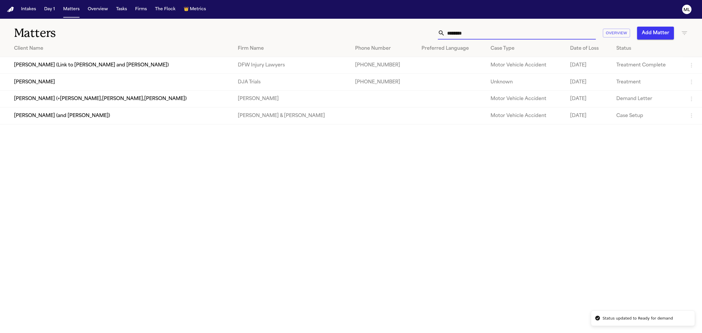
drag, startPoint x: 488, startPoint y: 32, endPoint x: 431, endPoint y: 24, distance: 57.3
click at [431, 24] on div "Matters ******** Overview Add Matter" at bounding box center [351, 30] width 702 height 22
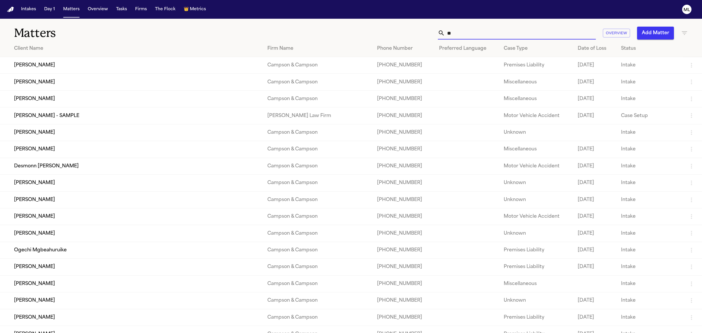
type input "*"
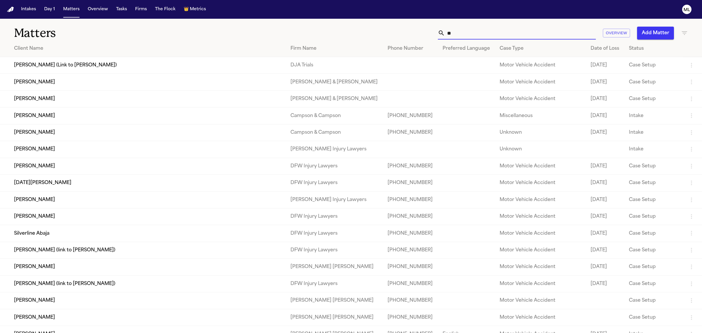
type input "*"
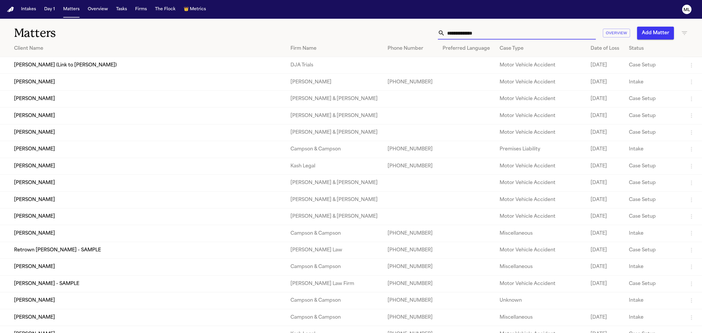
click at [498, 31] on input "text" at bounding box center [520, 33] width 151 height 13
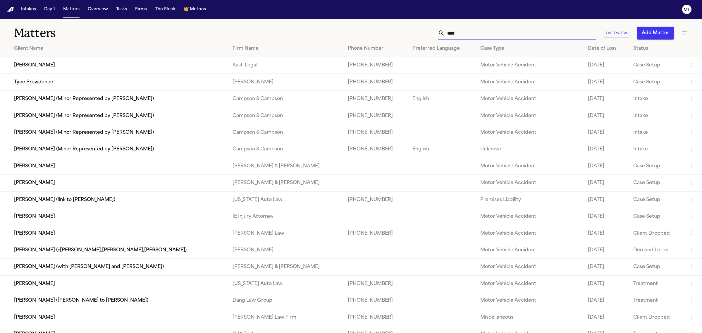
type input "****"
click at [55, 81] on td "Tyce Providence" at bounding box center [114, 82] width 228 height 17
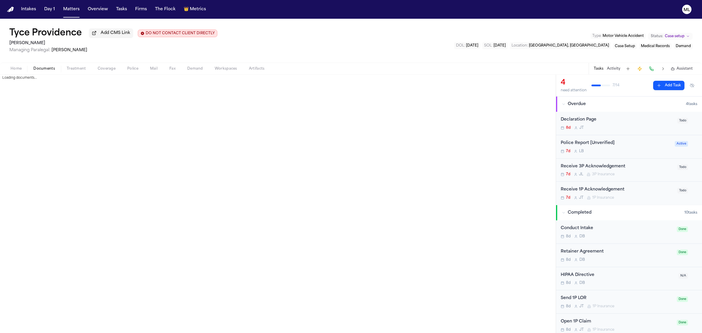
click at [49, 67] on span "Documents" at bounding box center [44, 68] width 22 height 5
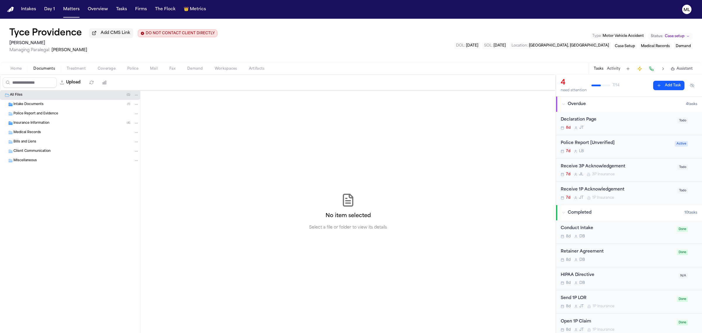
click at [36, 105] on span "Intake Documents" at bounding box center [28, 104] width 30 height 5
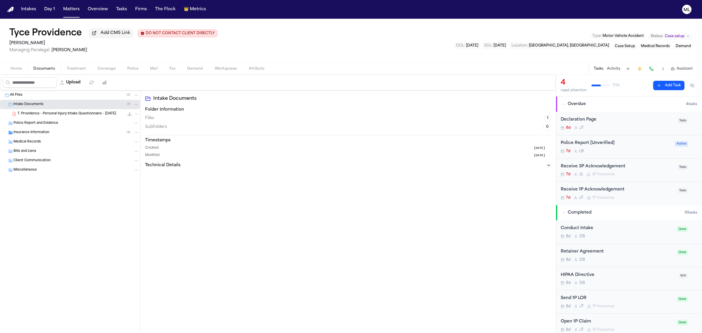
click at [58, 115] on span "T. Providence - Personal Injury Intake Questionnaire - [DATE]" at bounding box center [67, 114] width 99 height 5
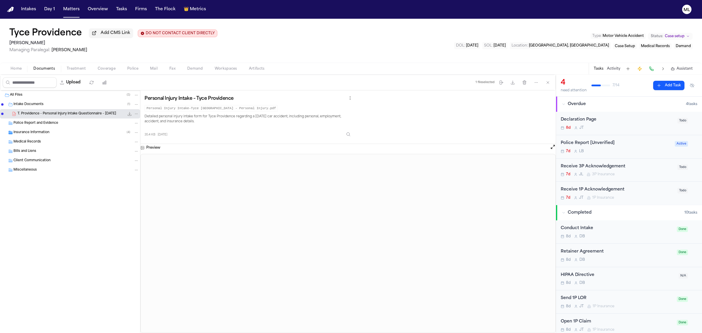
click at [79, 67] on span "Treatment" at bounding box center [76, 68] width 19 height 5
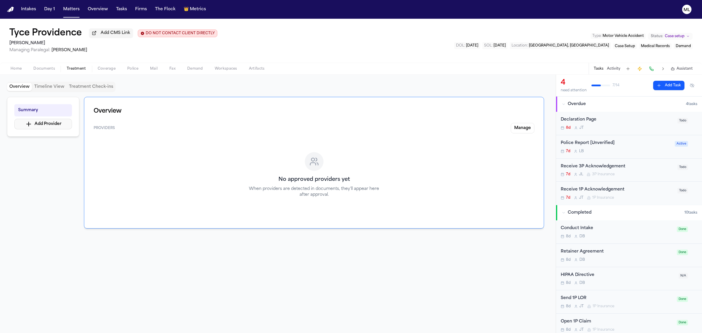
click at [57, 126] on button "Add Provider" at bounding box center [43, 124] width 58 height 11
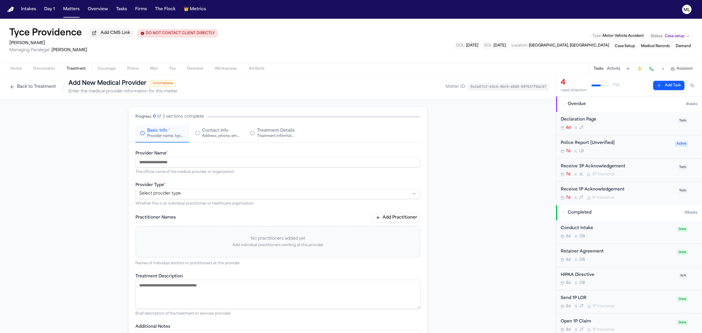
click at [170, 162] on input "Provider Name *" at bounding box center [278, 162] width 285 height 11
paste input "**********"
type input "**********"
click at [189, 194] on html "**********" at bounding box center [351, 166] width 702 height 333
click at [220, 133] on span "Contact Info" at bounding box center [215, 131] width 26 height 6
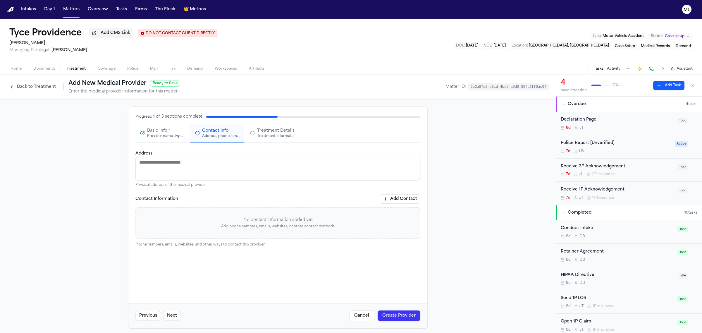
click at [198, 171] on textarea "Address" at bounding box center [278, 168] width 285 height 23
paste textarea "**********"
type textarea "**********"
drag, startPoint x: 410, startPoint y: 201, endPoint x: 378, endPoint y: 204, distance: 32.3
click at [410, 201] on button "Add Contact" at bounding box center [400, 198] width 40 height 9
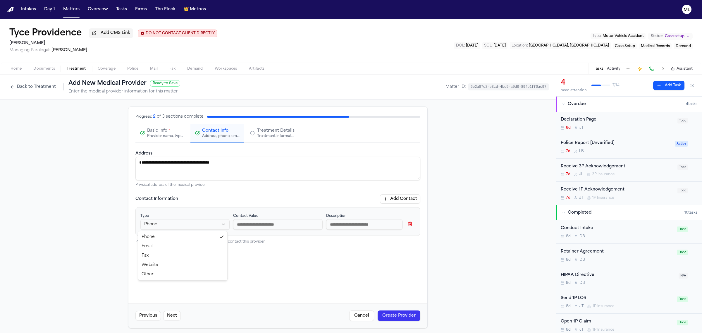
click at [186, 227] on html "**********" at bounding box center [351, 166] width 702 height 333
click at [247, 223] on input at bounding box center [277, 224] width 89 height 11
paste input "**********"
type input "**********"
click at [271, 138] on button "Treatment Details Treatment information, practitioners, and dates" at bounding box center [273, 133] width 54 height 18
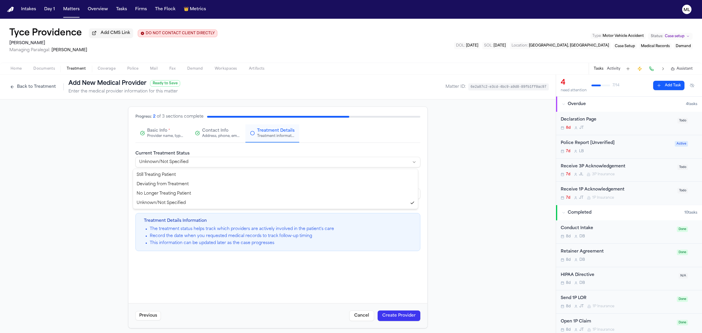
click at [217, 162] on html "**********" at bounding box center [351, 166] width 702 height 333
select select "*********"
click at [403, 317] on button "Create Provider" at bounding box center [399, 316] width 43 height 11
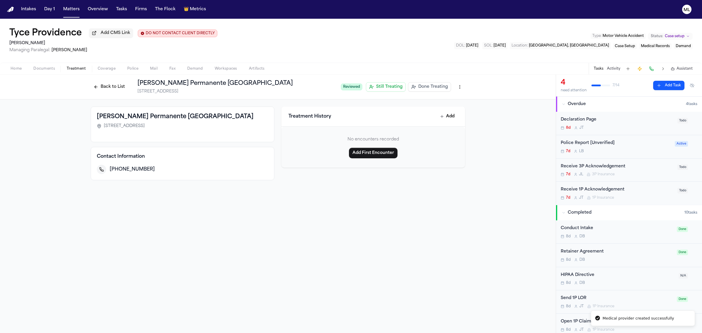
click at [429, 89] on span "Done Treating" at bounding box center [434, 87] width 30 height 6
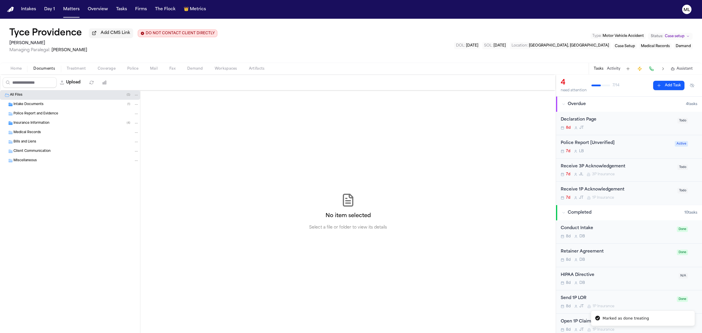
click at [46, 68] on span "Documents" at bounding box center [44, 68] width 22 height 5
click at [78, 80] on button "Upload" at bounding box center [70, 82] width 27 height 11
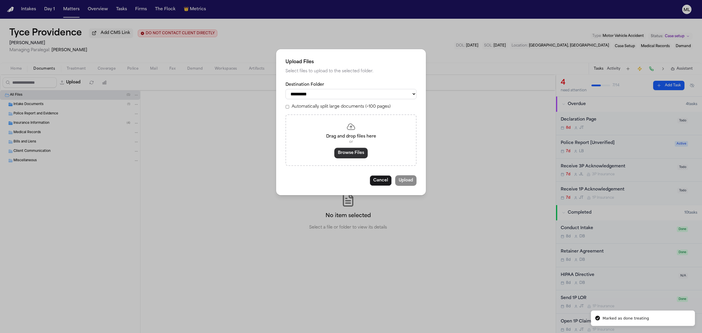
click at [346, 152] on button "Browse Files" at bounding box center [351, 153] width 33 height 11
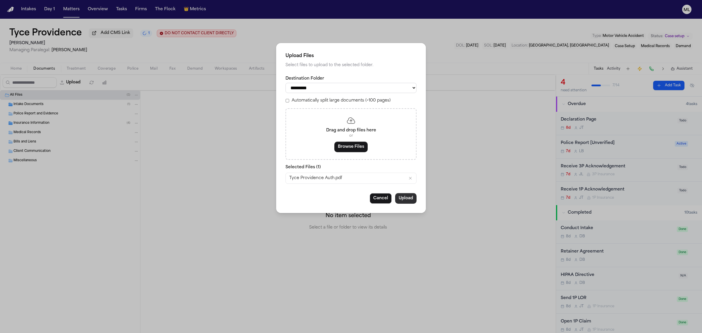
click at [403, 199] on button "Upload" at bounding box center [405, 198] width 21 height 11
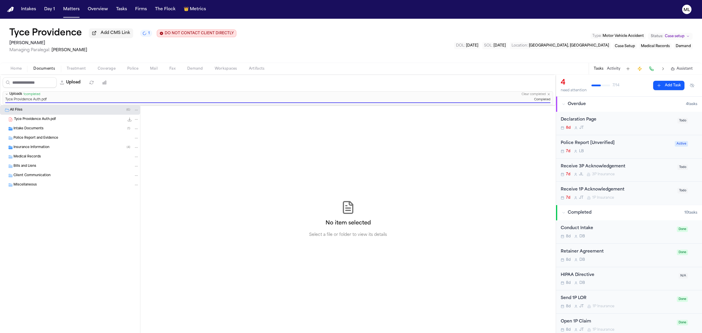
click at [73, 66] on span "Treatment" at bounding box center [76, 68] width 19 height 5
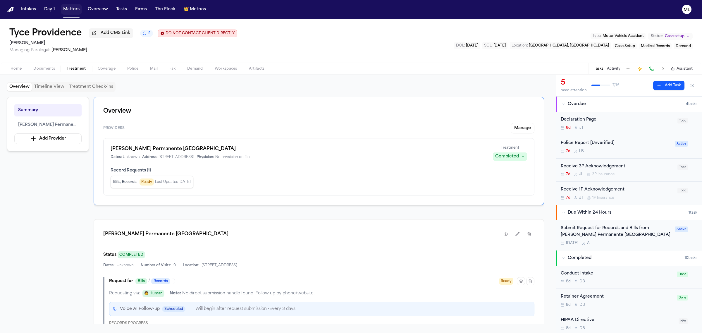
drag, startPoint x: 74, startPoint y: 7, endPoint x: 72, endPoint y: 2, distance: 5.7
click at [74, 7] on button "Matters" at bounding box center [71, 9] width 21 height 11
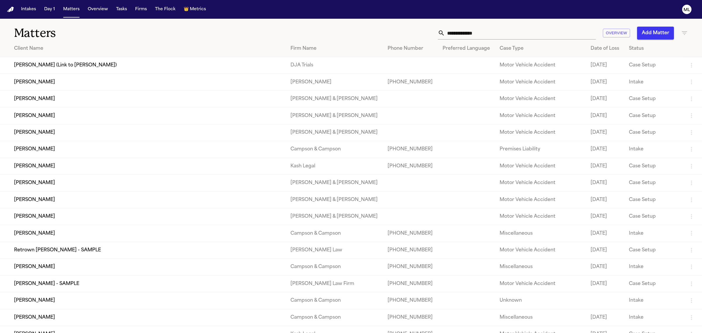
click at [498, 33] on input "text" at bounding box center [520, 33] width 151 height 13
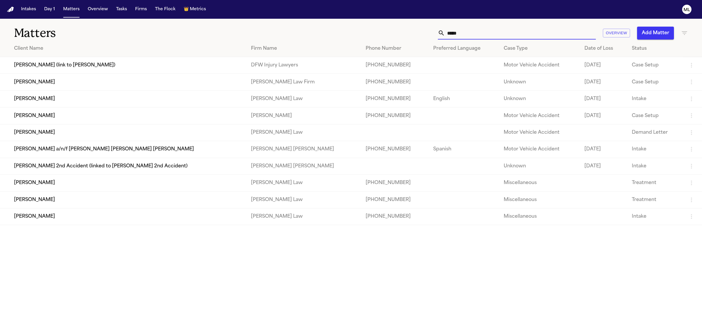
type input "*****"
click at [67, 121] on td "[PERSON_NAME]" at bounding box center [123, 115] width 246 height 17
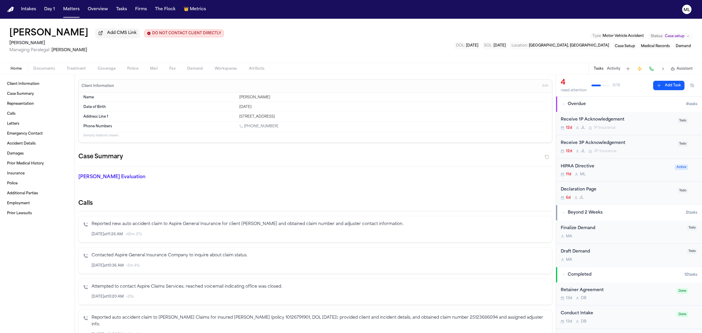
click at [69, 68] on span "Treatment" at bounding box center [76, 68] width 19 height 5
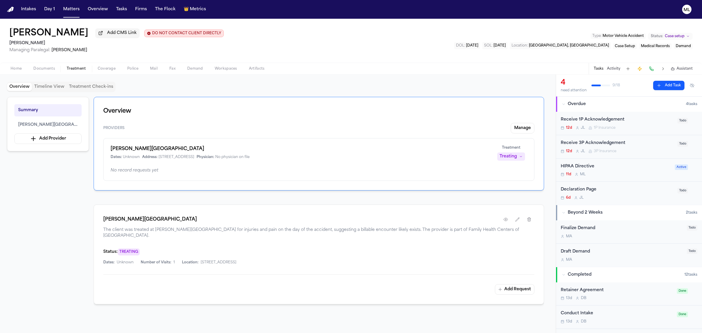
click at [505, 157] on div "Treating" at bounding box center [508, 157] width 17 height 6
click at [506, 176] on span "Completed" at bounding box center [504, 179] width 23 height 6
